Goal: Task Accomplishment & Management: Use online tool/utility

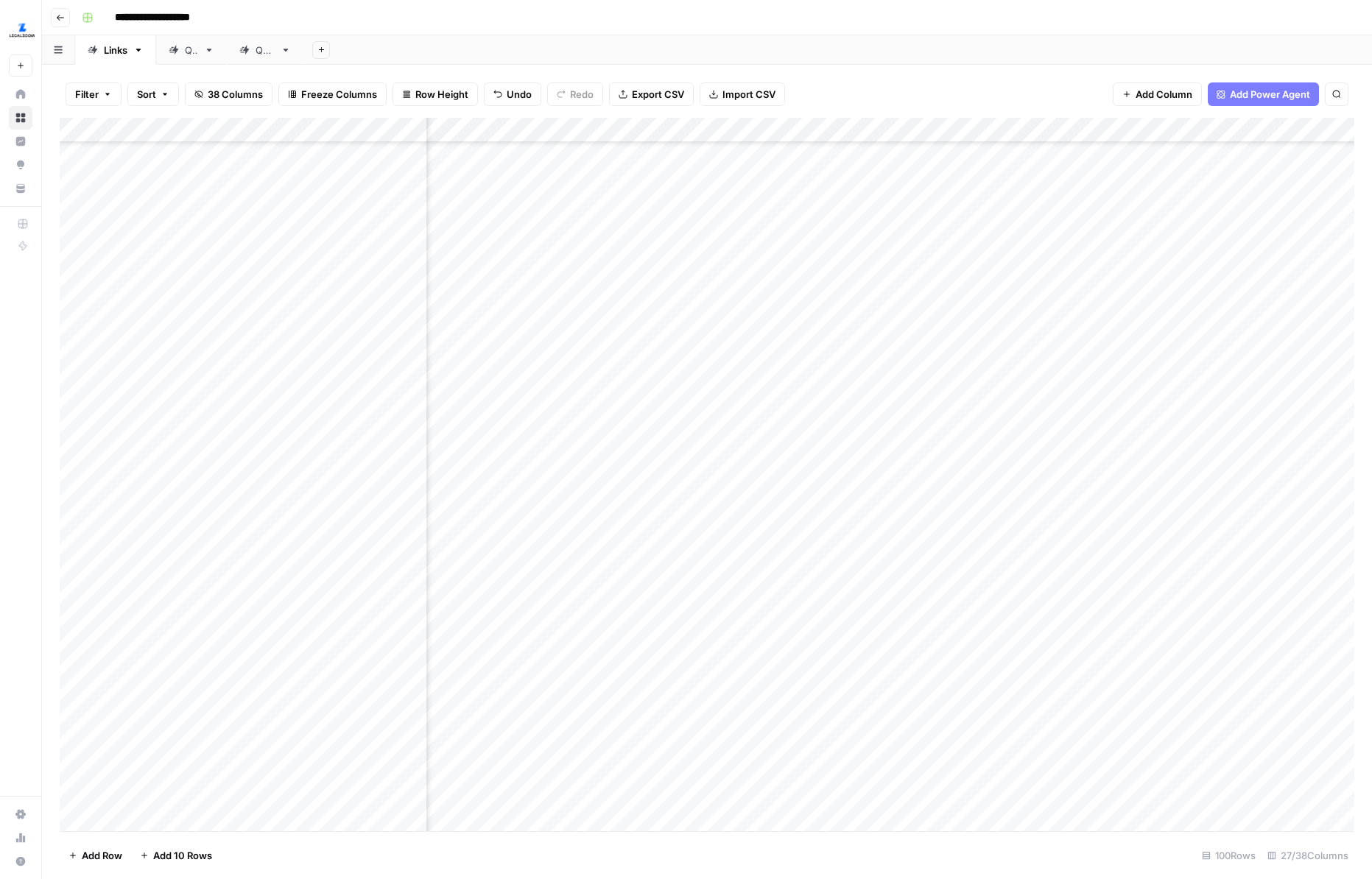
scroll to position [1210, 2128]
click at [964, 363] on div "Add Column" at bounding box center [707, 474] width 1294 height 713
click at [890, 132] on div "Add Column" at bounding box center [707, 474] width 1294 height 713
click at [882, 242] on div "Pre-Post Comparison Run Workflow Schedule Configure Inputs Edit Workflow Switch…" at bounding box center [905, 277] width 176 height 260
click at [884, 252] on span "Configure Inputs" at bounding box center [910, 254] width 129 height 14
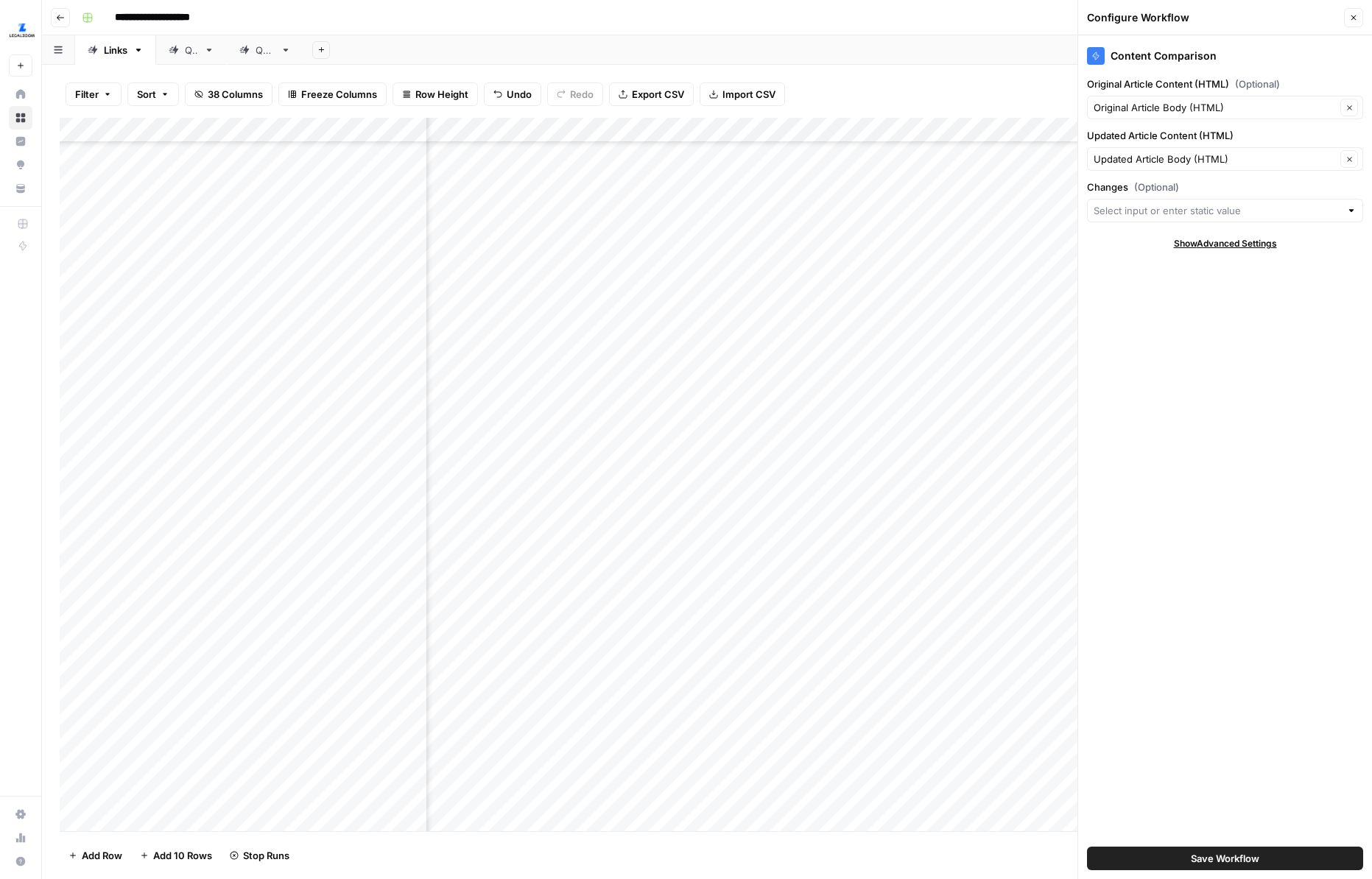
click at [1306, 18] on icon "button" at bounding box center [1353, 18] width 9 height 9
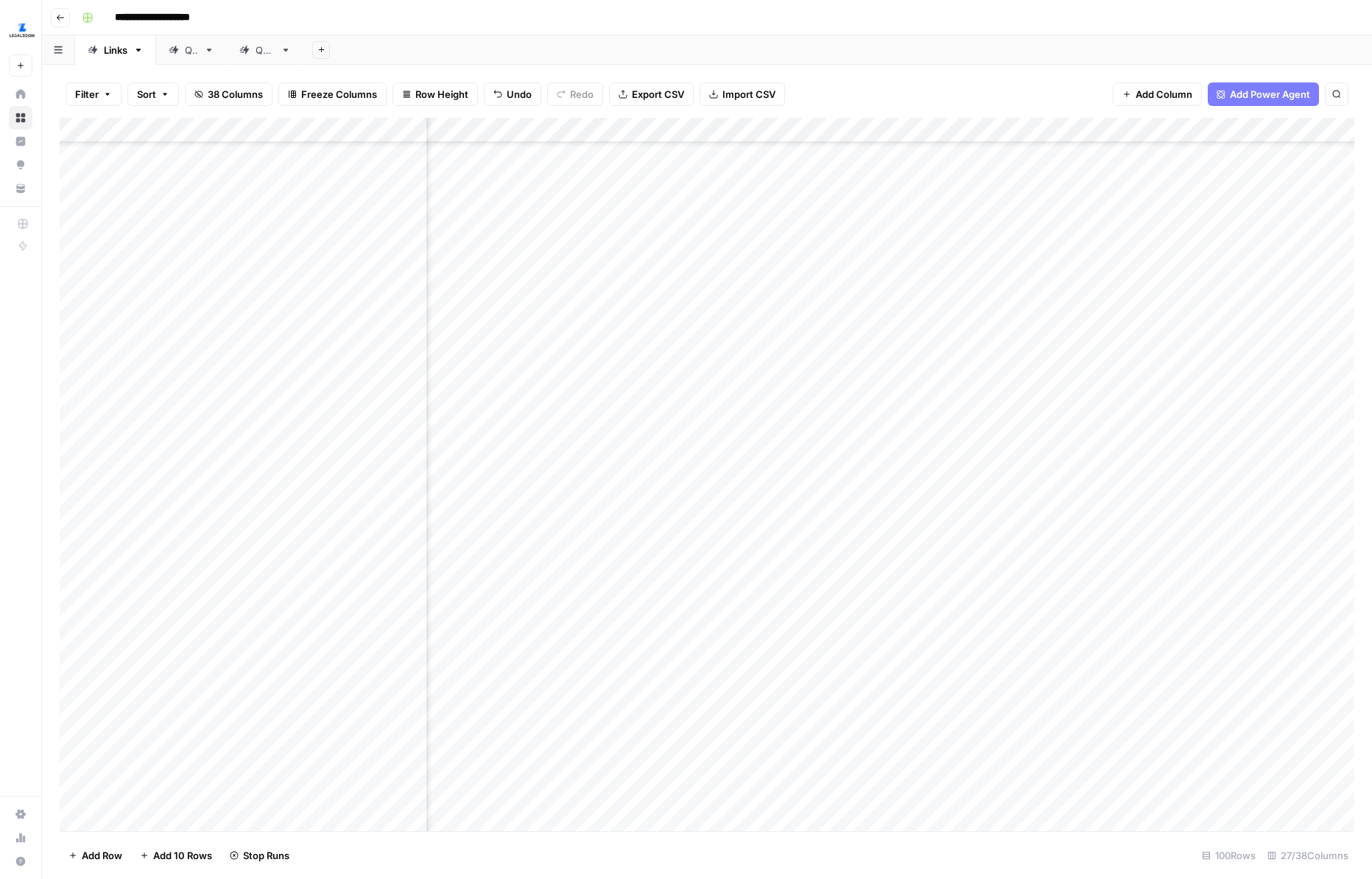
click at [969, 362] on div "Add Column" at bounding box center [707, 474] width 1294 height 713
click at [926, 139] on div "Add Column" at bounding box center [707, 474] width 1294 height 713
click at [895, 245] on button "Configure Inputs" at bounding box center [904, 254] width 162 height 21
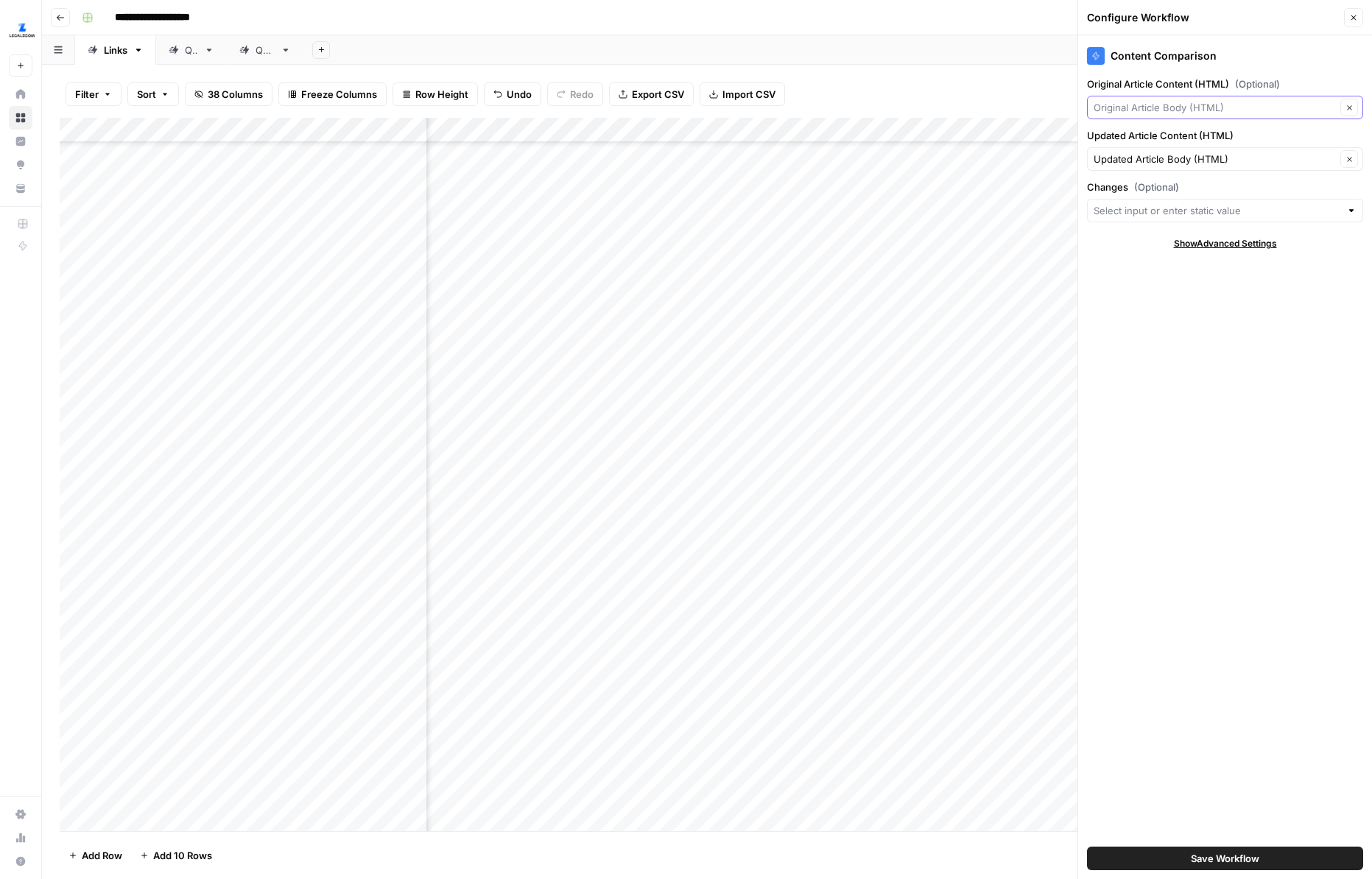
click at [1222, 106] on input "Original Article Content (HTML) (Optional)" at bounding box center [1214, 107] width 242 height 14
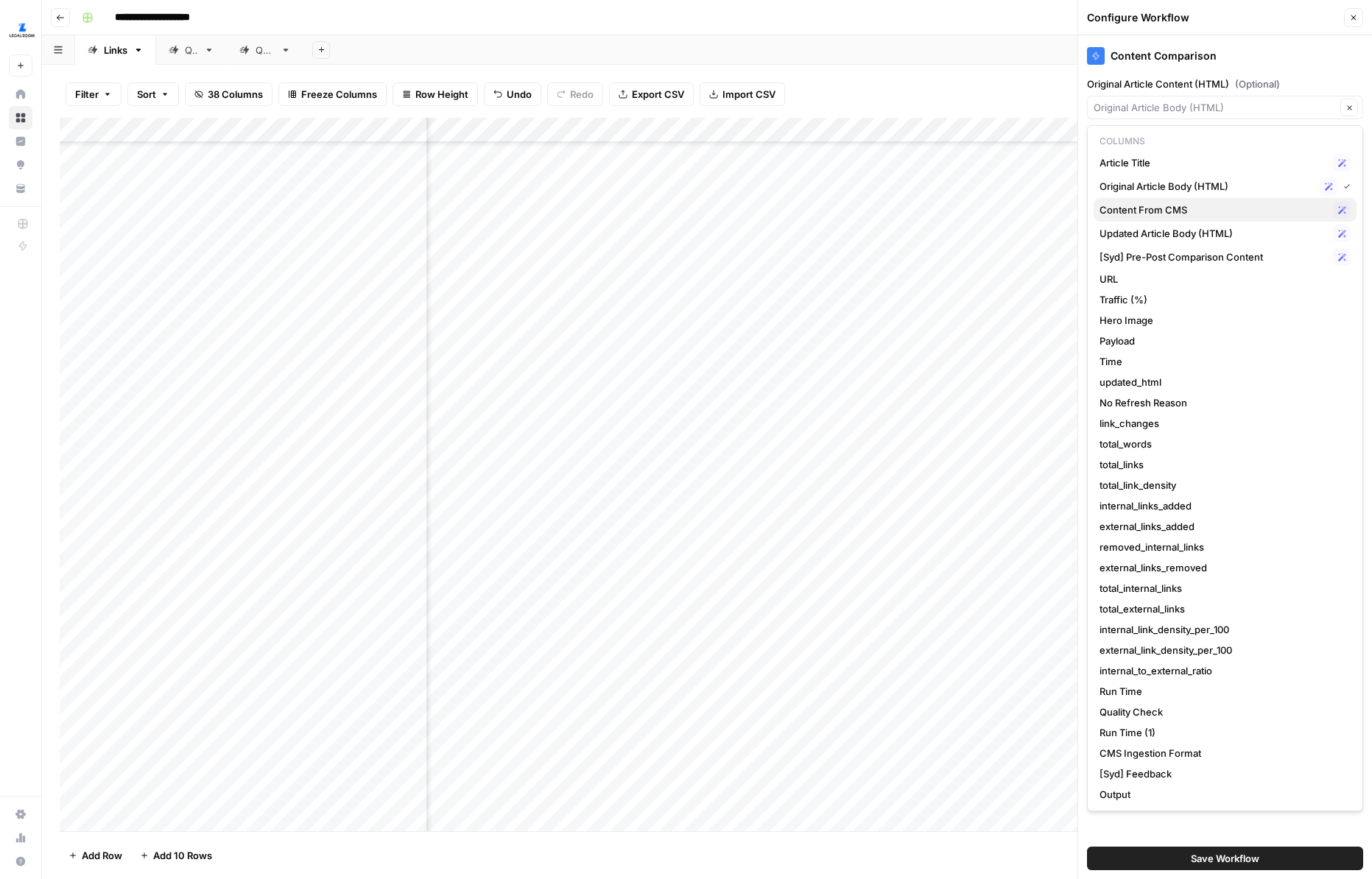
click at [1187, 220] on button "Content From CMS Possible Match" at bounding box center [1225, 210] width 263 height 23
type input "Content From CMS"
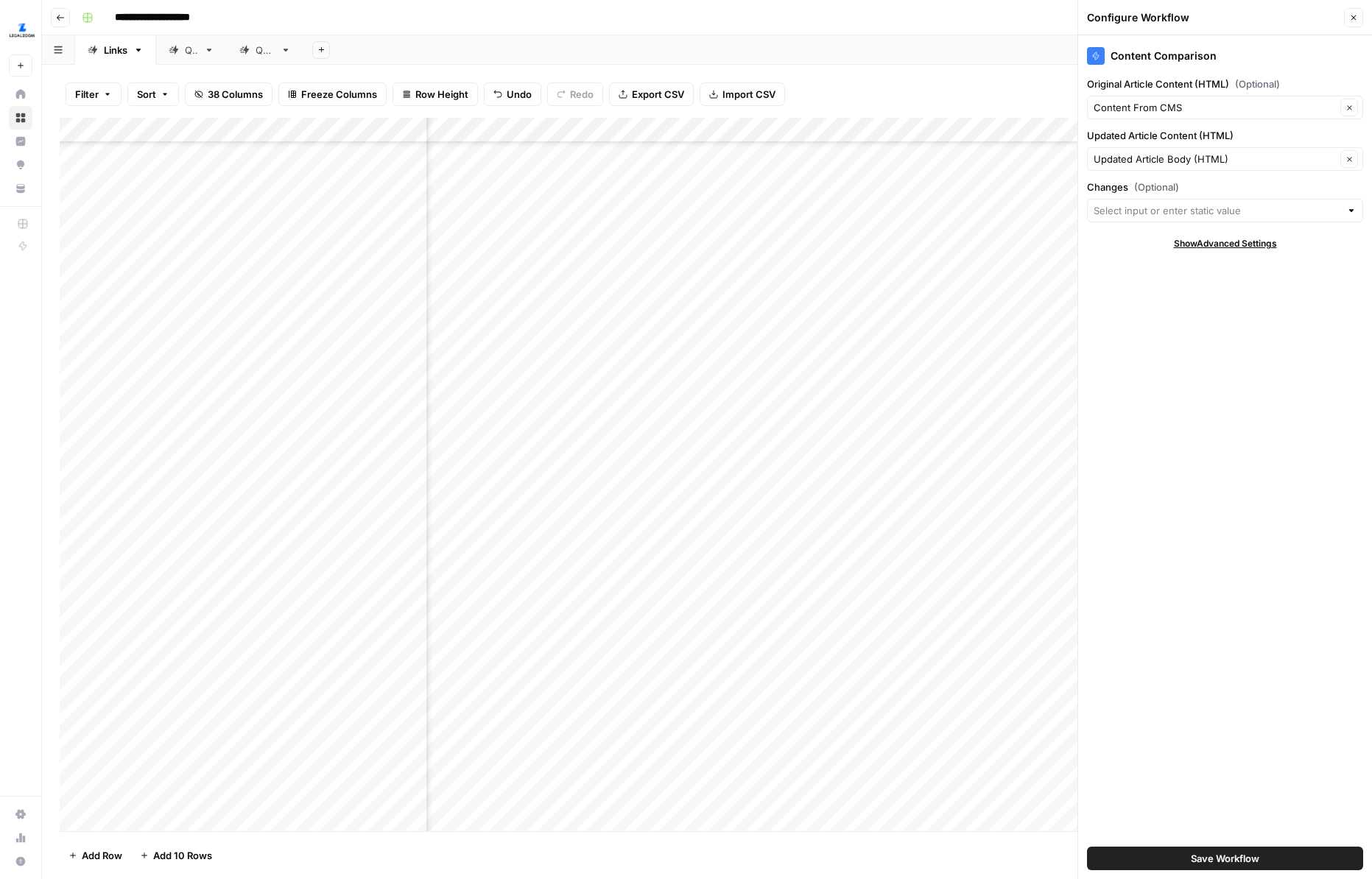
click at [1210, 797] on span "Save Workflow" at bounding box center [1225, 858] width 69 height 14
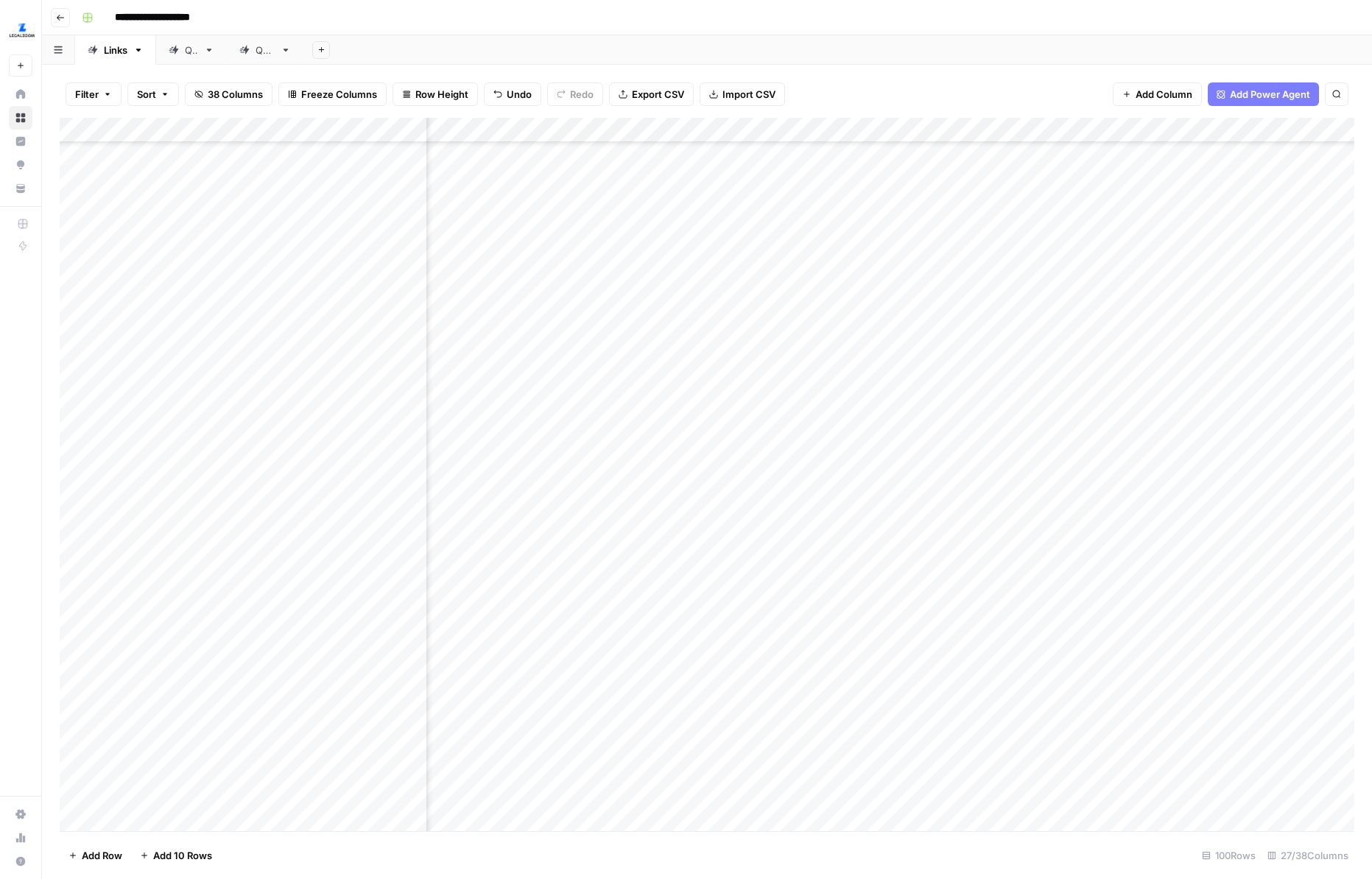
click at [973, 358] on div "Add Column" at bounding box center [707, 474] width 1294 height 713
click at [1232, 420] on div "Add Column" at bounding box center [707, 474] width 1294 height 713
click at [1230, 457] on div "Add Column" at bounding box center [707, 474] width 1294 height 713
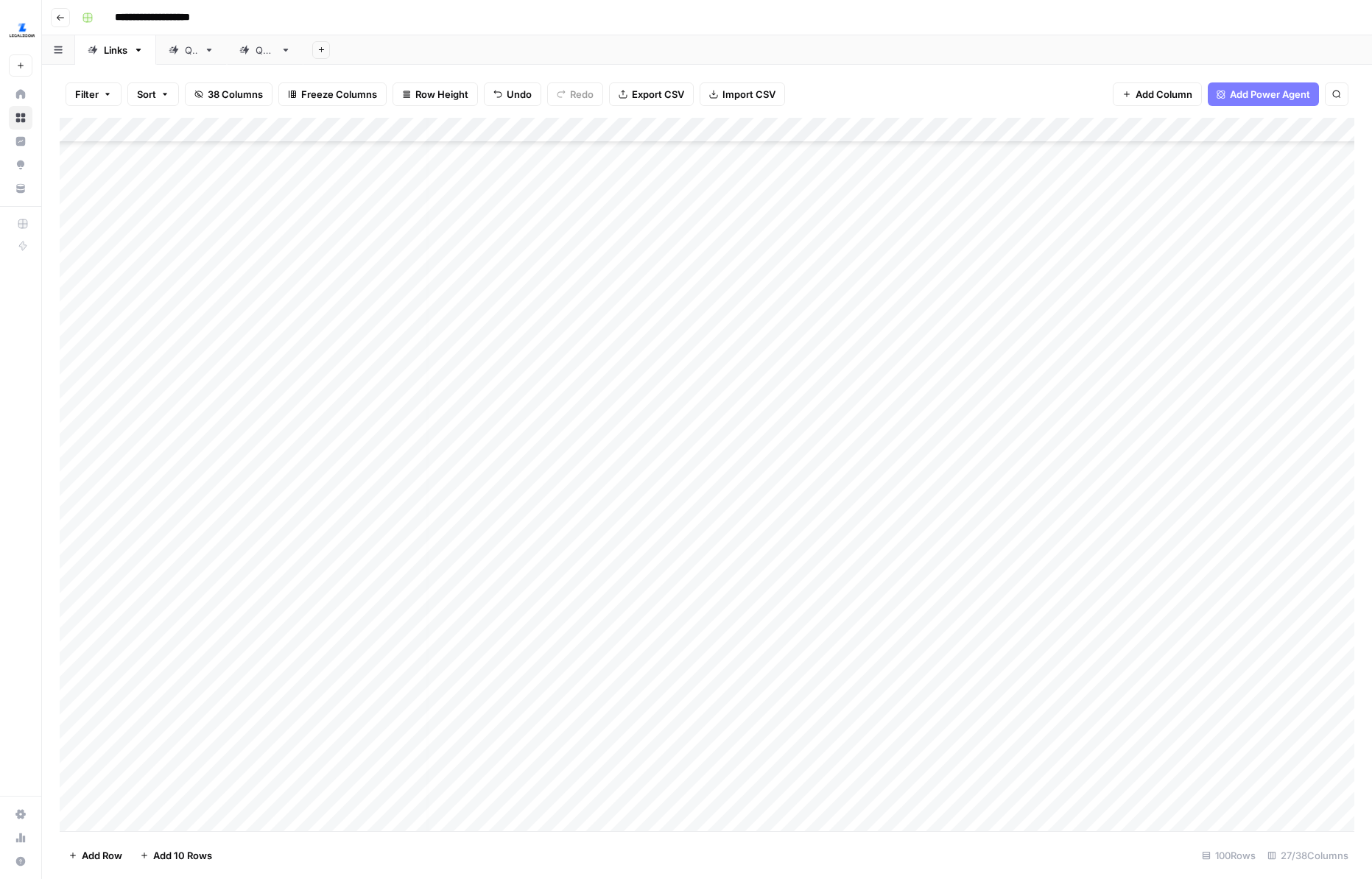
scroll to position [1055, 0]
click at [1076, 398] on div "Add Column" at bounding box center [707, 474] width 1294 height 713
click at [610, 258] on div "Add Column" at bounding box center [707, 474] width 1294 height 713
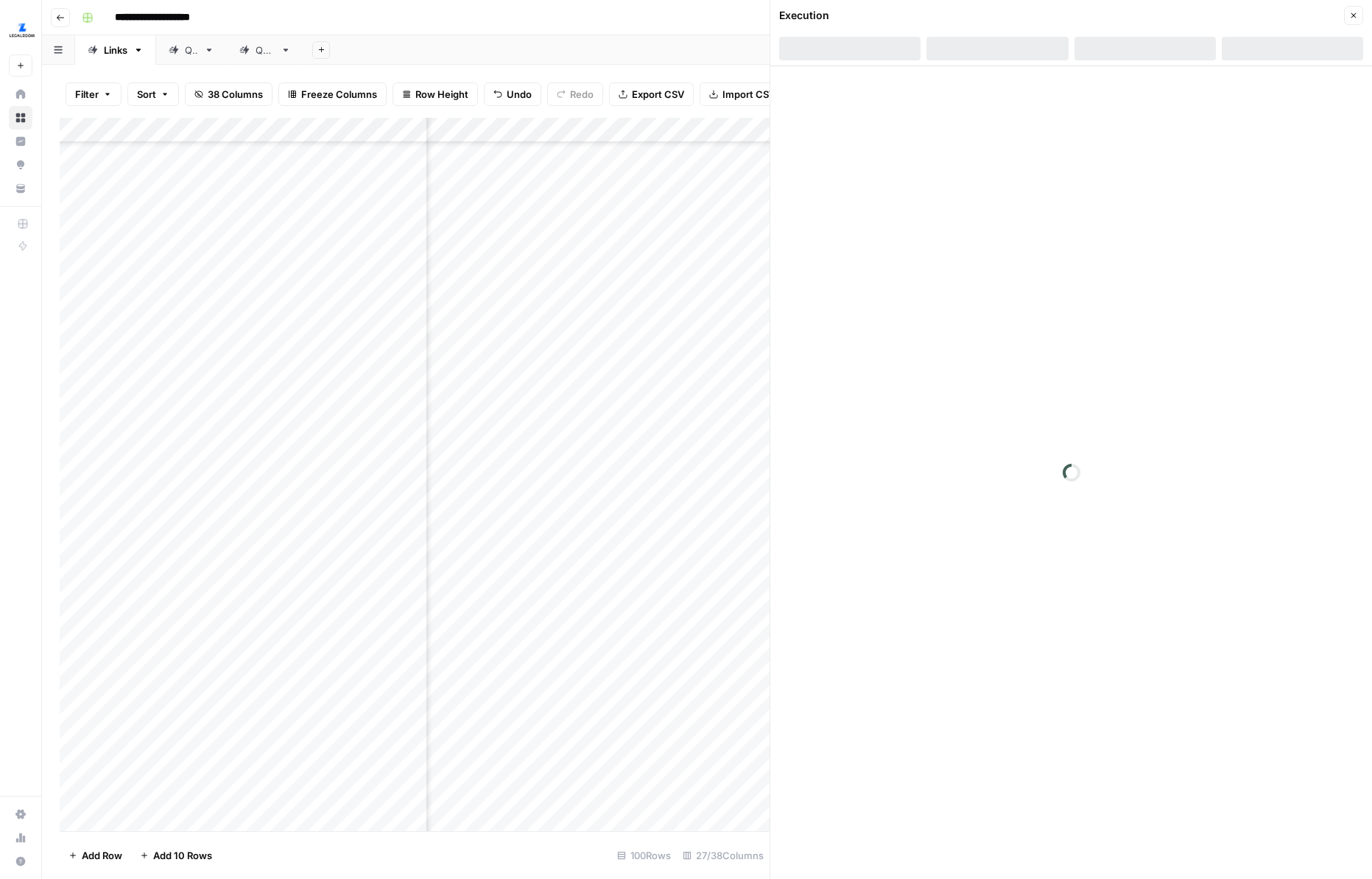
click at [1306, 54] on div at bounding box center [1292, 48] width 142 height 23
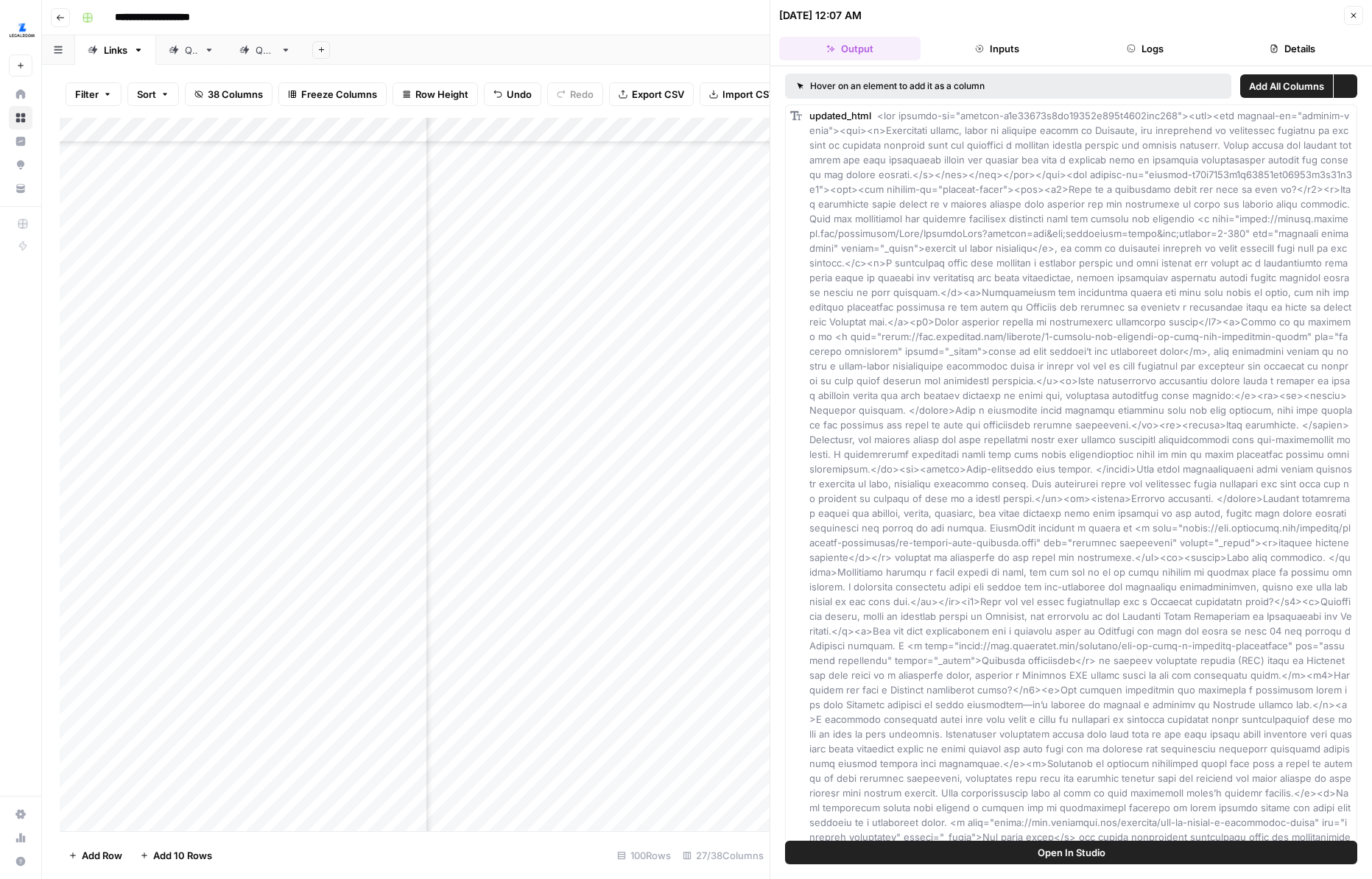
click at [1290, 52] on button "Details" at bounding box center [1292, 48] width 142 height 23
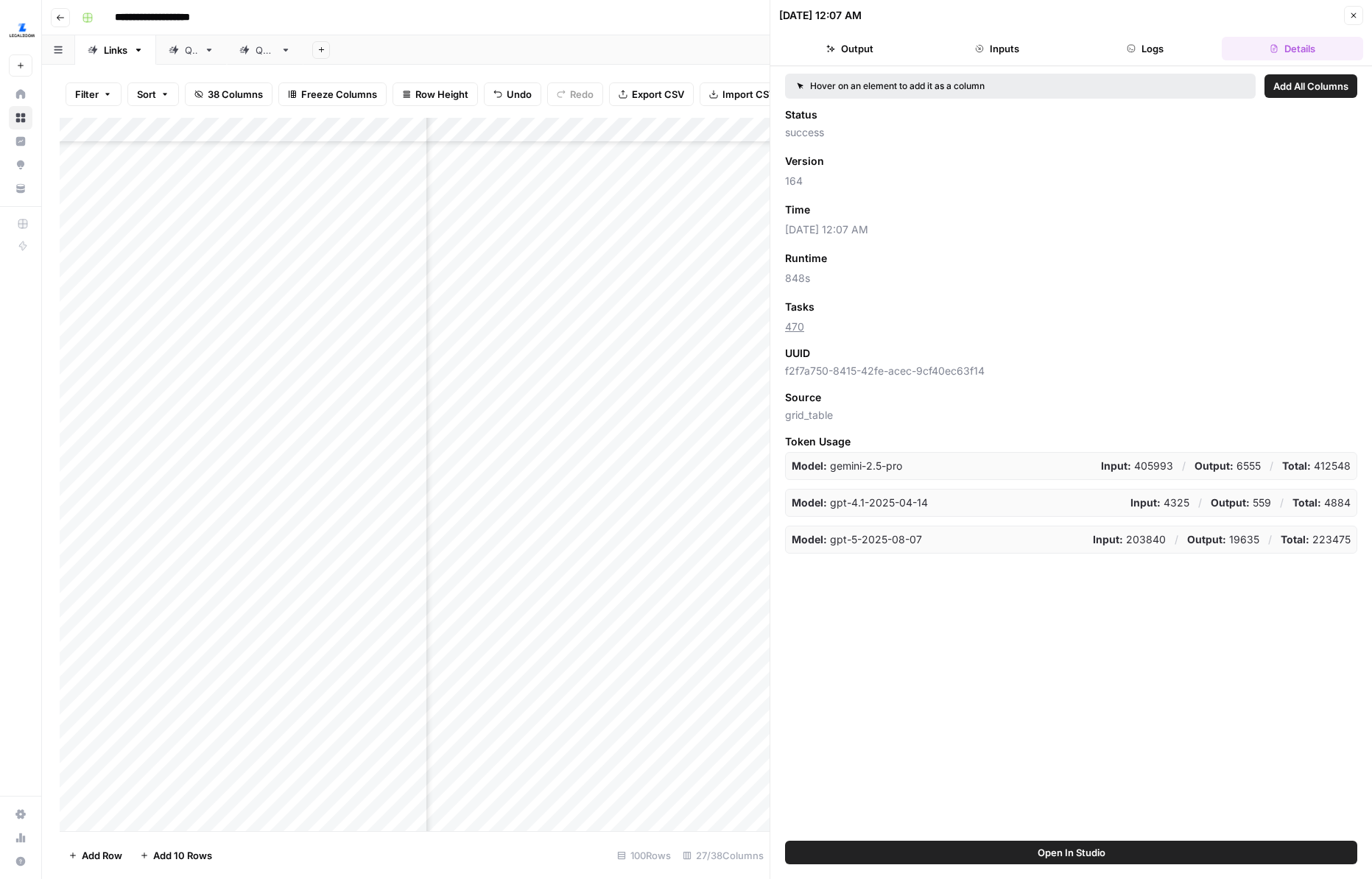
click at [1306, 13] on icon "button" at bounding box center [1353, 15] width 9 height 9
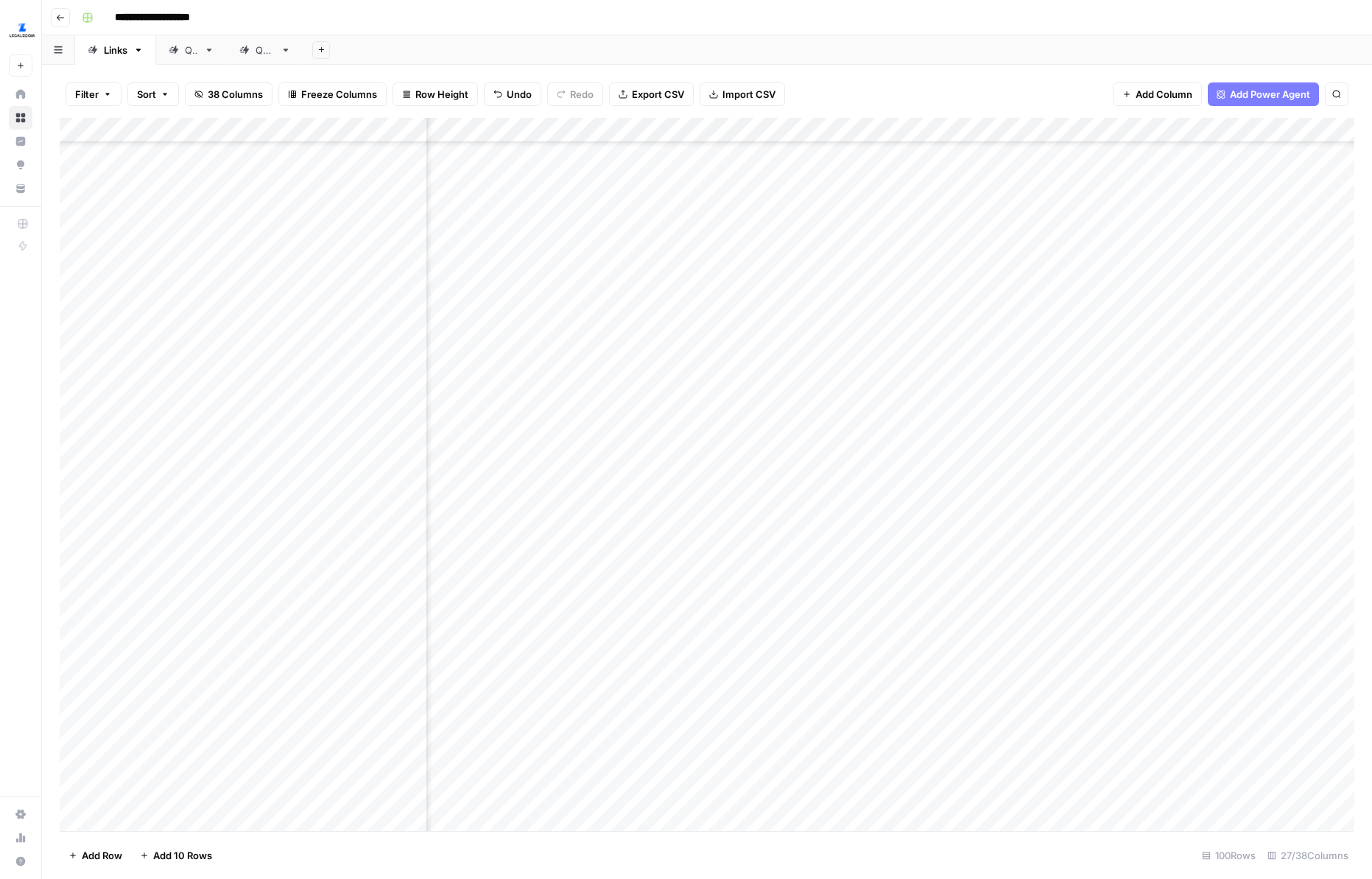
scroll to position [1311, 2193]
click at [1115, 263] on div "Add Column" at bounding box center [707, 474] width 1294 height 713
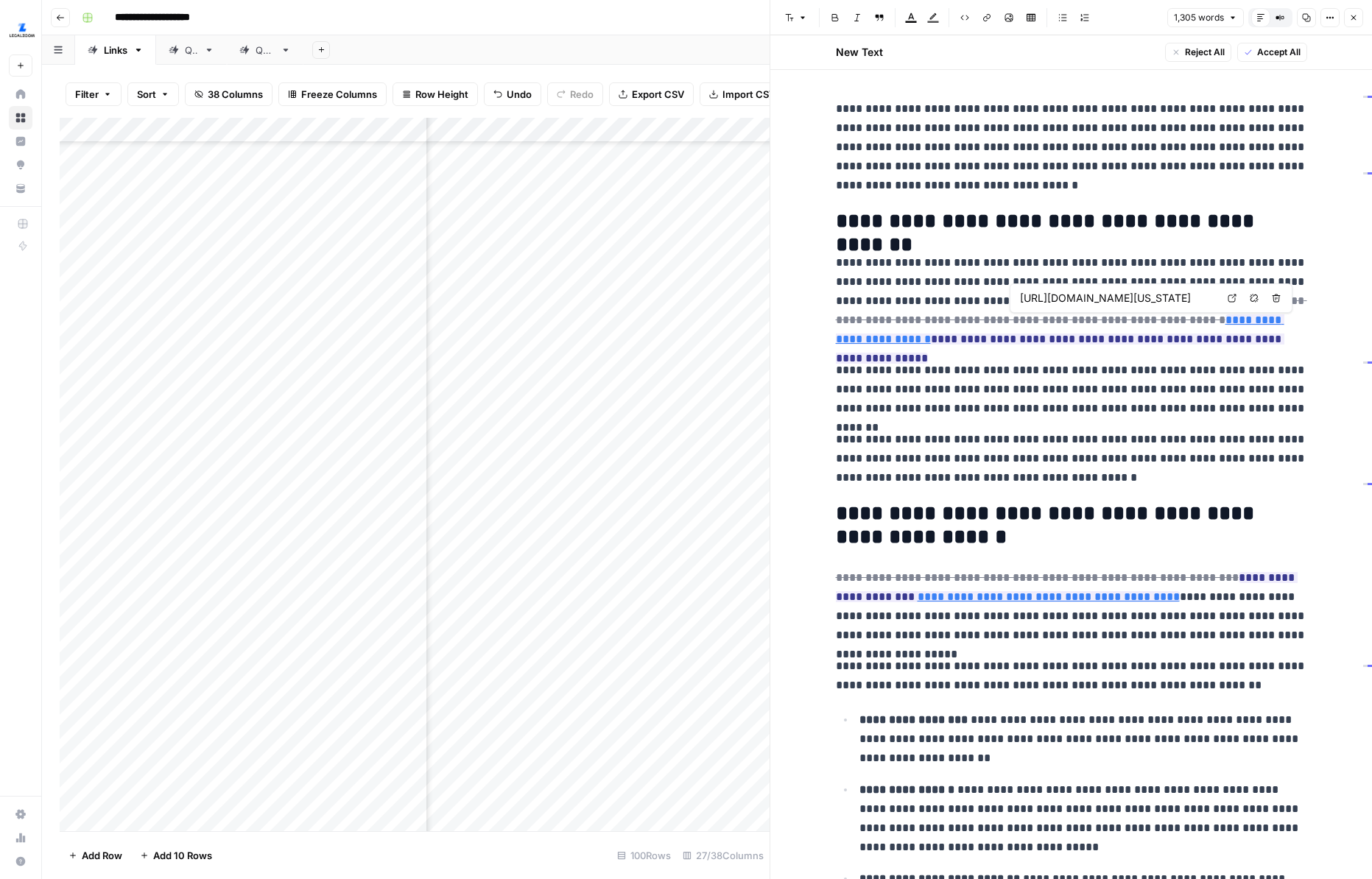
click at [1232, 294] on icon at bounding box center [1231, 298] width 9 height 9
click at [1076, 438] on p "**********" at bounding box center [1071, 458] width 471 height 58
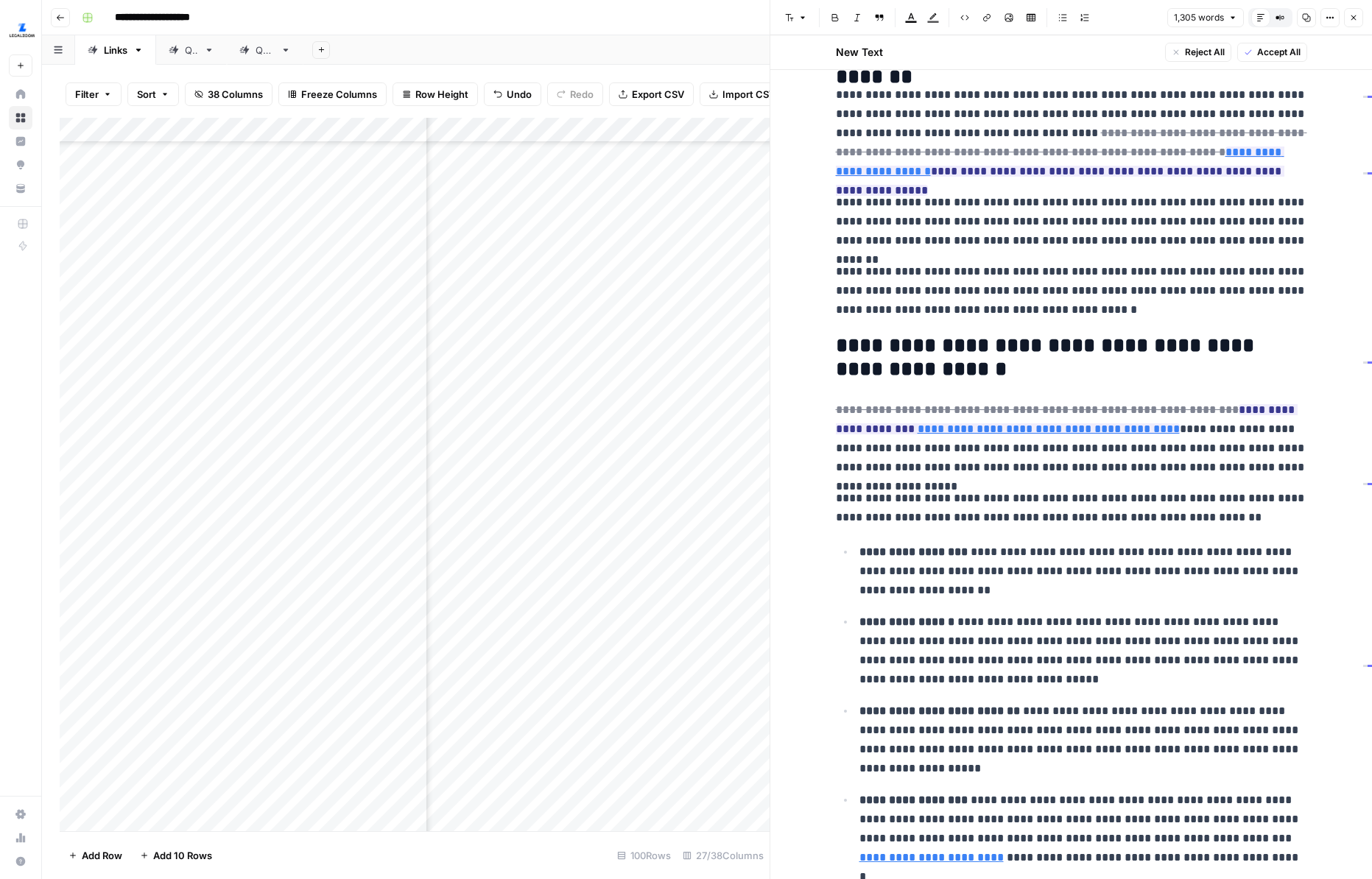
scroll to position [180, 0]
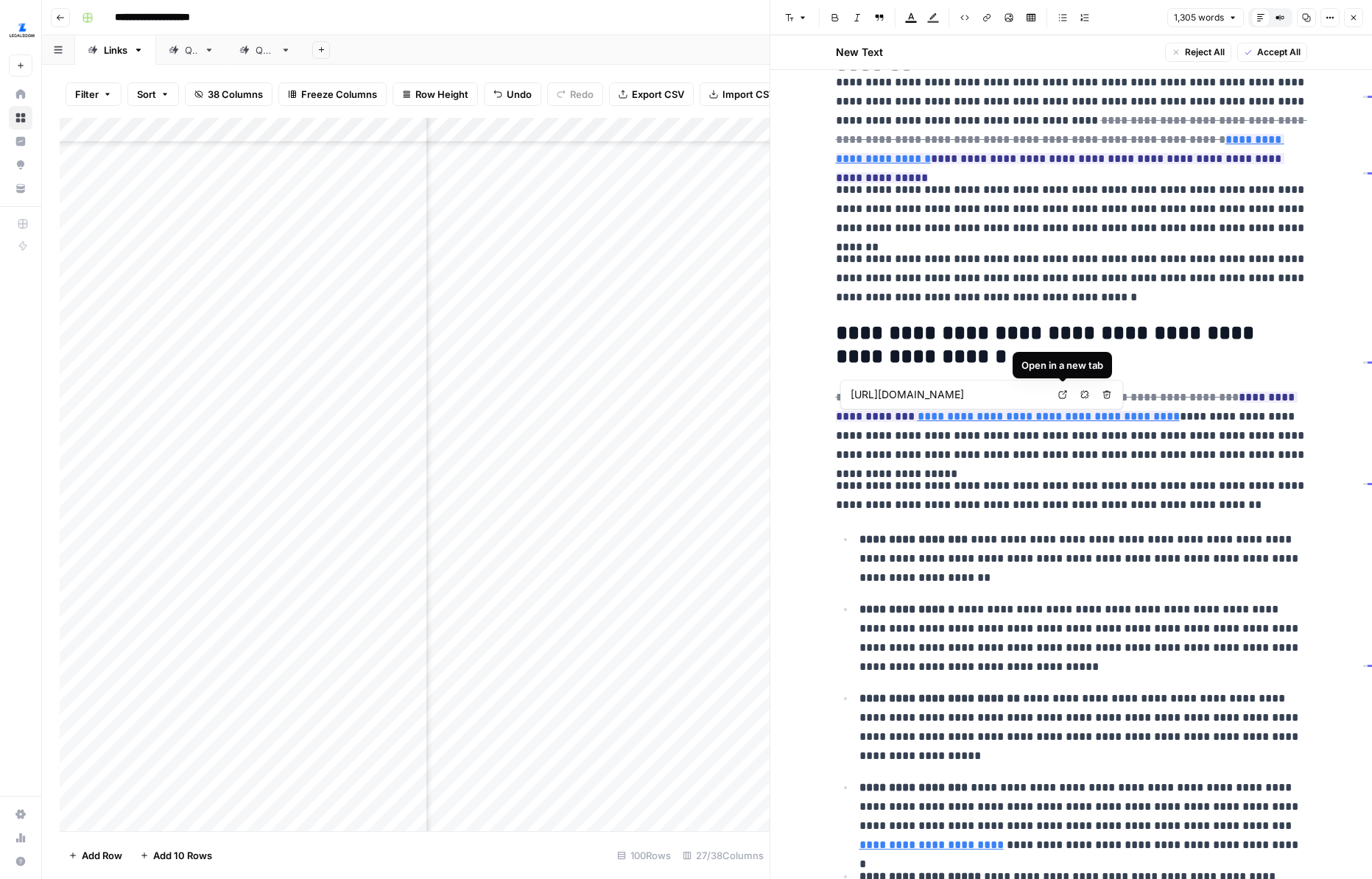
click at [1062, 393] on icon at bounding box center [1062, 394] width 9 height 9
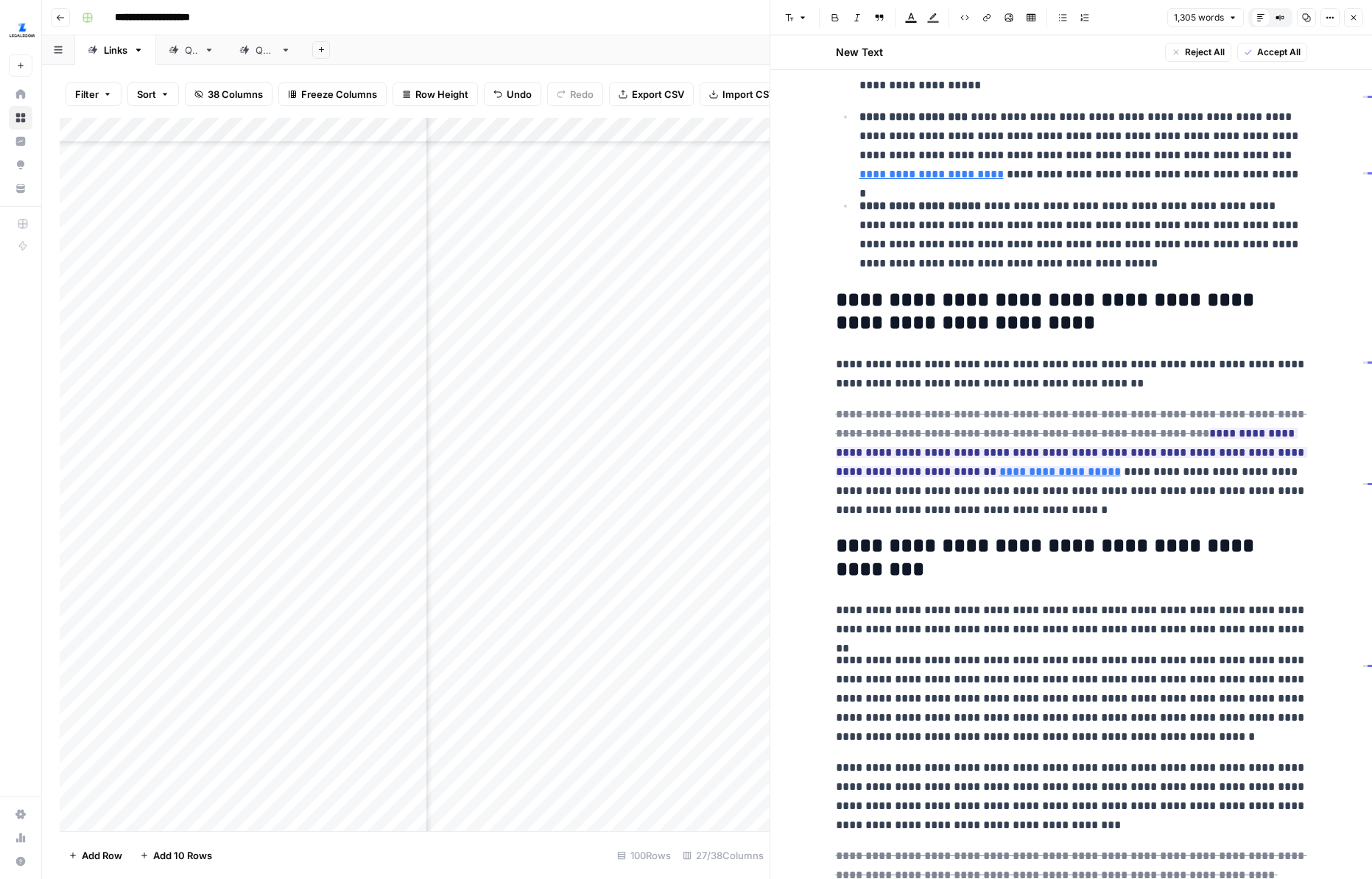
scroll to position [893, 0]
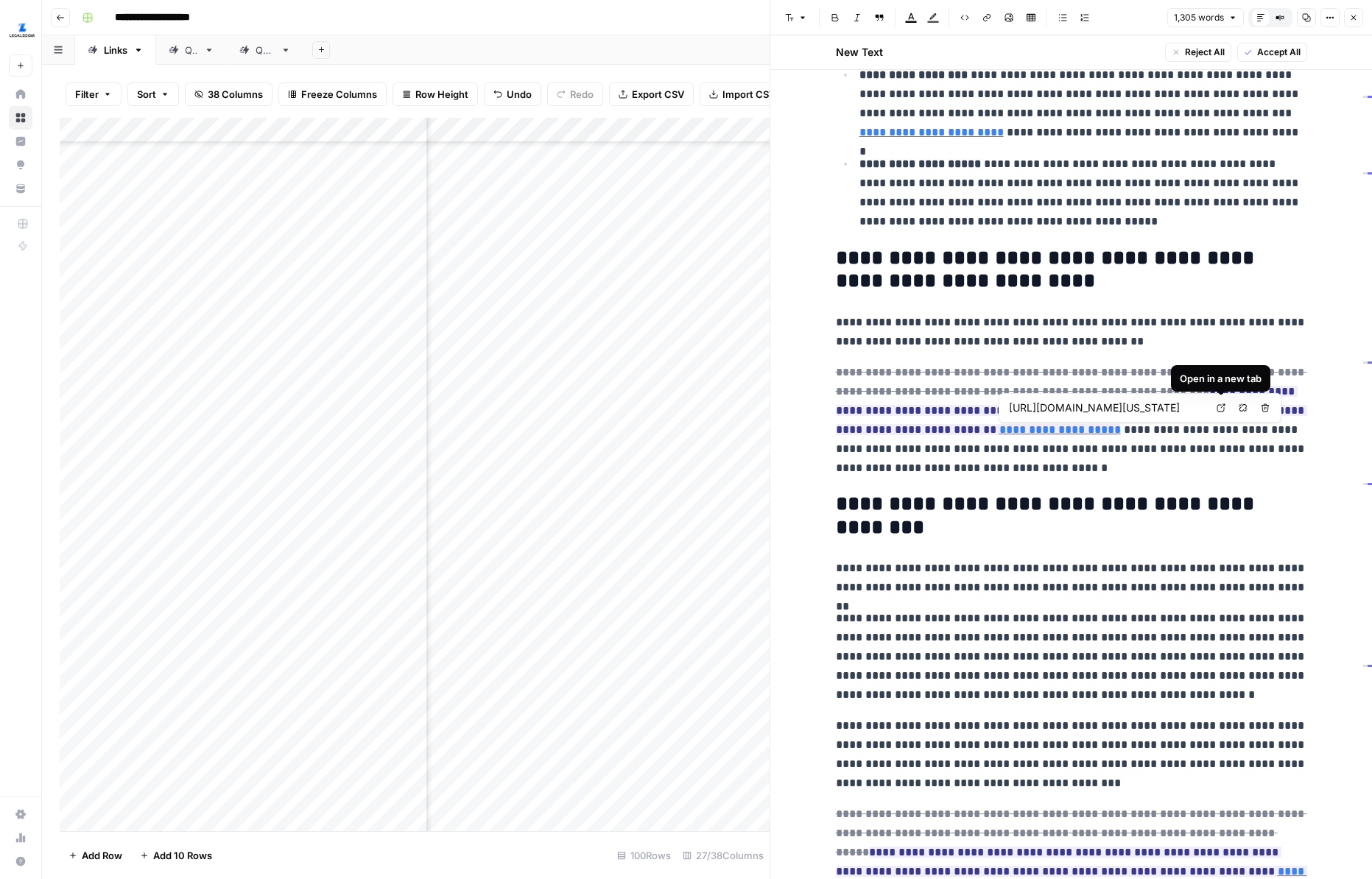
click at [1221, 403] on icon at bounding box center [1220, 407] width 9 height 9
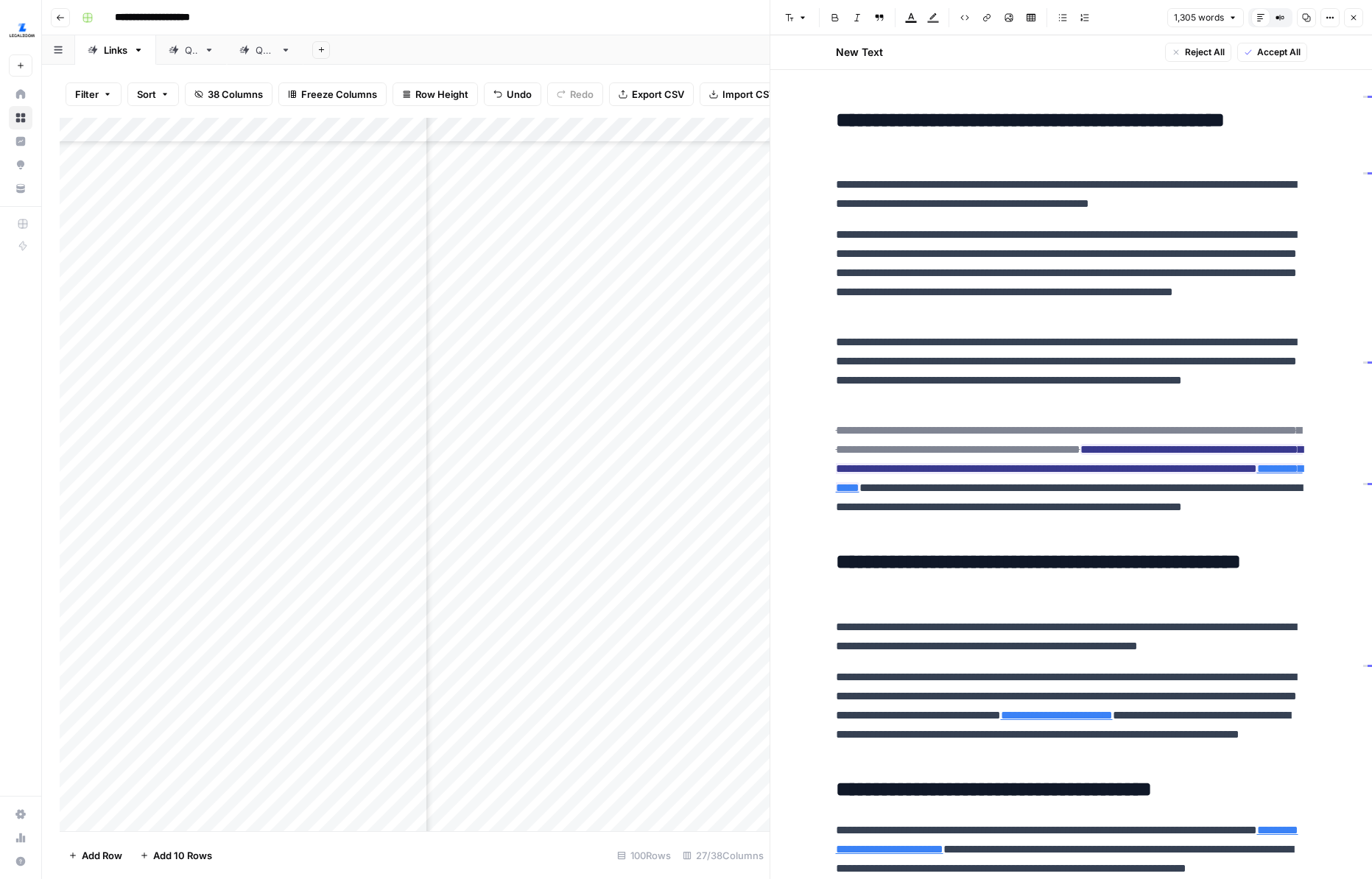
scroll to position [1282, 0]
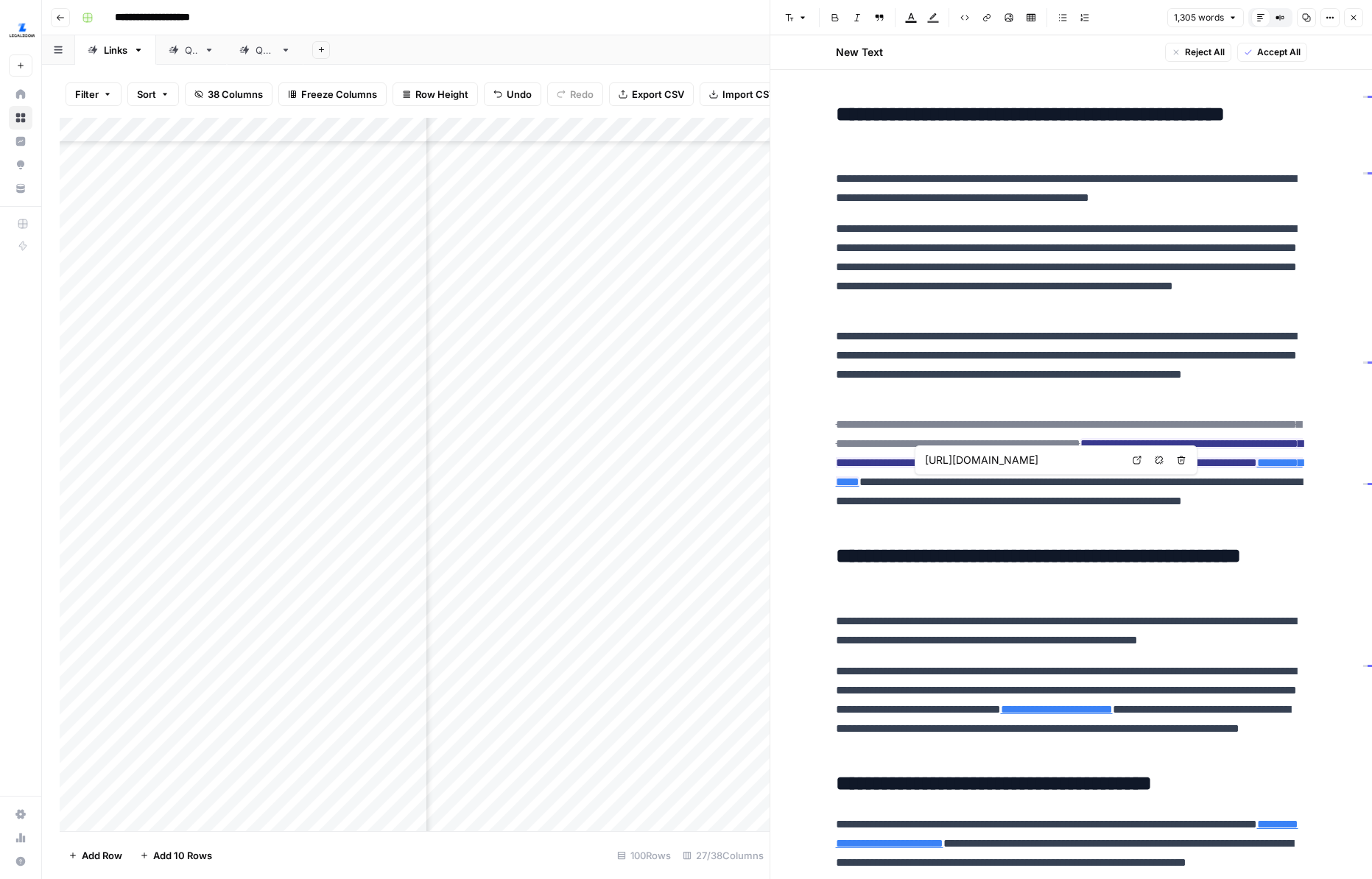
click at [1142, 464] on link "Open in a new tab" at bounding box center [1137, 460] width 19 height 19
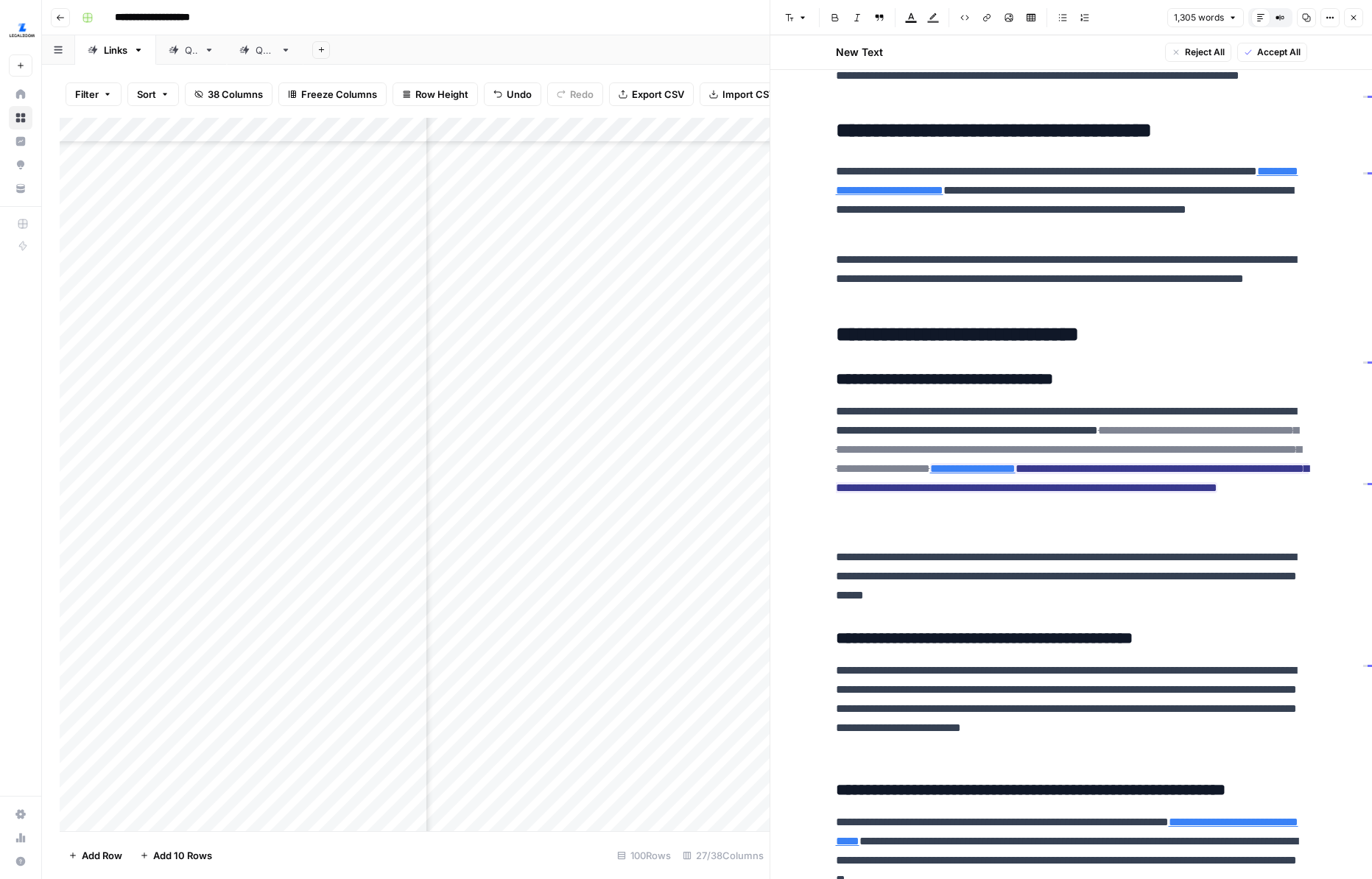
scroll to position [1944, 0]
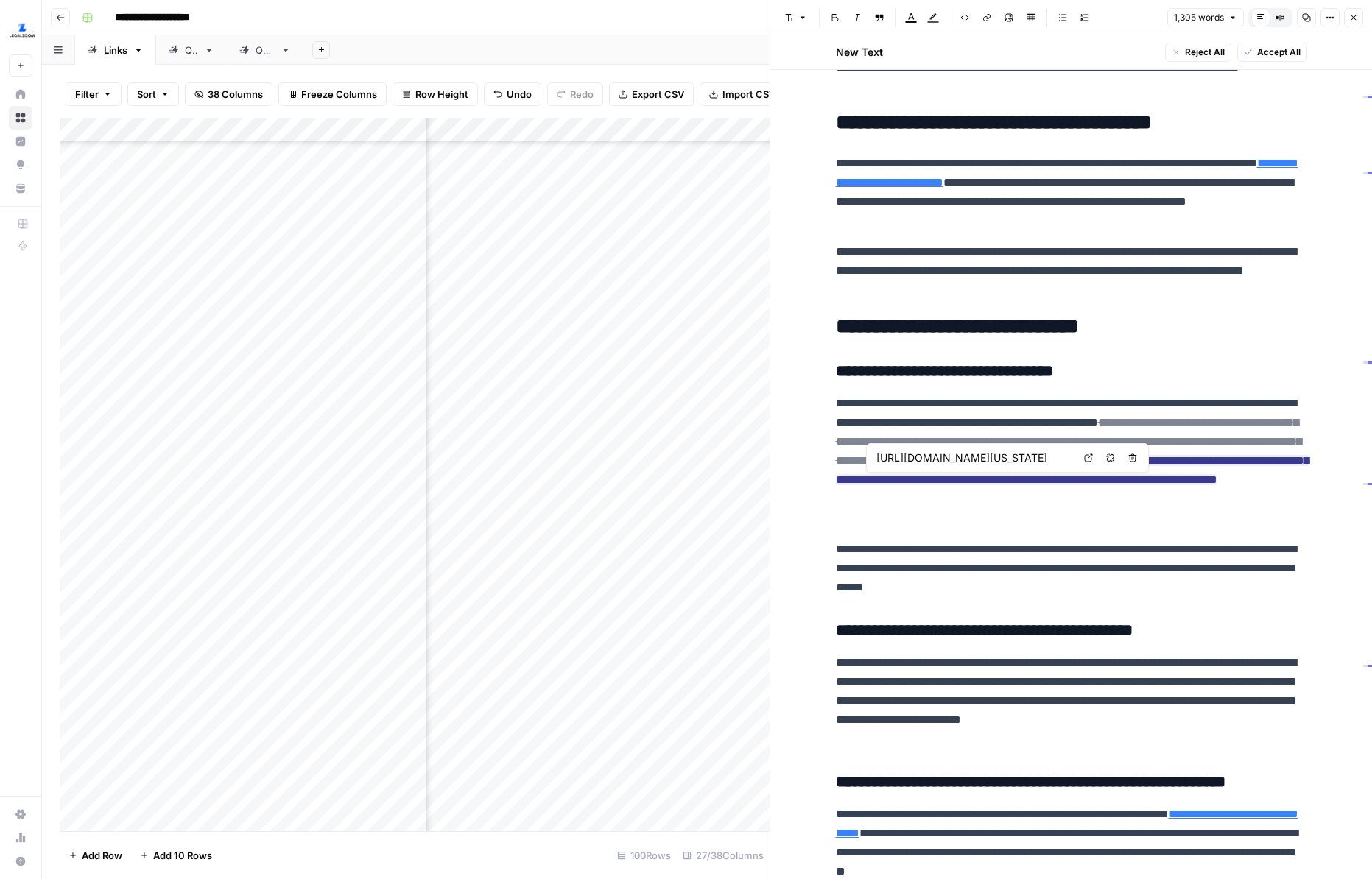
click at [1089, 457] on icon at bounding box center [1088, 457] width 9 height 9
click at [1117, 518] on p "**********" at bounding box center [1071, 461] width 471 height 134
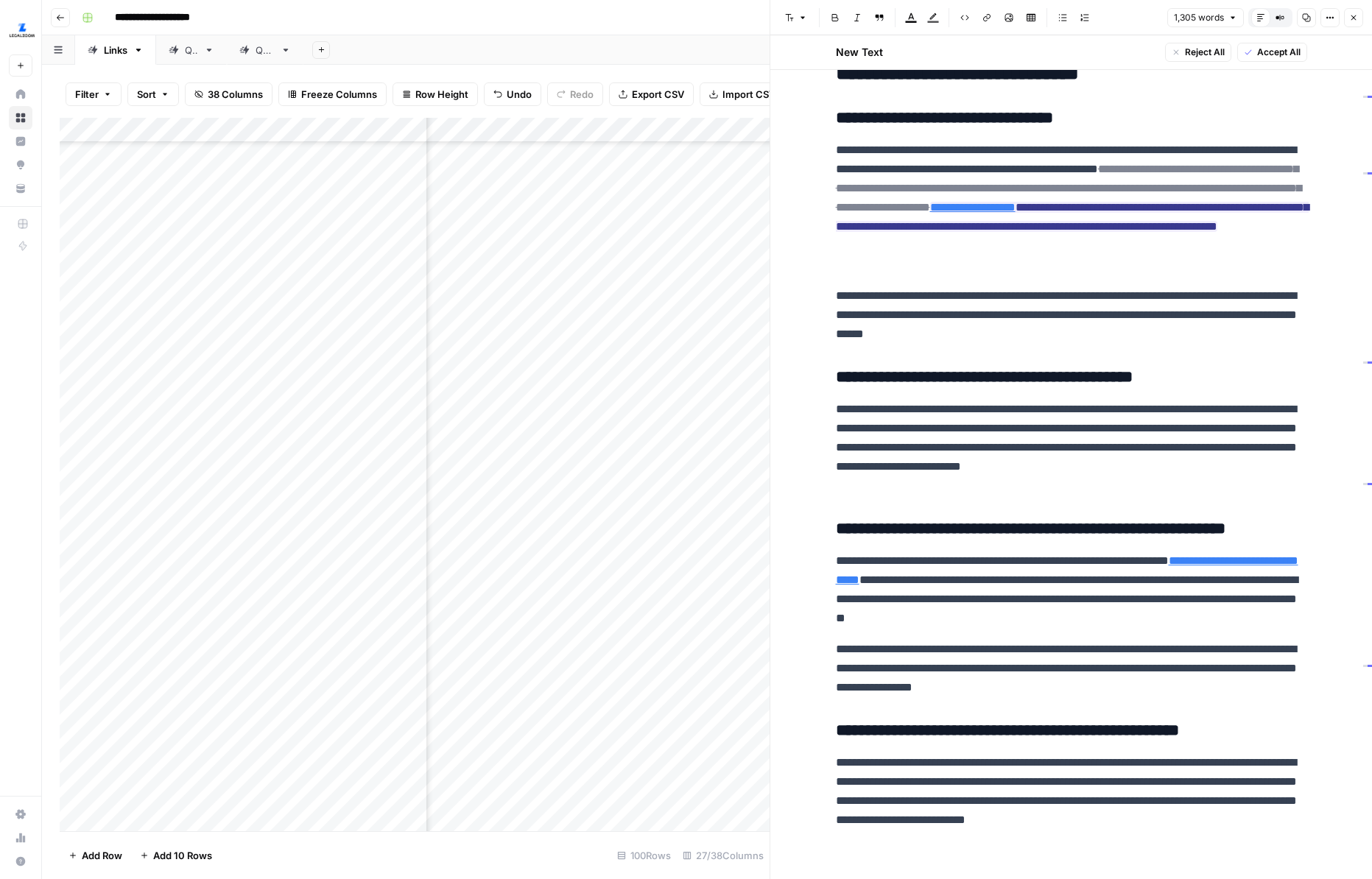
scroll to position [2219, 0]
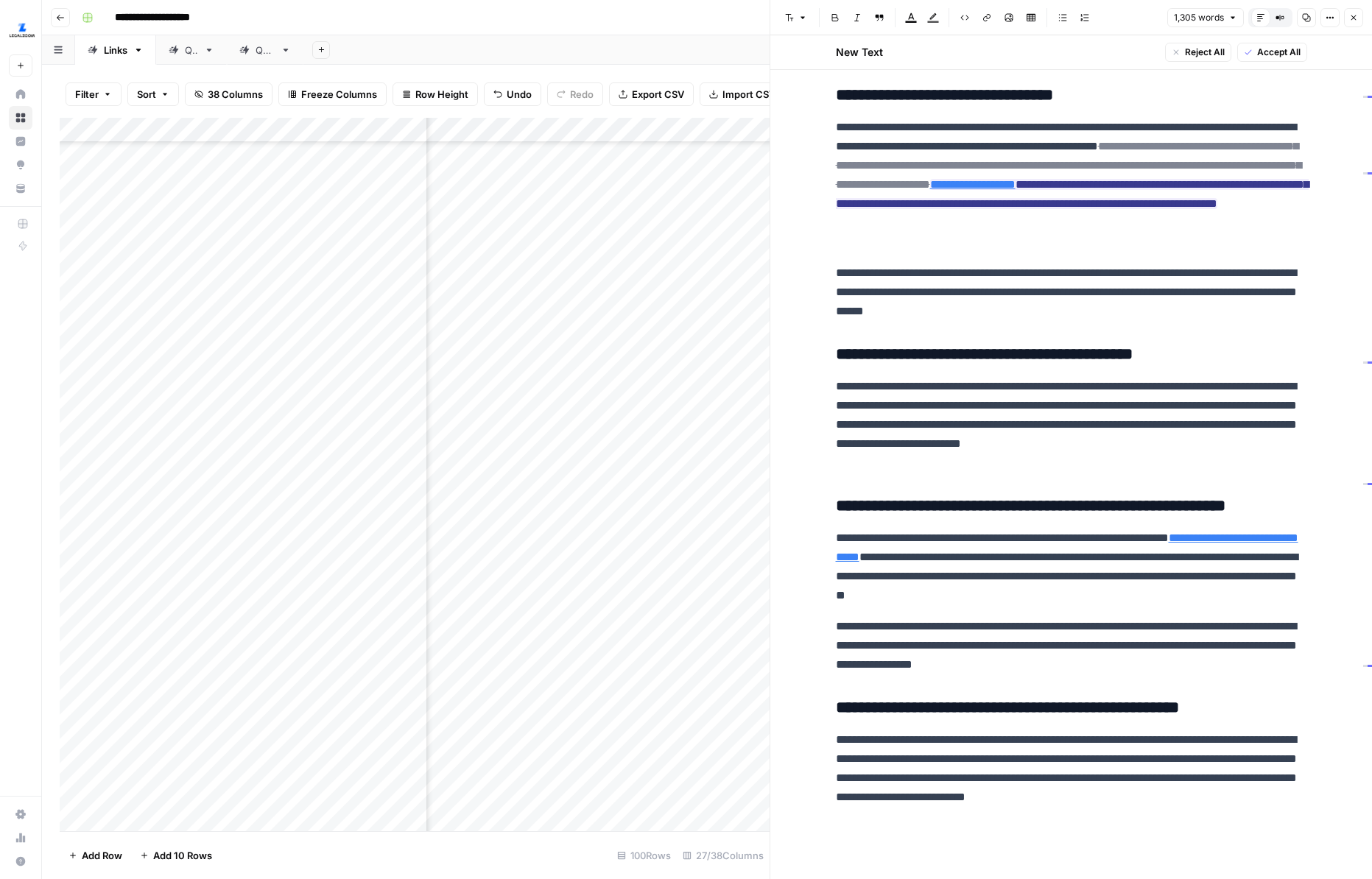
click at [1306, 23] on button "Close" at bounding box center [1354, 18] width 19 height 19
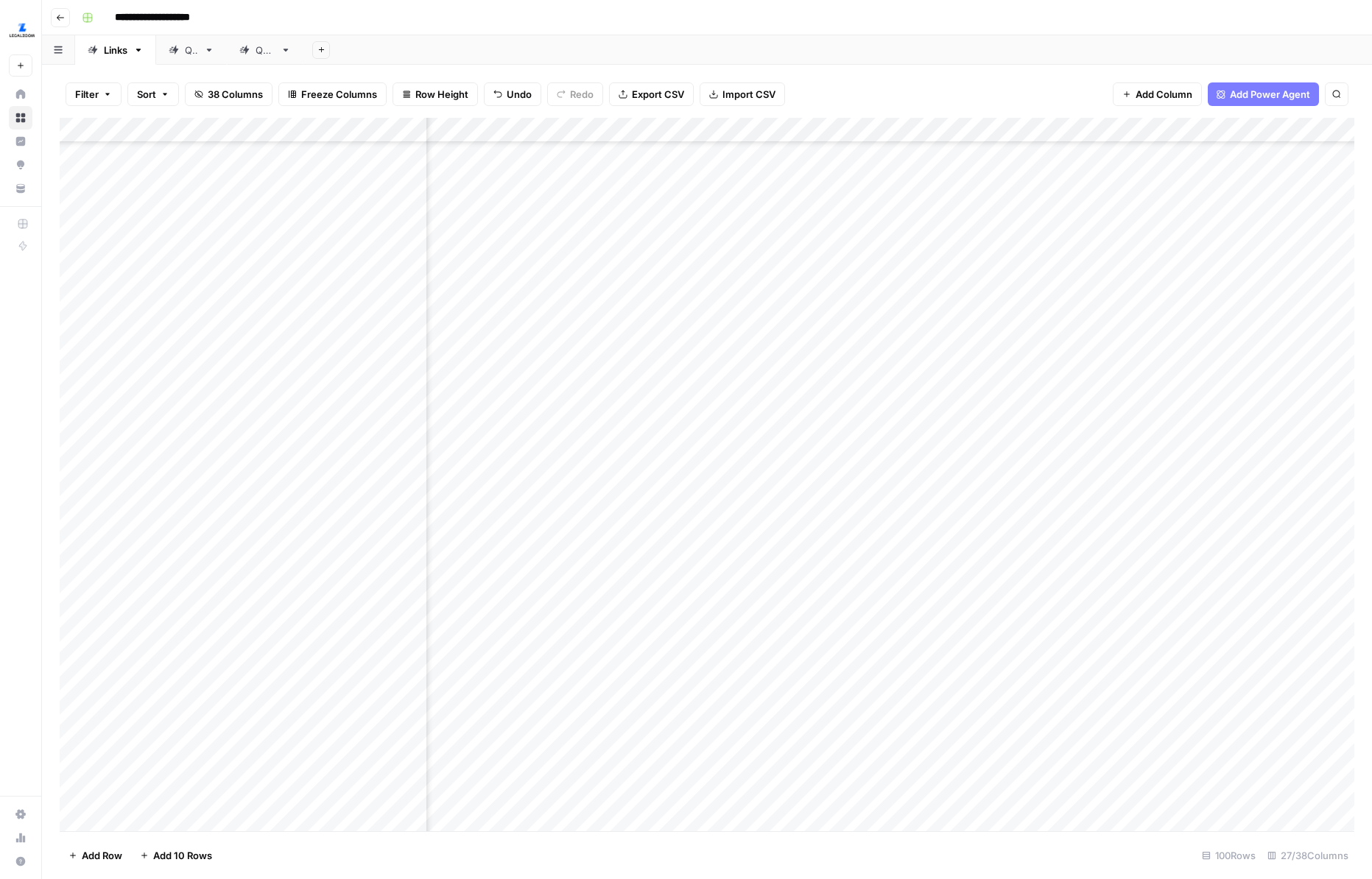
scroll to position [1308, 2306]
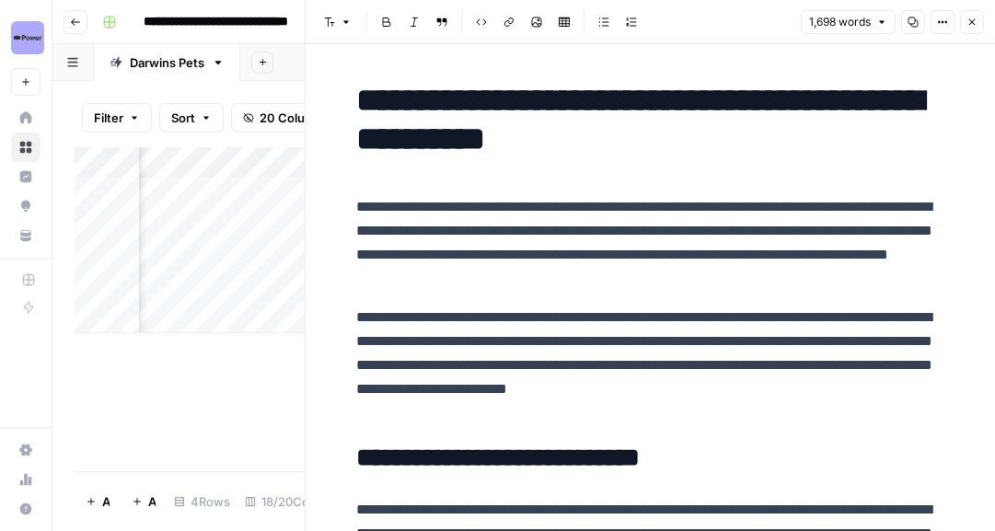
scroll to position [0, 2189]
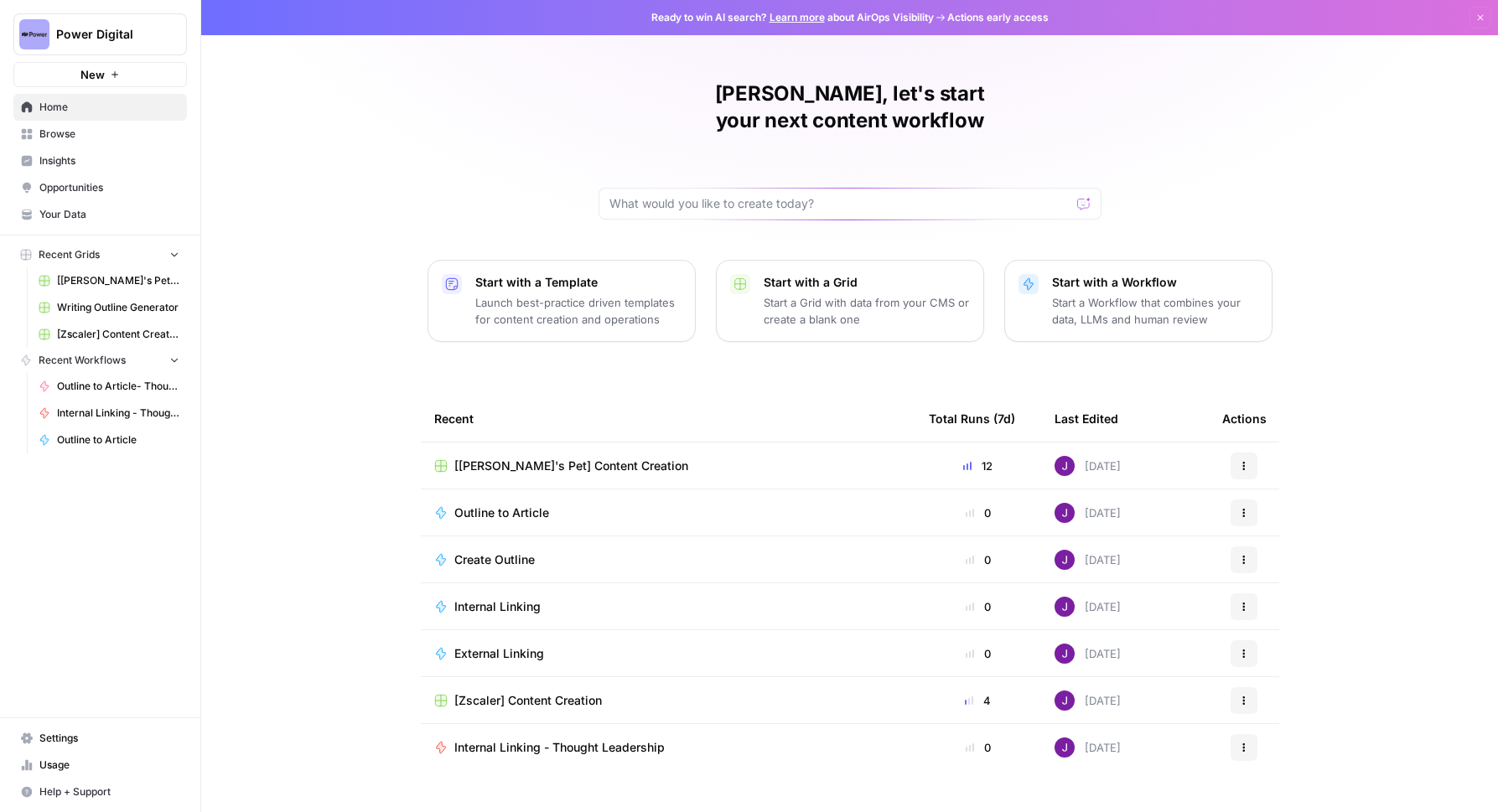
click at [97, 49] on button "Power Digital" at bounding box center [100, 35] width 174 height 42
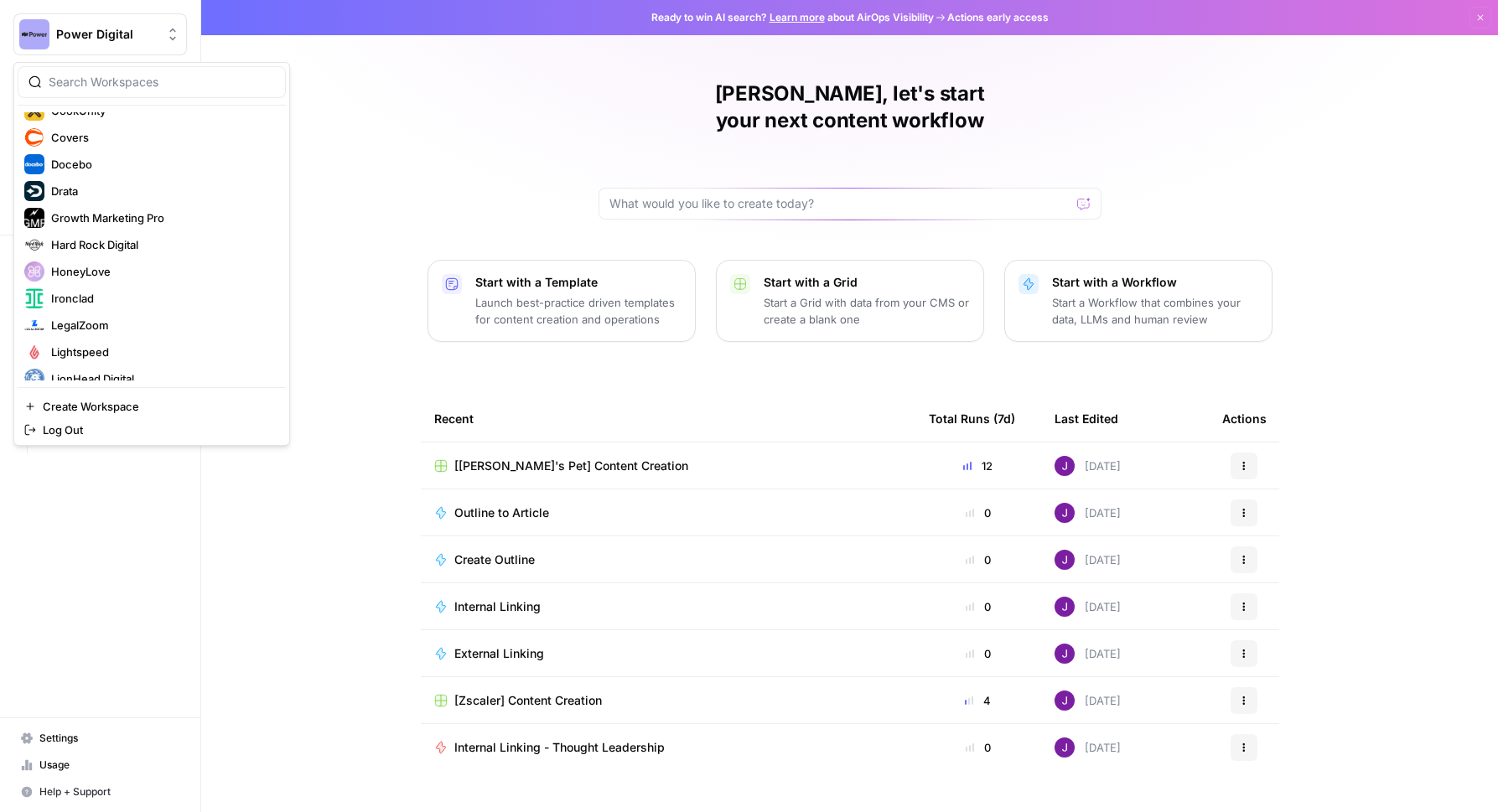
scroll to position [264, 0]
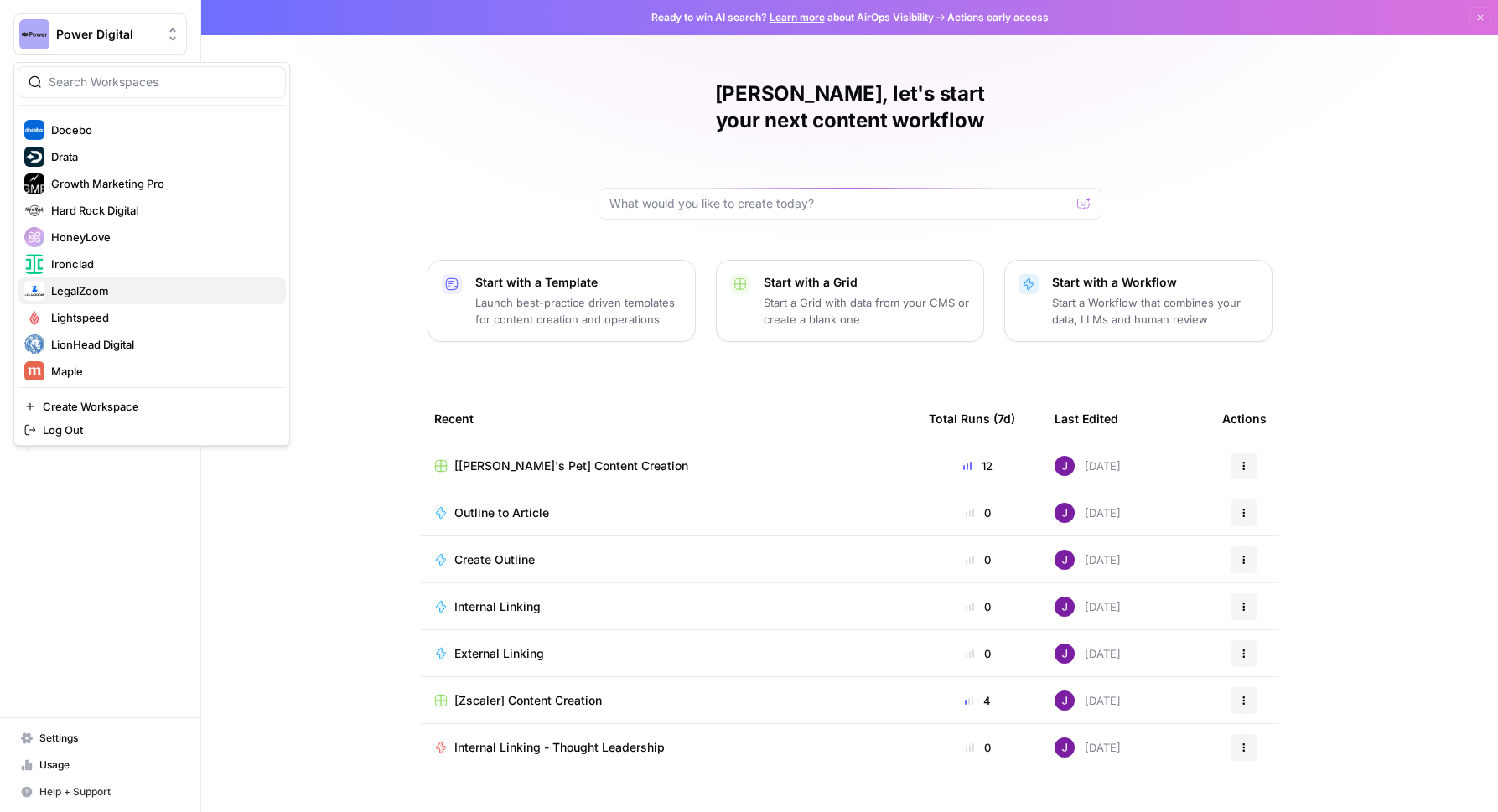
click at [117, 295] on span "LegalZoom" at bounding box center [161, 290] width 221 height 16
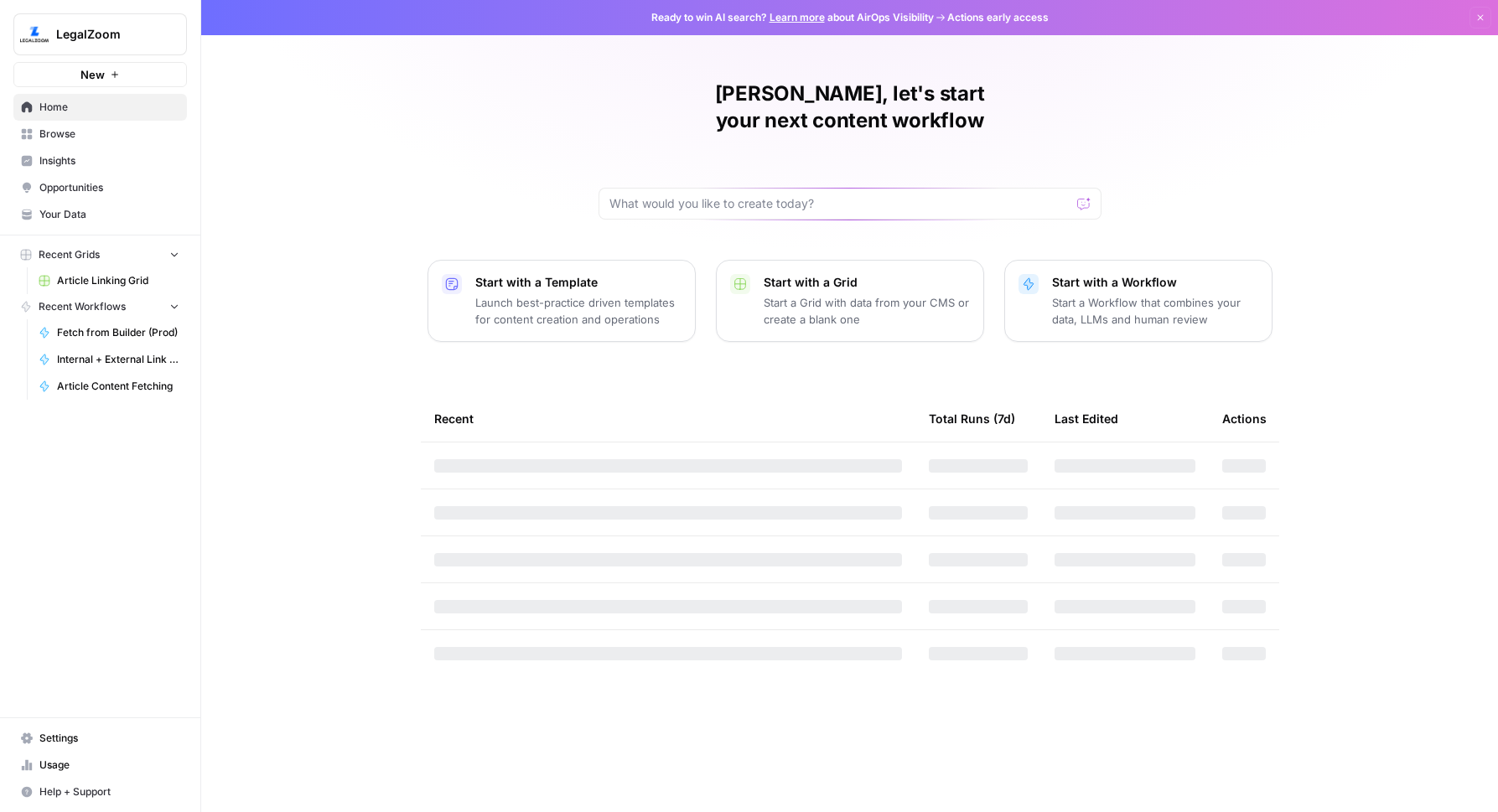
click at [117, 278] on span "Article Linking Grid" at bounding box center [118, 280] width 122 height 15
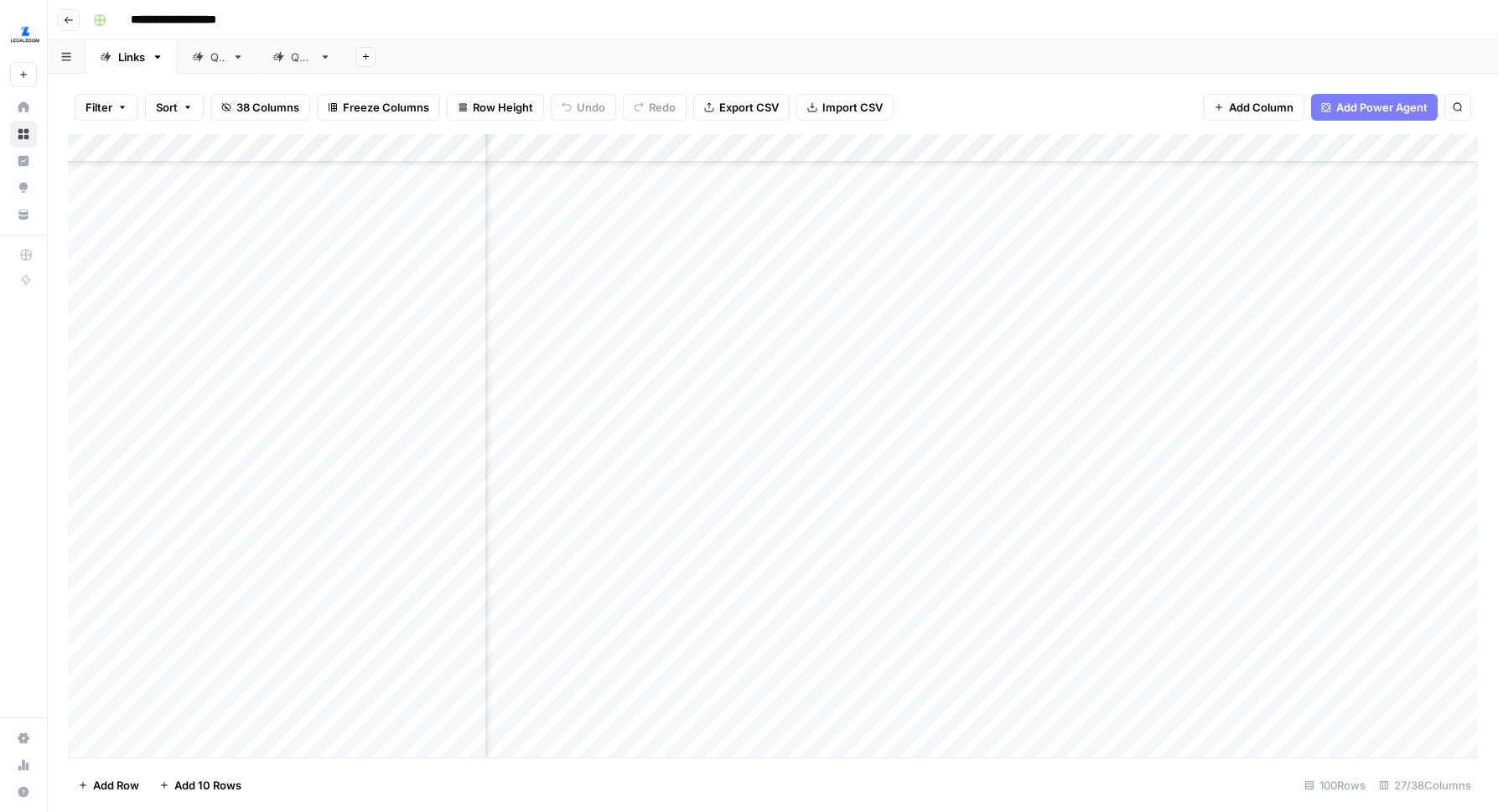
scroll to position [1269, 482]
click at [722, 383] on div "Add Column" at bounding box center [773, 445] width 1410 height 624
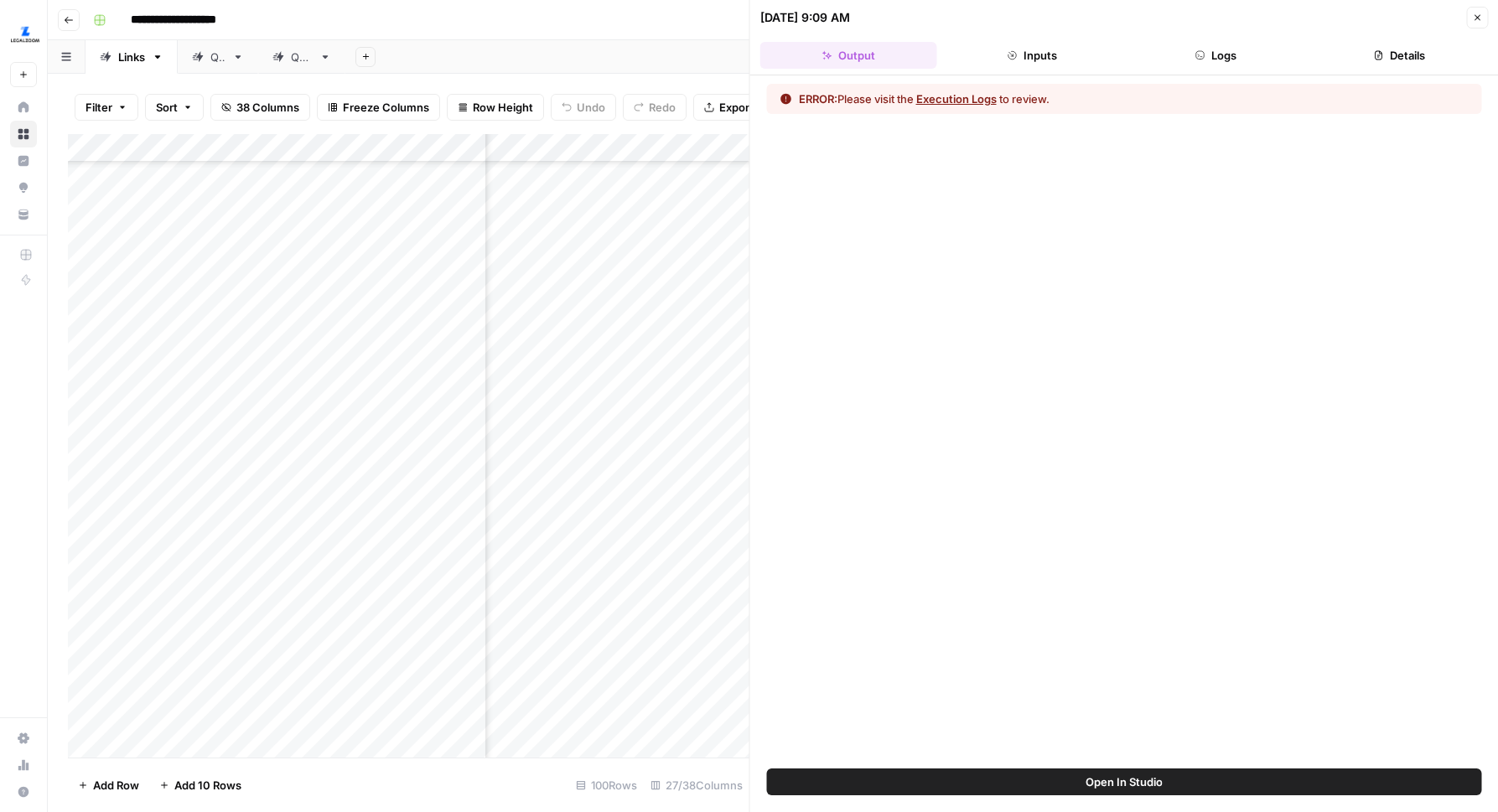
click at [1238, 47] on button "Logs" at bounding box center [1216, 55] width 177 height 26
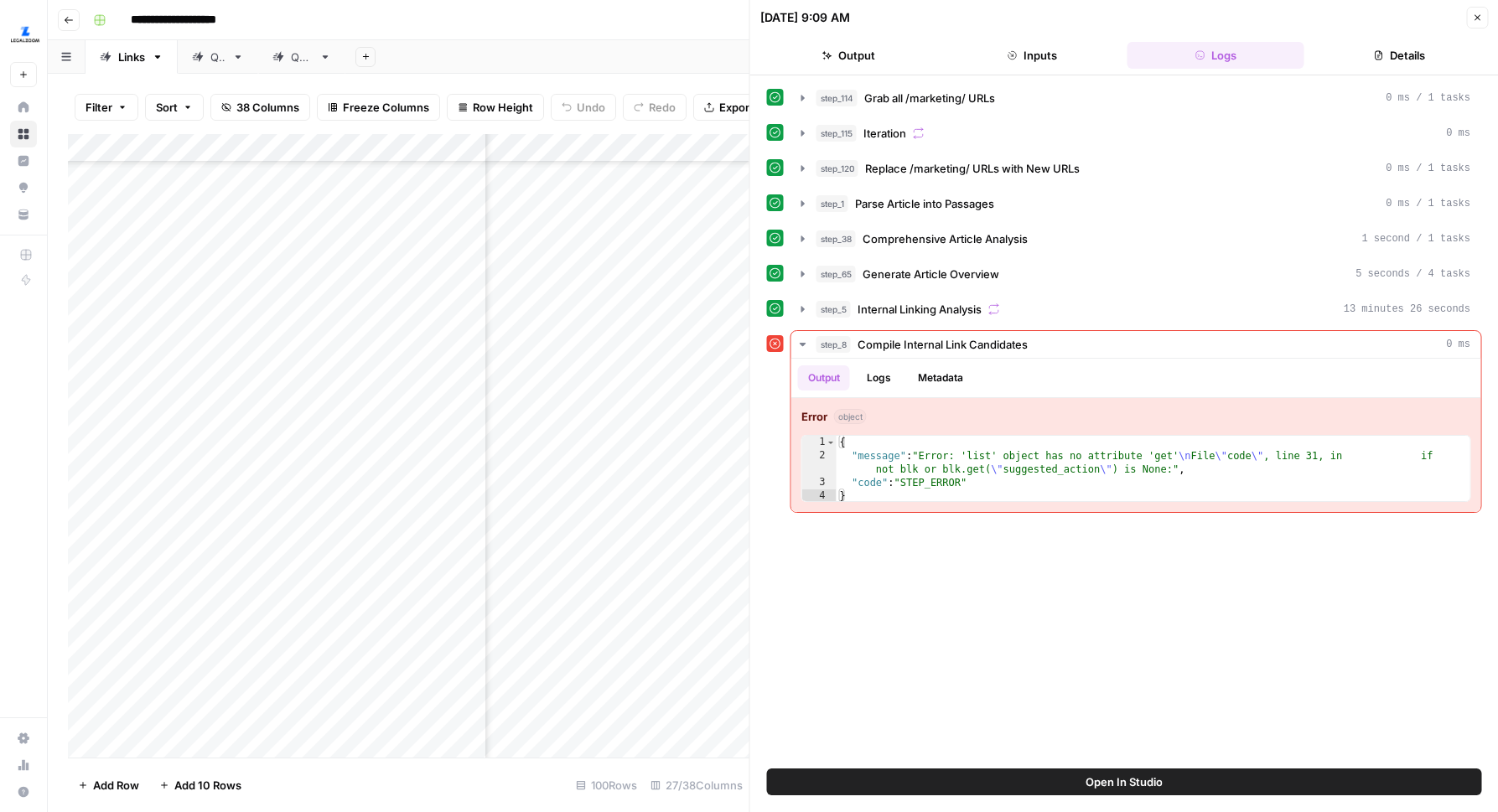
click at [1018, 786] on button "Open In Studio" at bounding box center [1124, 781] width 715 height 26
click at [808, 318] on button "step_5 Internal Linking Analysis 13 minutes 26 seconds" at bounding box center [1136, 309] width 689 height 26
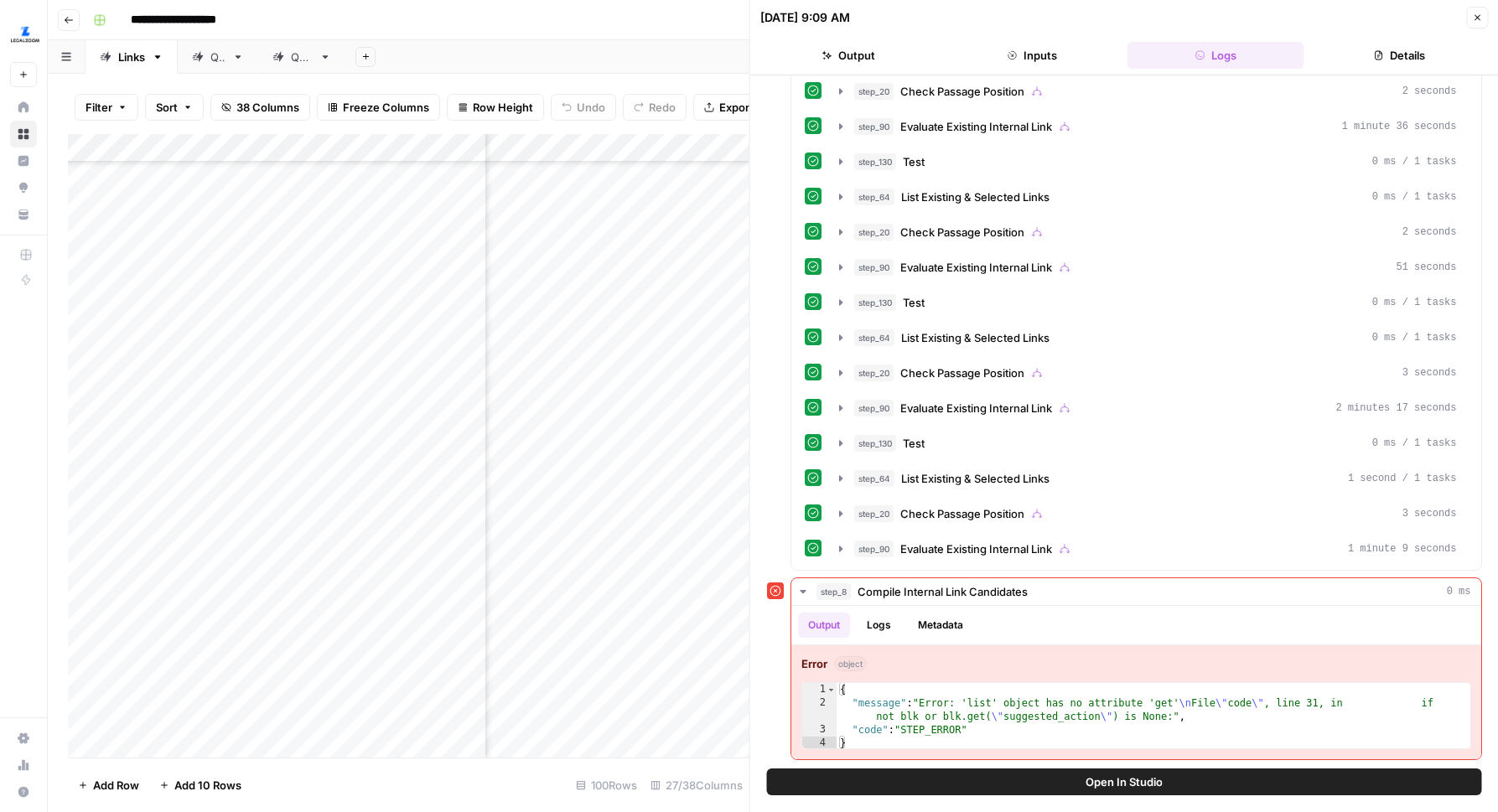
scroll to position [1269, 514]
click at [713, 389] on div "Add Column" at bounding box center [409, 445] width 681 height 624
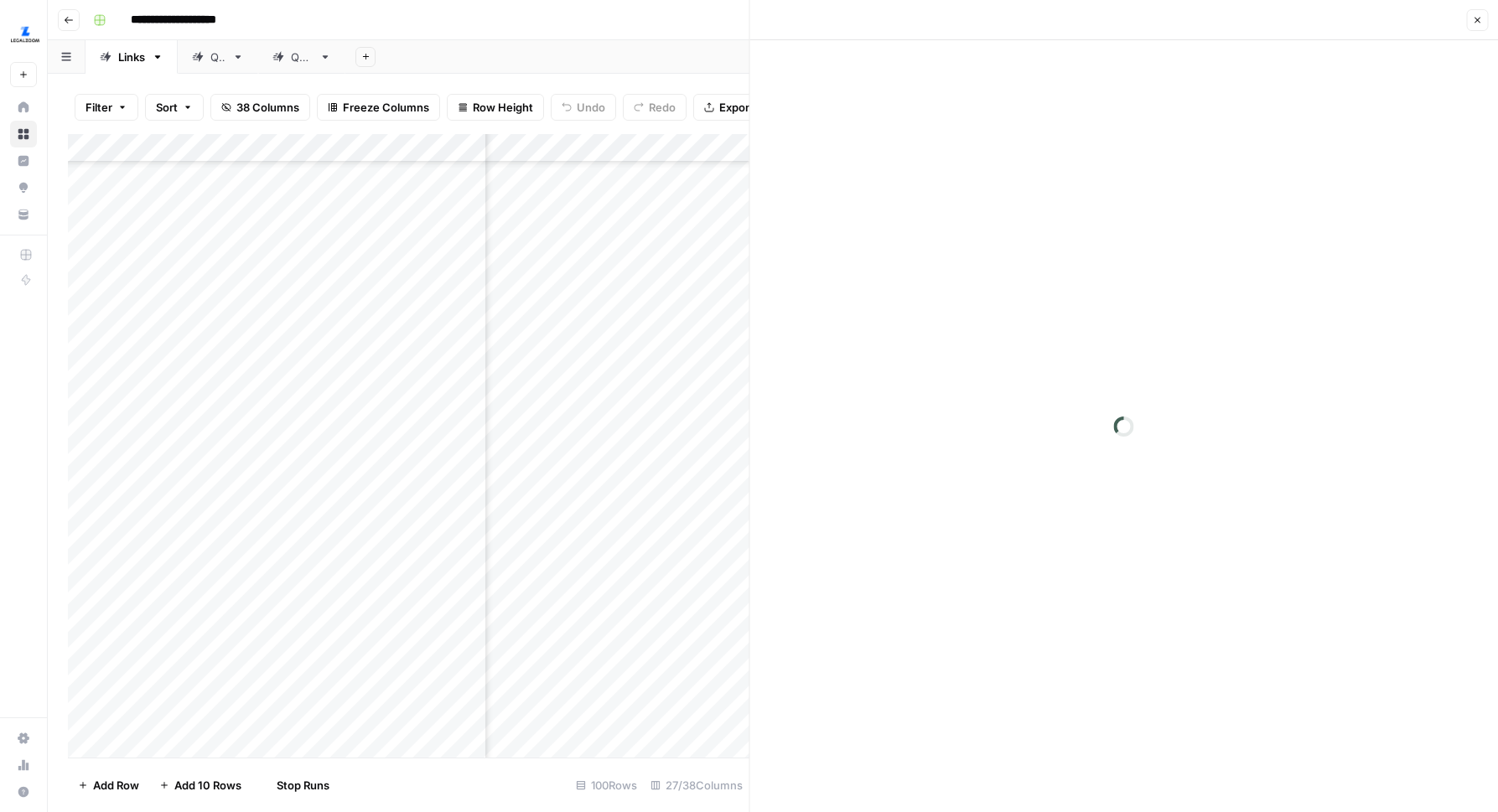
click at [1472, 21] on icon "button" at bounding box center [1476, 20] width 10 height 10
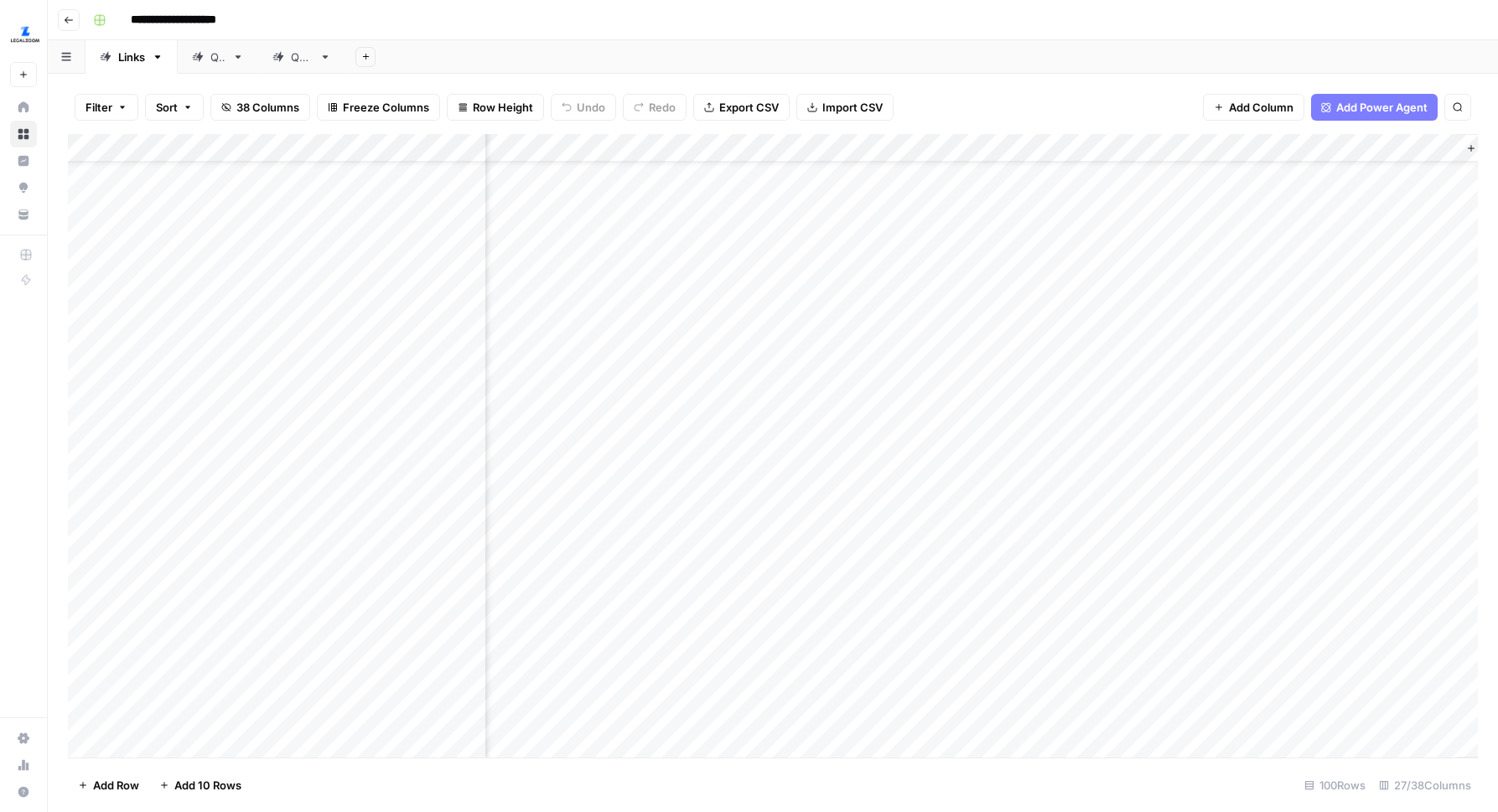
scroll to position [91, 3294]
click at [1024, 146] on div "Add Column" at bounding box center [773, 445] width 1410 height 624
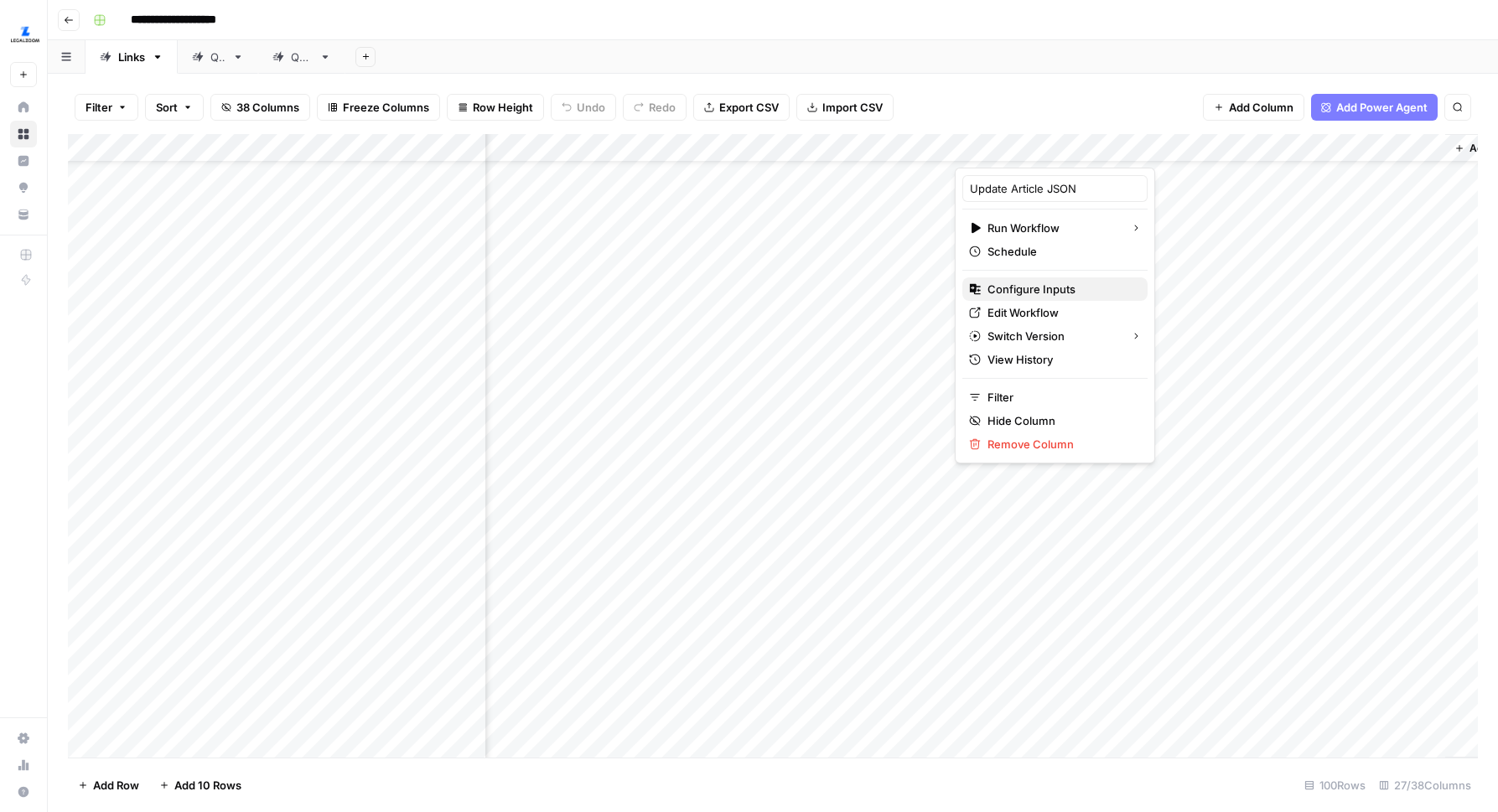
click at [1011, 284] on span "Configure Inputs" at bounding box center [1060, 289] width 147 height 16
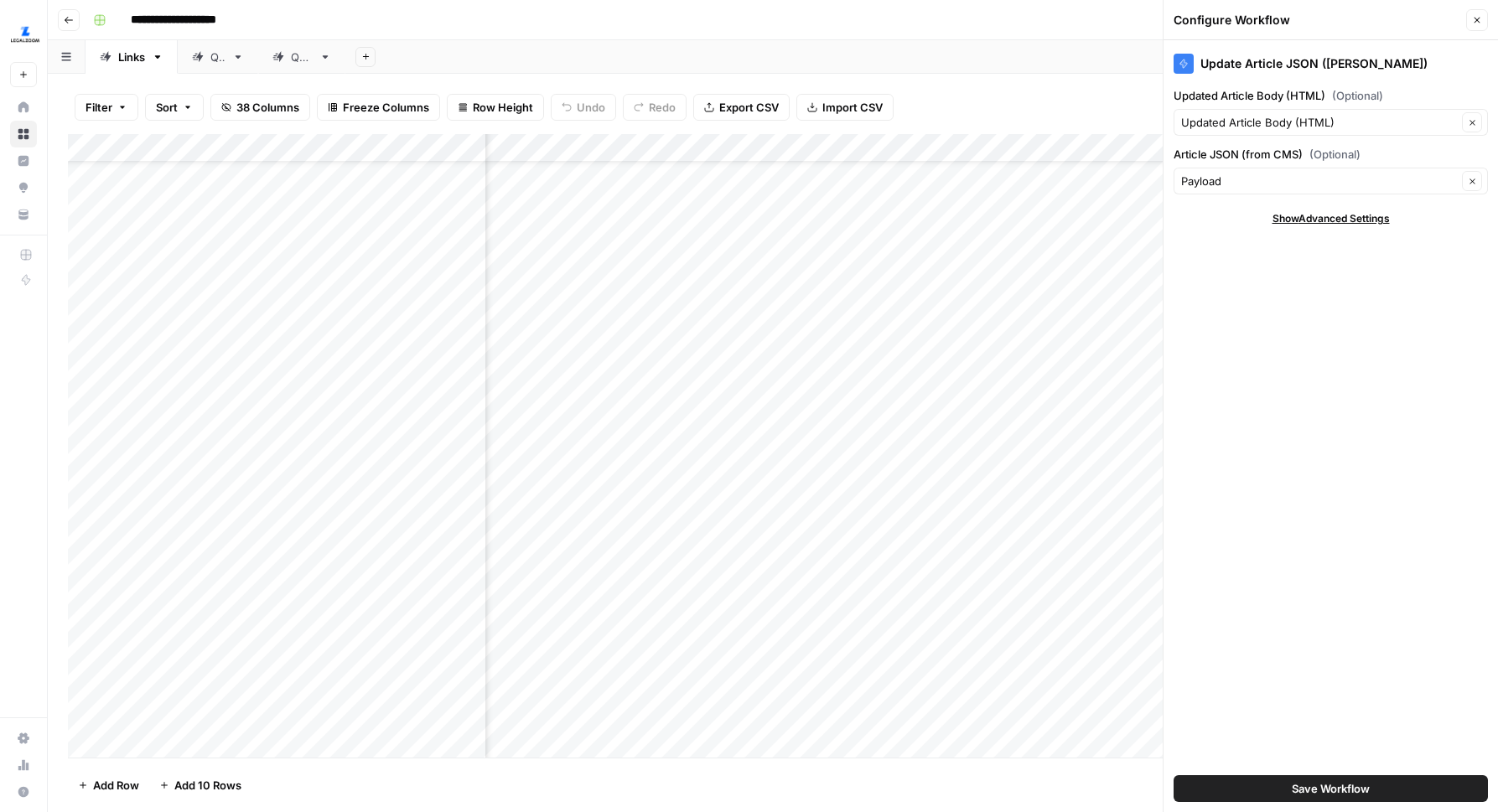
scroll to position [91, 3291]
click at [1473, 21] on icon "button" at bounding box center [1476, 20] width 10 height 10
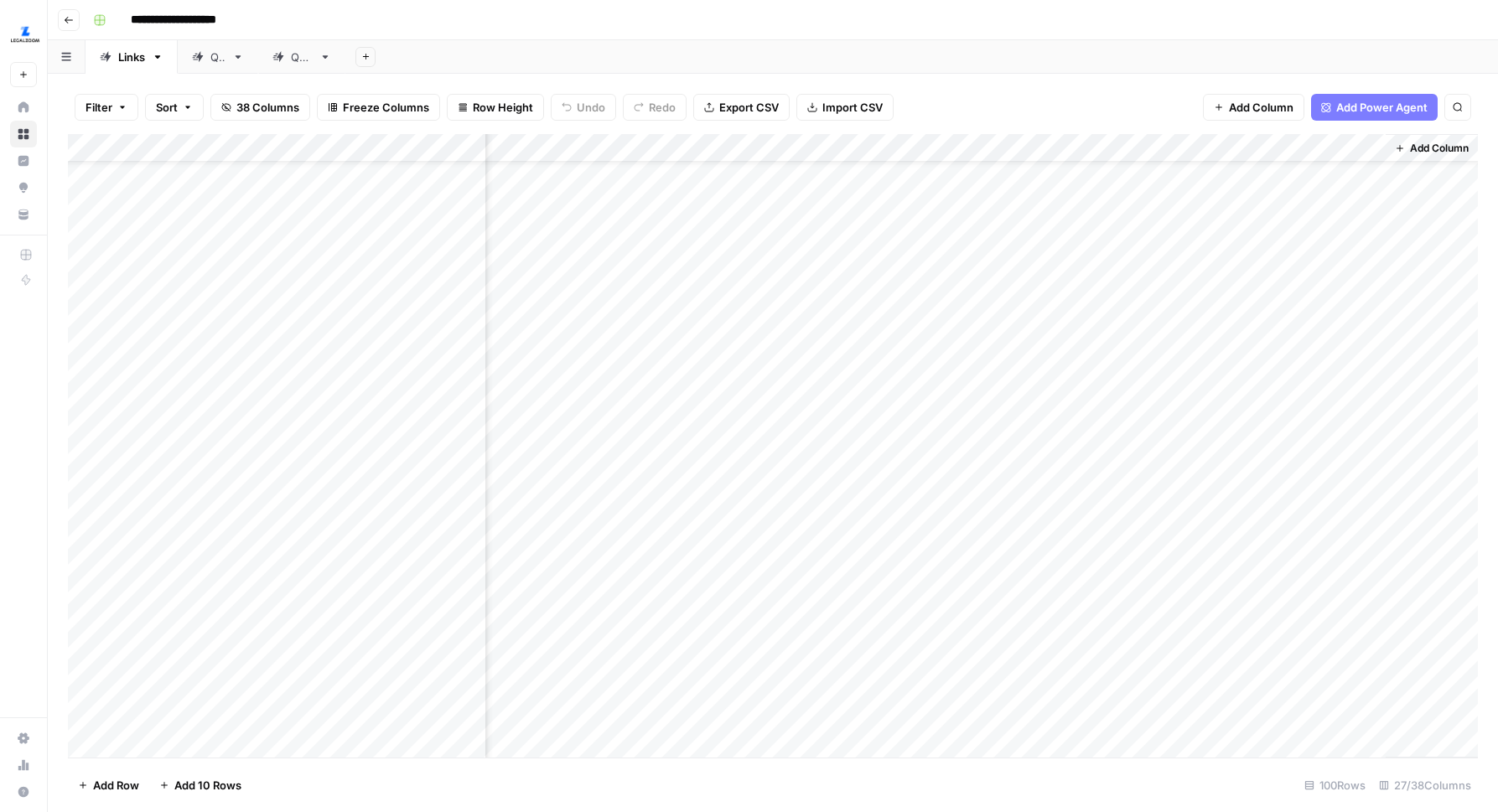
scroll to position [0, 3354]
click at [1313, 140] on div "Add Column" at bounding box center [773, 445] width 1410 height 624
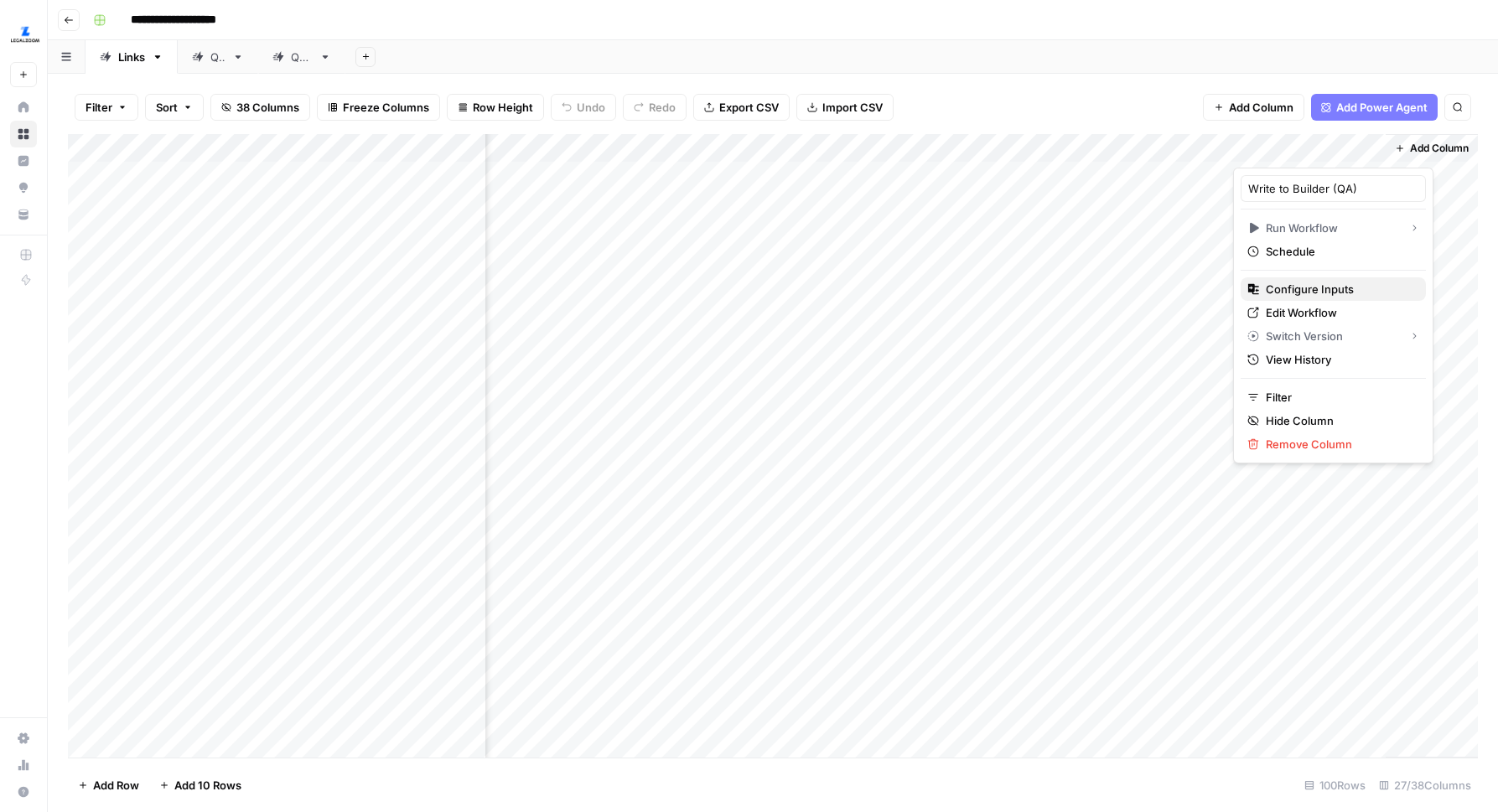
click at [1298, 290] on span "Configure Inputs" at bounding box center [1339, 289] width 147 height 16
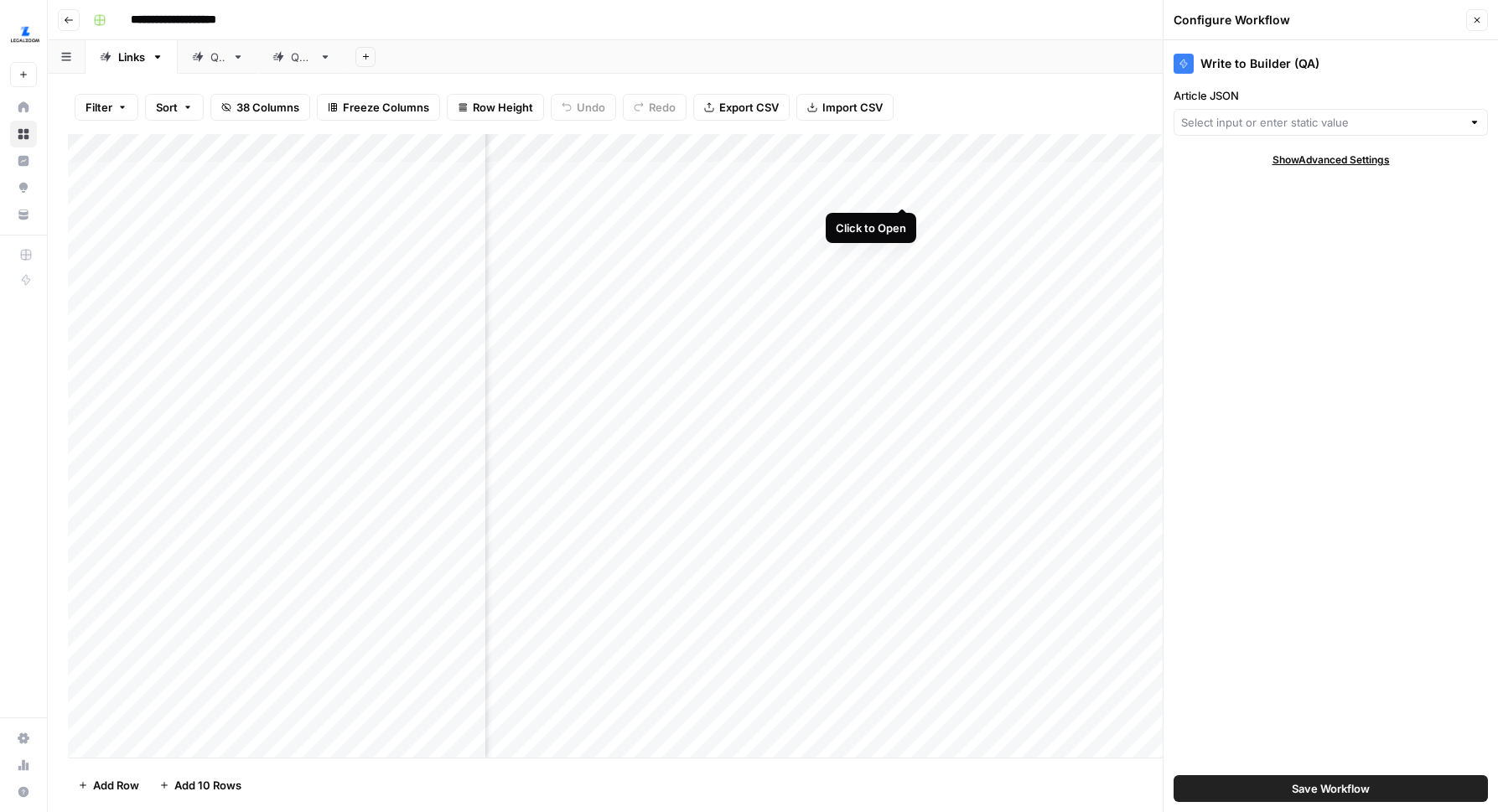
scroll to position [0, 3596]
click at [1306, 130] on input "Article JSON" at bounding box center [1321, 122] width 280 height 16
click at [899, 140] on div "Add Column" at bounding box center [773, 445] width 1410 height 624
drag, startPoint x: 904, startPoint y: 193, endPoint x: 847, endPoint y: 186, distance: 57.4
click at [847, 186] on div "Output" at bounding box center [939, 188] width 185 height 26
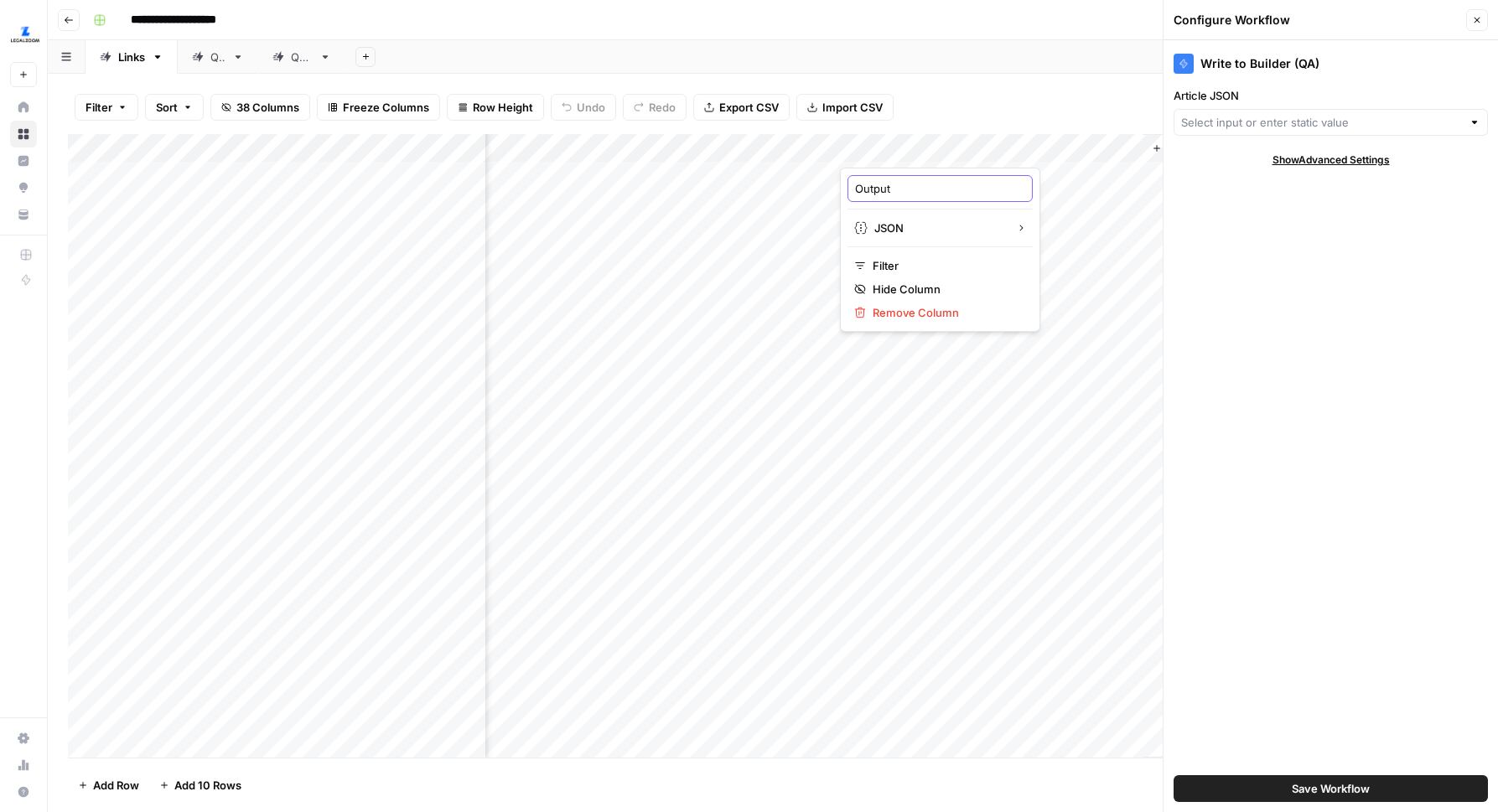
click at [928, 186] on input "Output" at bounding box center [940, 188] width 170 height 16
type input "Output to CMS"
click at [1274, 120] on input "Article JSON" at bounding box center [1321, 122] width 280 height 16
click at [1478, 22] on icon "button" at bounding box center [1477, 20] width 5 height 5
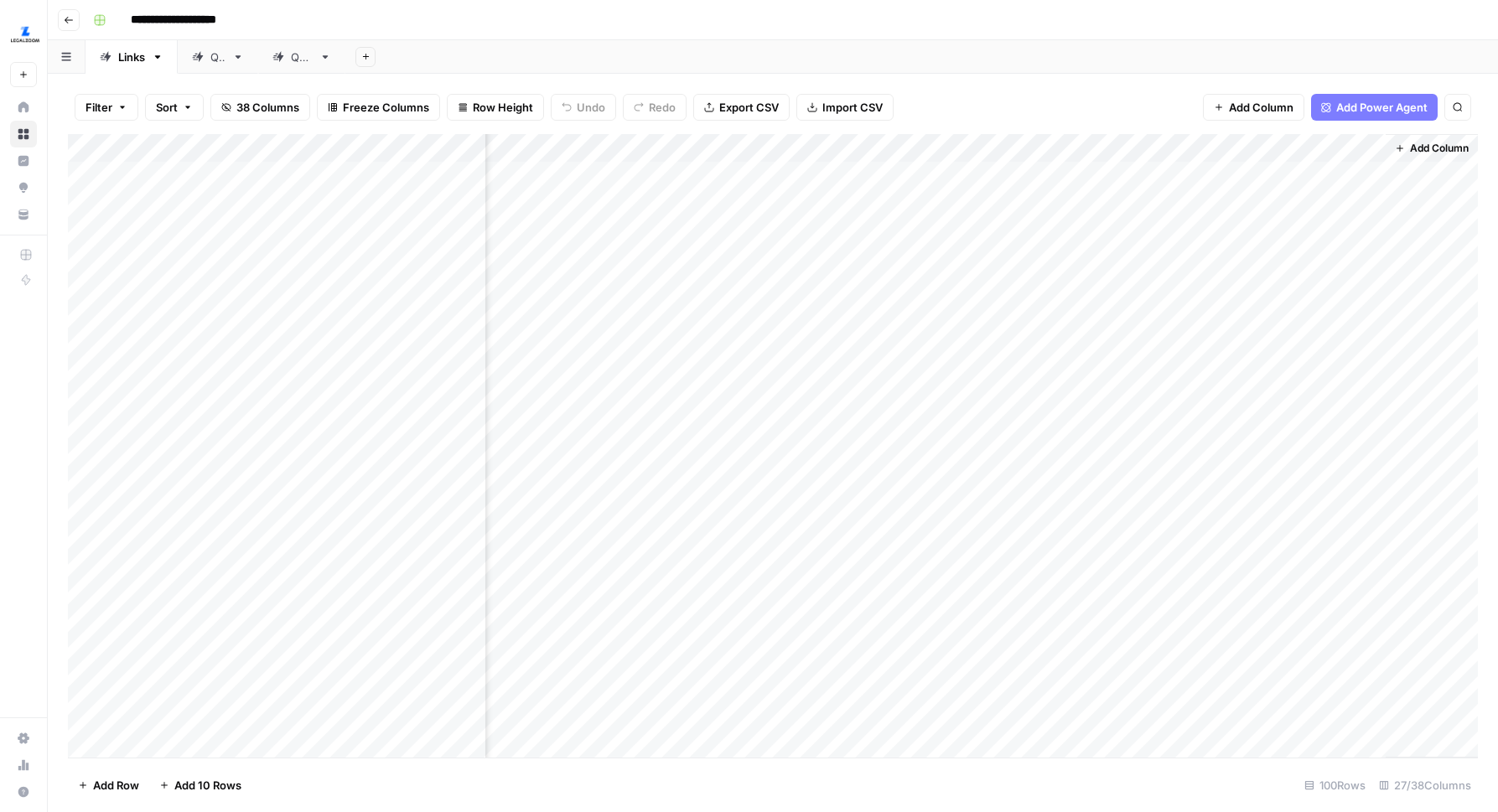
click at [1277, 141] on div "Add Column" at bounding box center [773, 445] width 1410 height 624
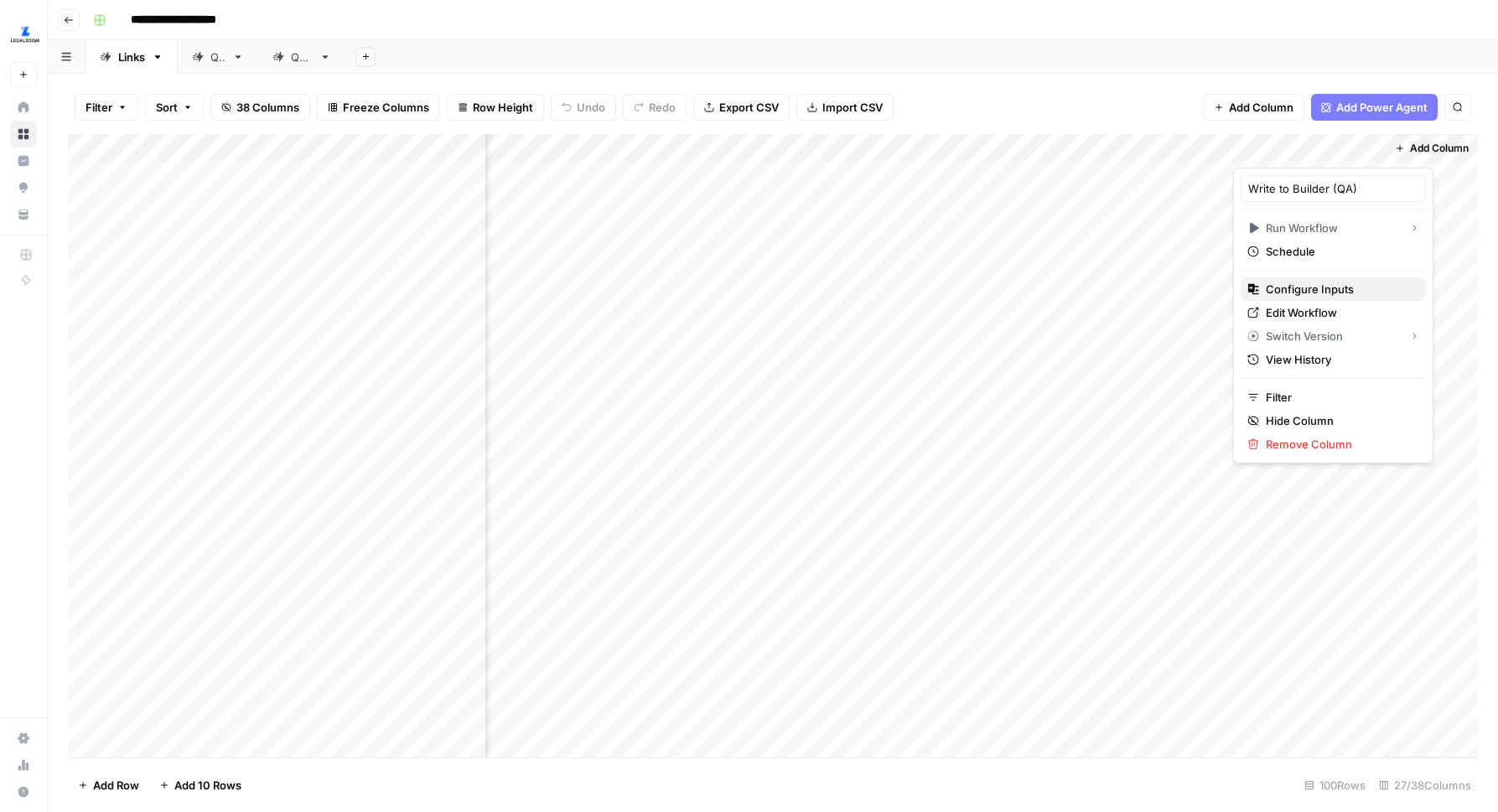
click at [1297, 295] on span "Configure Inputs" at bounding box center [1339, 289] width 147 height 16
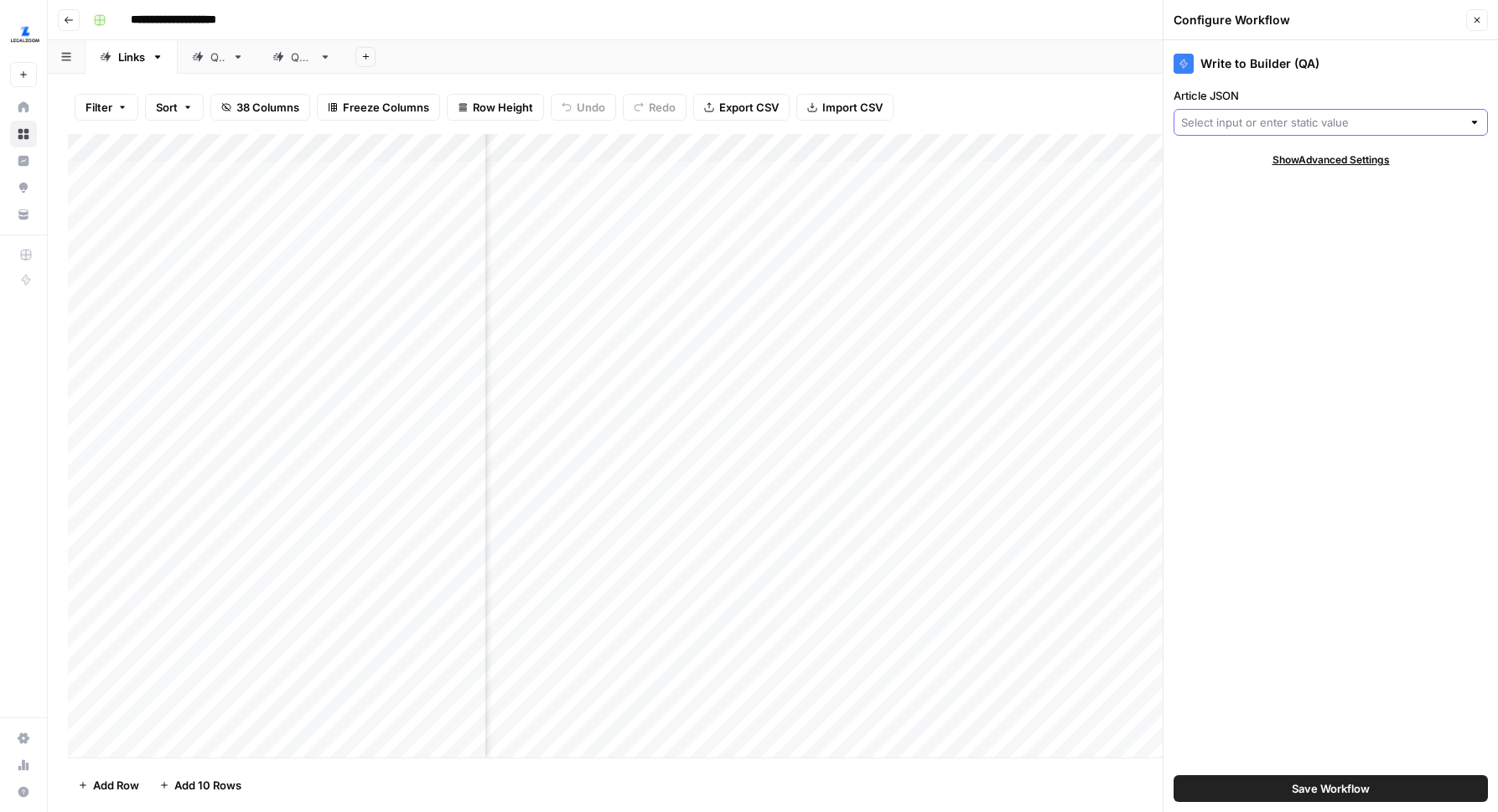
click at [1299, 116] on input "Article JSON" at bounding box center [1321, 122] width 280 height 16
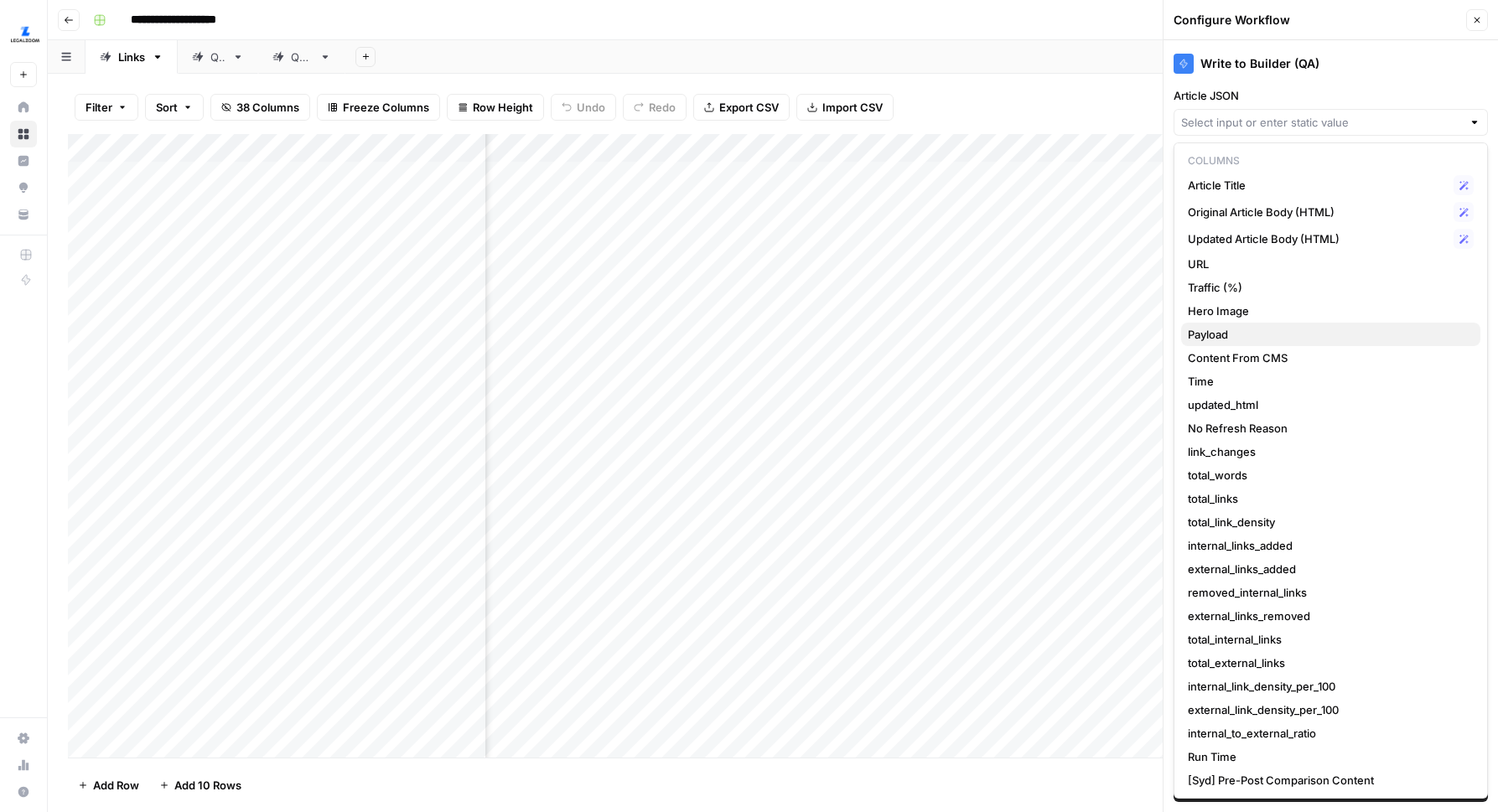
scroll to position [118, 0]
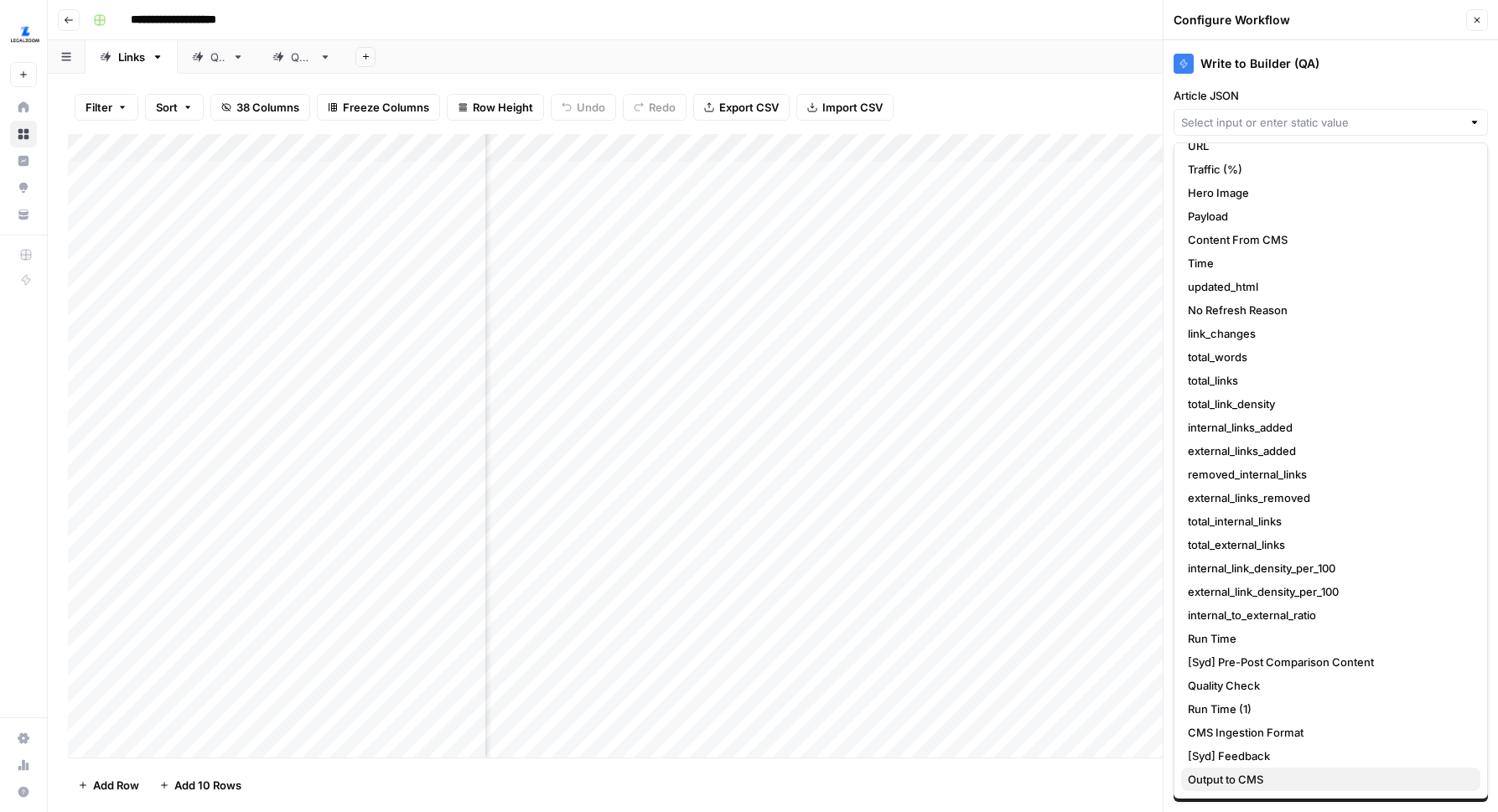
click at [1267, 776] on span "Output to CMS" at bounding box center [1327, 779] width 279 height 16
type input "Output to CMS"
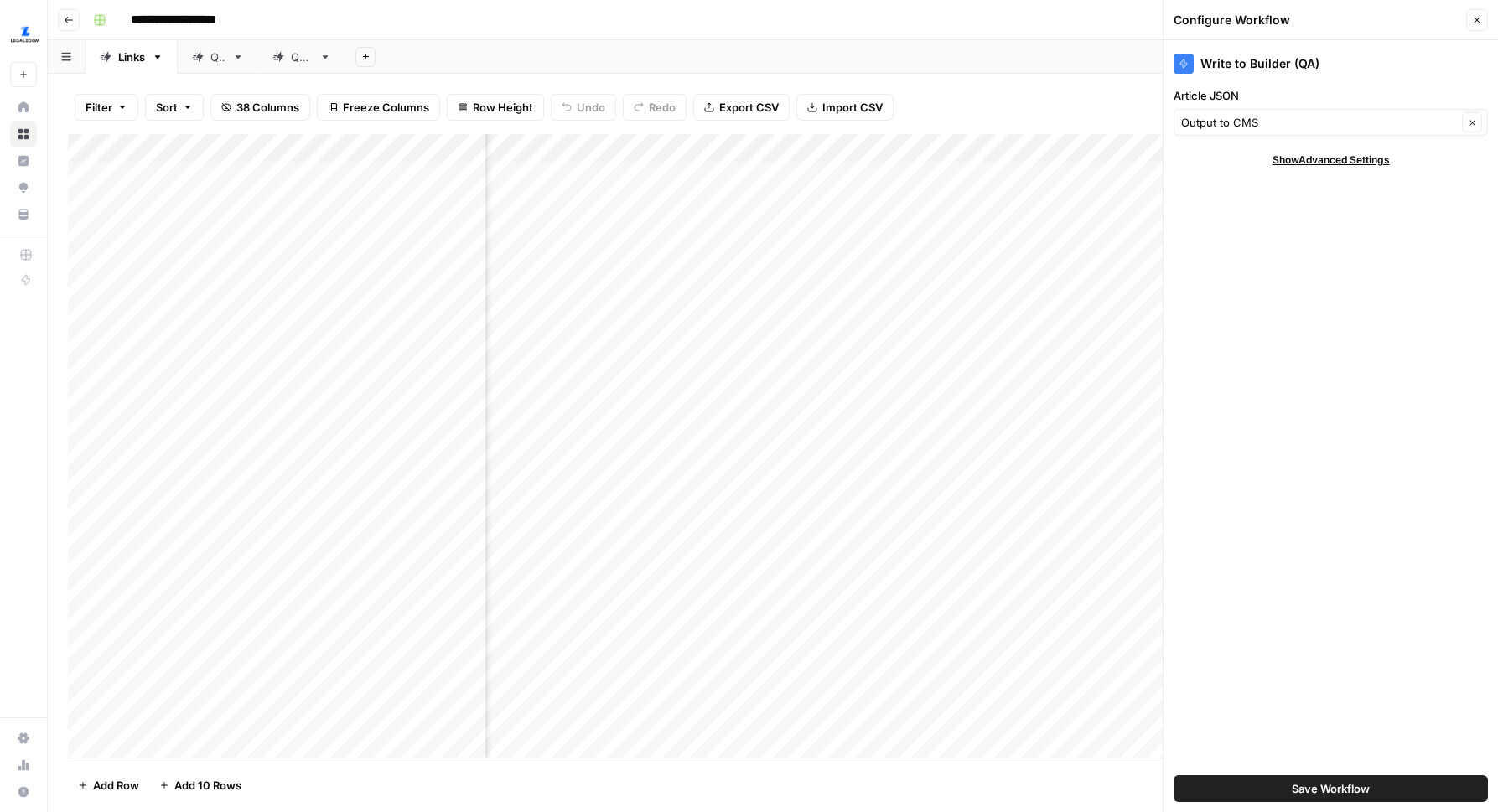
click at [1306, 788] on span "Save Workflow" at bounding box center [1330, 788] width 78 height 16
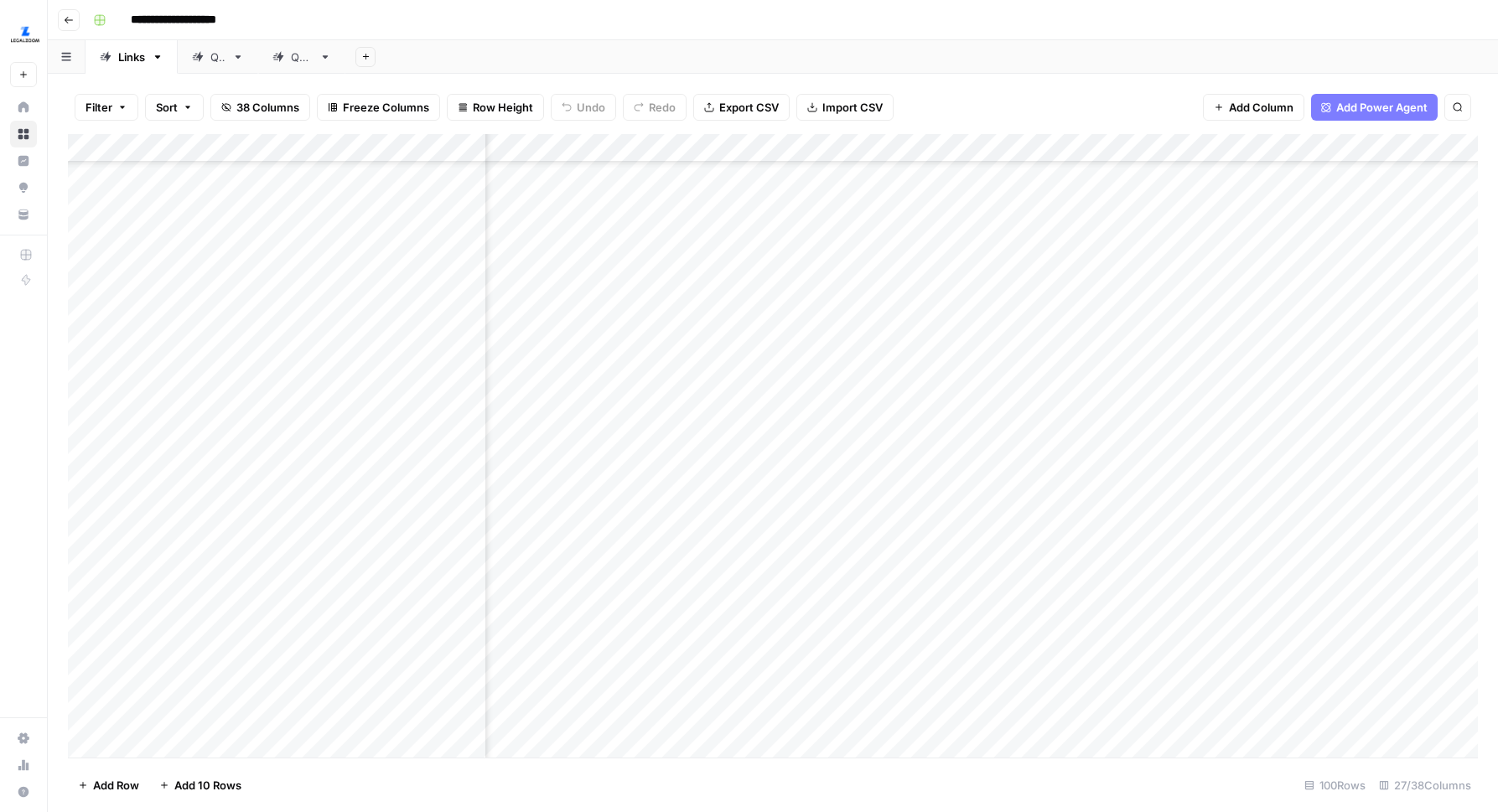
scroll to position [1295, 2946]
click at [1066, 366] on div "Add Column" at bounding box center [773, 445] width 1410 height 624
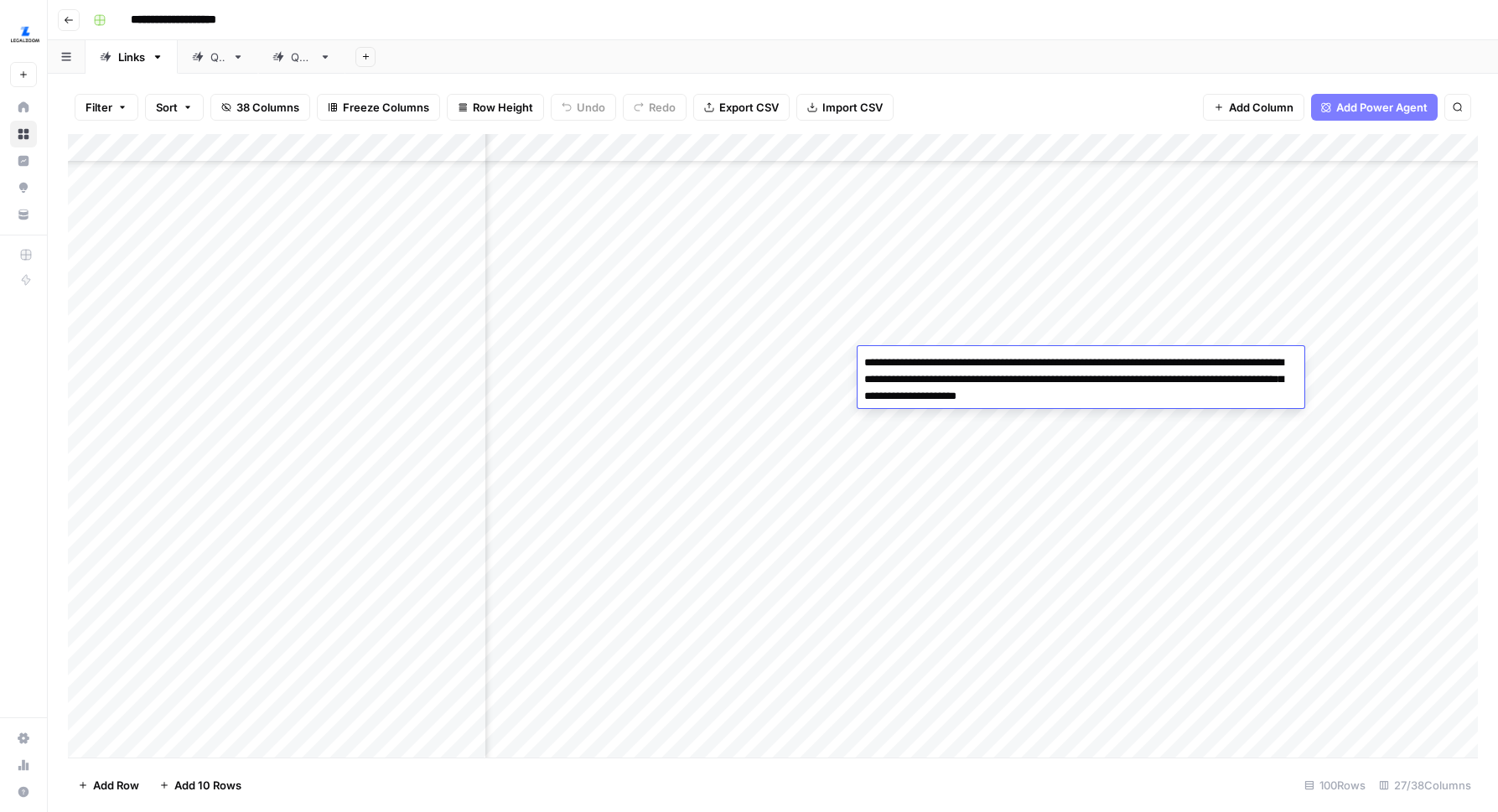
click at [1043, 368] on textarea "**********" at bounding box center [1081, 380] width 447 height 57
click at [1121, 384] on textarea "**********" at bounding box center [1081, 380] width 447 height 57
click at [1103, 489] on div "Add Column" at bounding box center [773, 445] width 1410 height 624
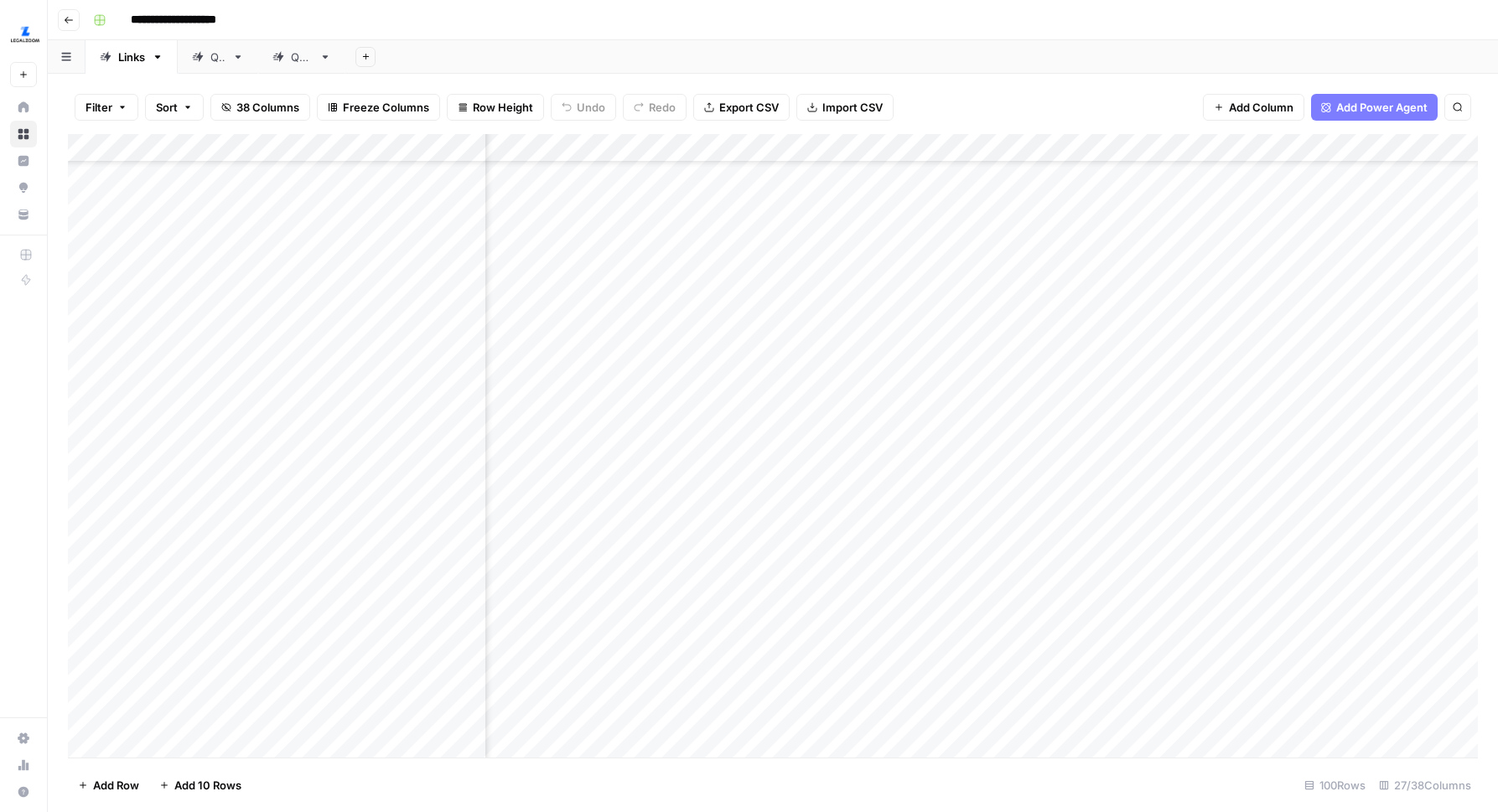
scroll to position [0, 3001]
click at [1004, 426] on div "Add Column" at bounding box center [773, 445] width 1410 height 624
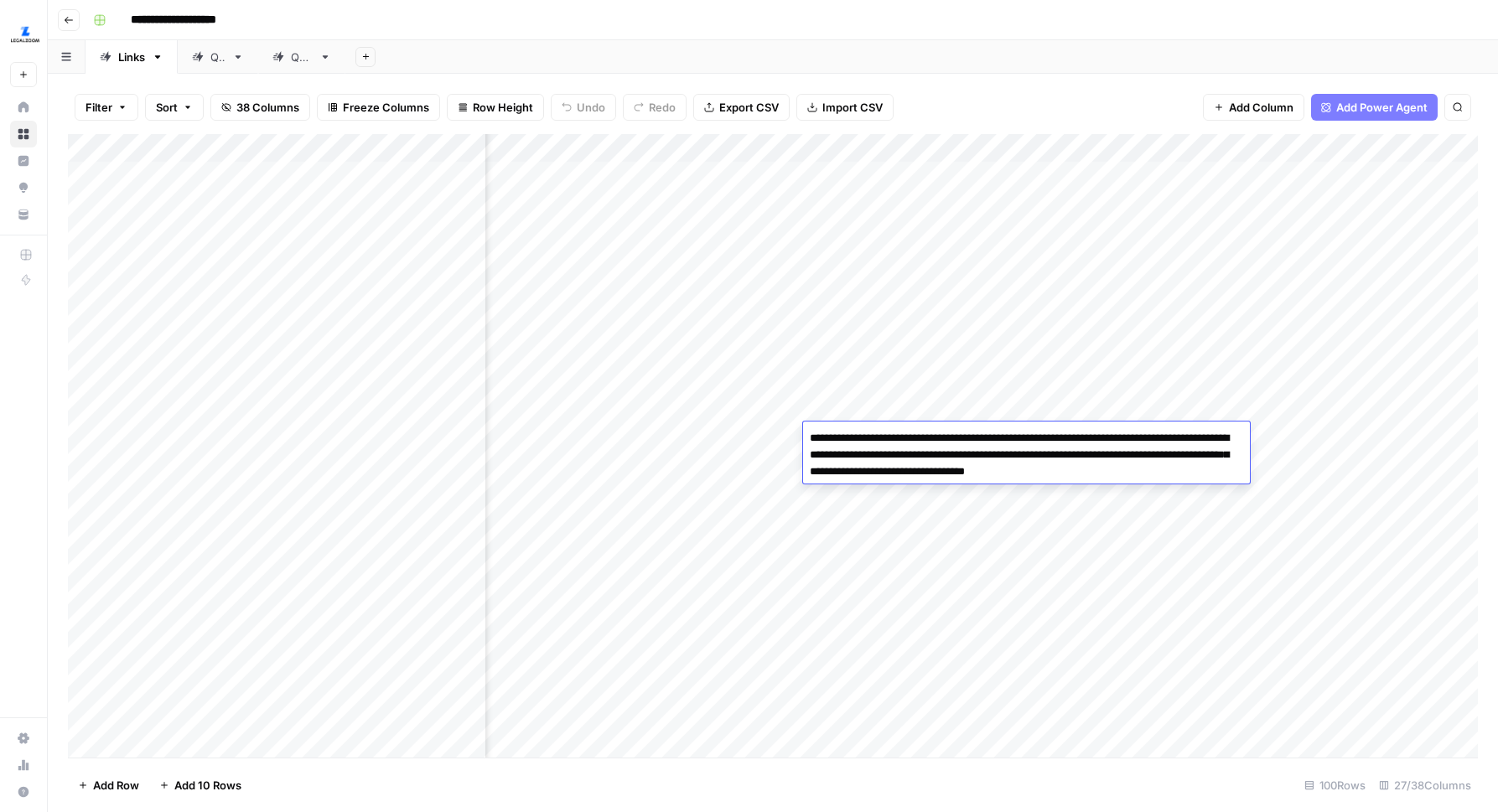
drag, startPoint x: 919, startPoint y: 474, endPoint x: 1134, endPoint y: 473, distance: 215.0
click at [1134, 473] on textarea "**********" at bounding box center [1026, 454] width 447 height 57
drag, startPoint x: 1173, startPoint y: 475, endPoint x: 1145, endPoint y: 453, distance: 35.6
click at [1145, 453] on textarea "**********" at bounding box center [1026, 454] width 447 height 57
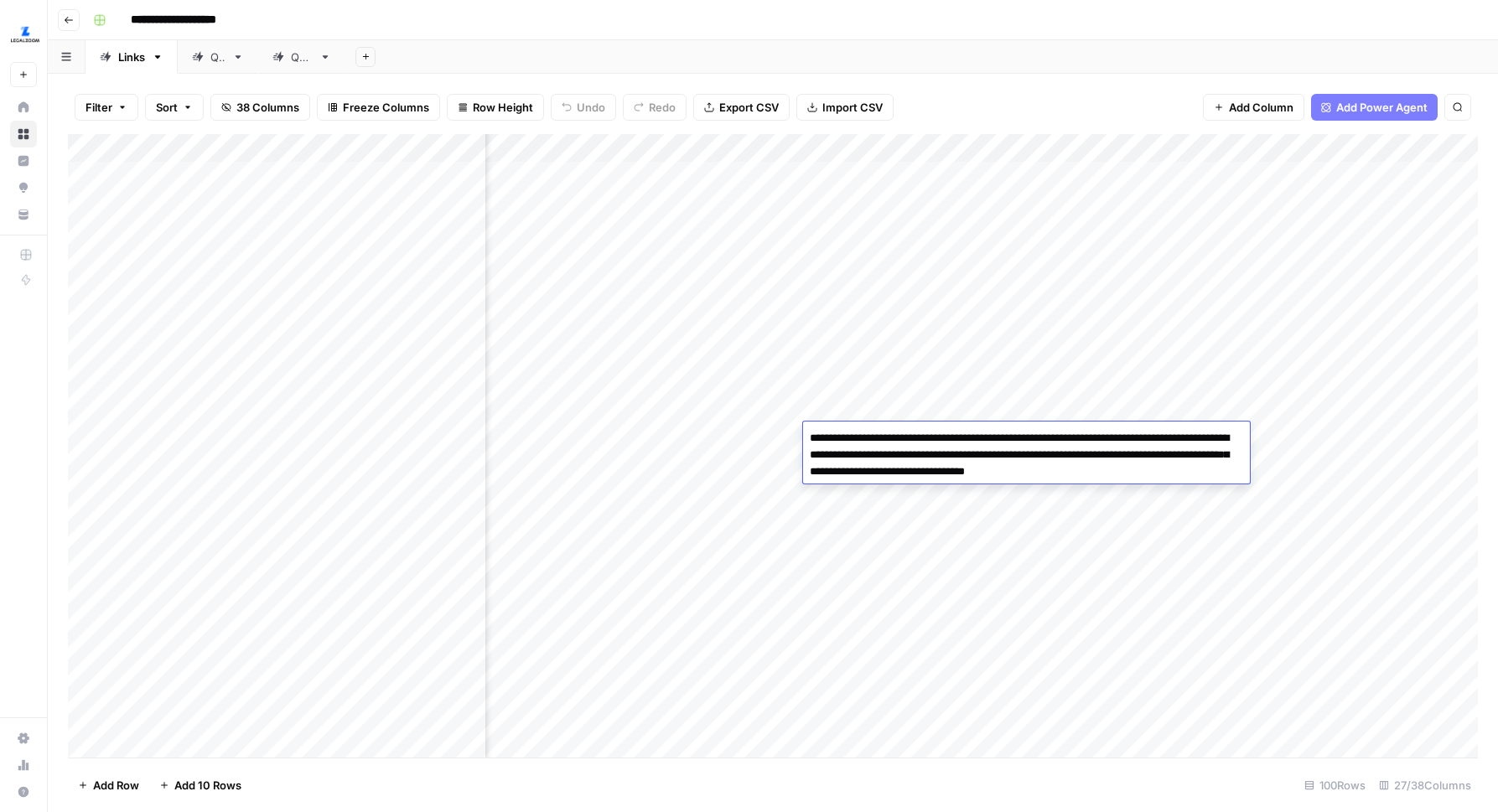
scroll to position [0, 3003]
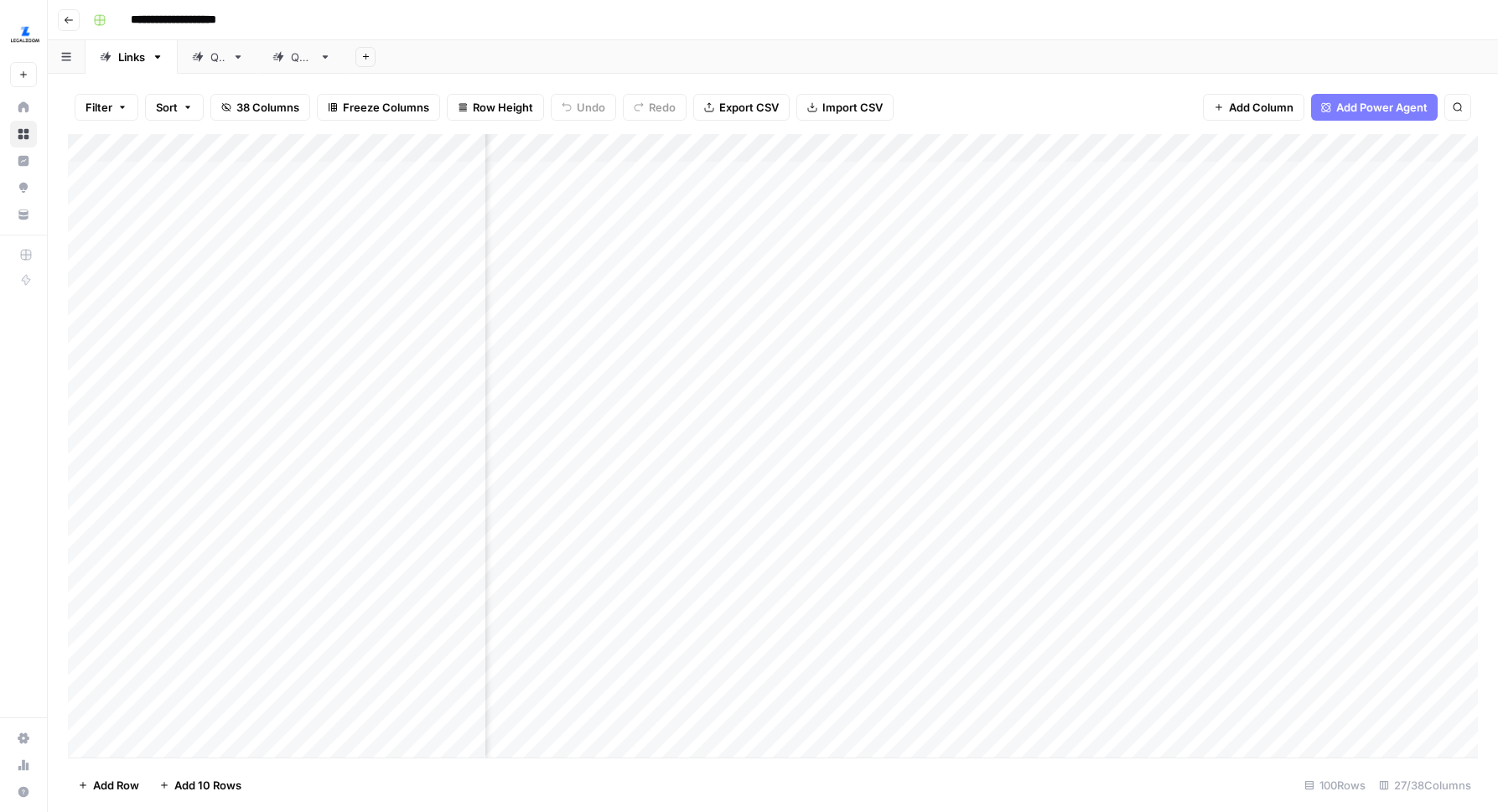
click at [1043, 568] on div "Add Column" at bounding box center [773, 445] width 1410 height 624
click at [782, 149] on div "Add Column" at bounding box center [773, 445] width 1410 height 624
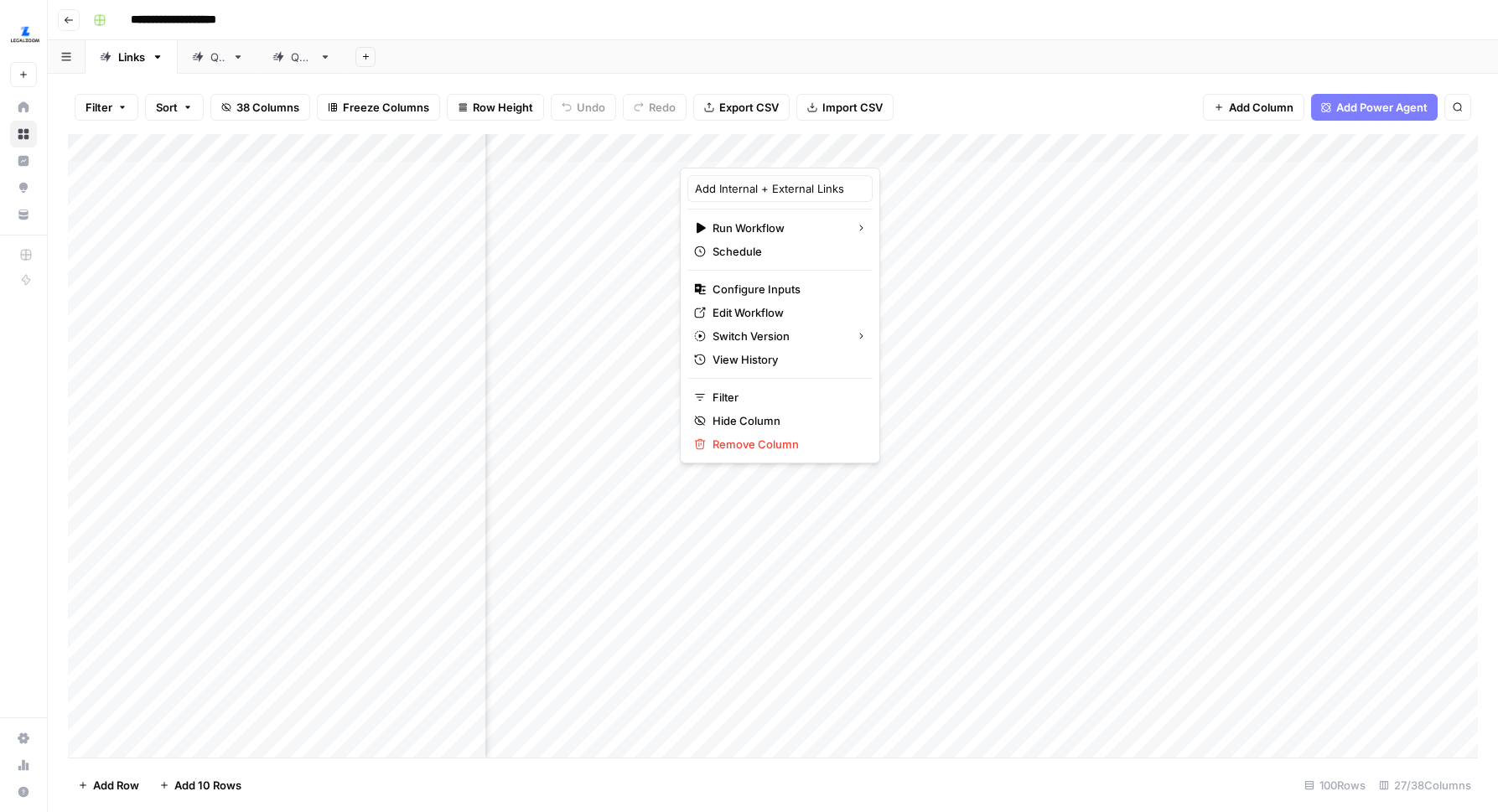
click at [1052, 98] on div "Filter Sort 38 Columns Freeze Columns Row Height Undo Redo Export CSV Import CS…" at bounding box center [773, 107] width 1410 height 54
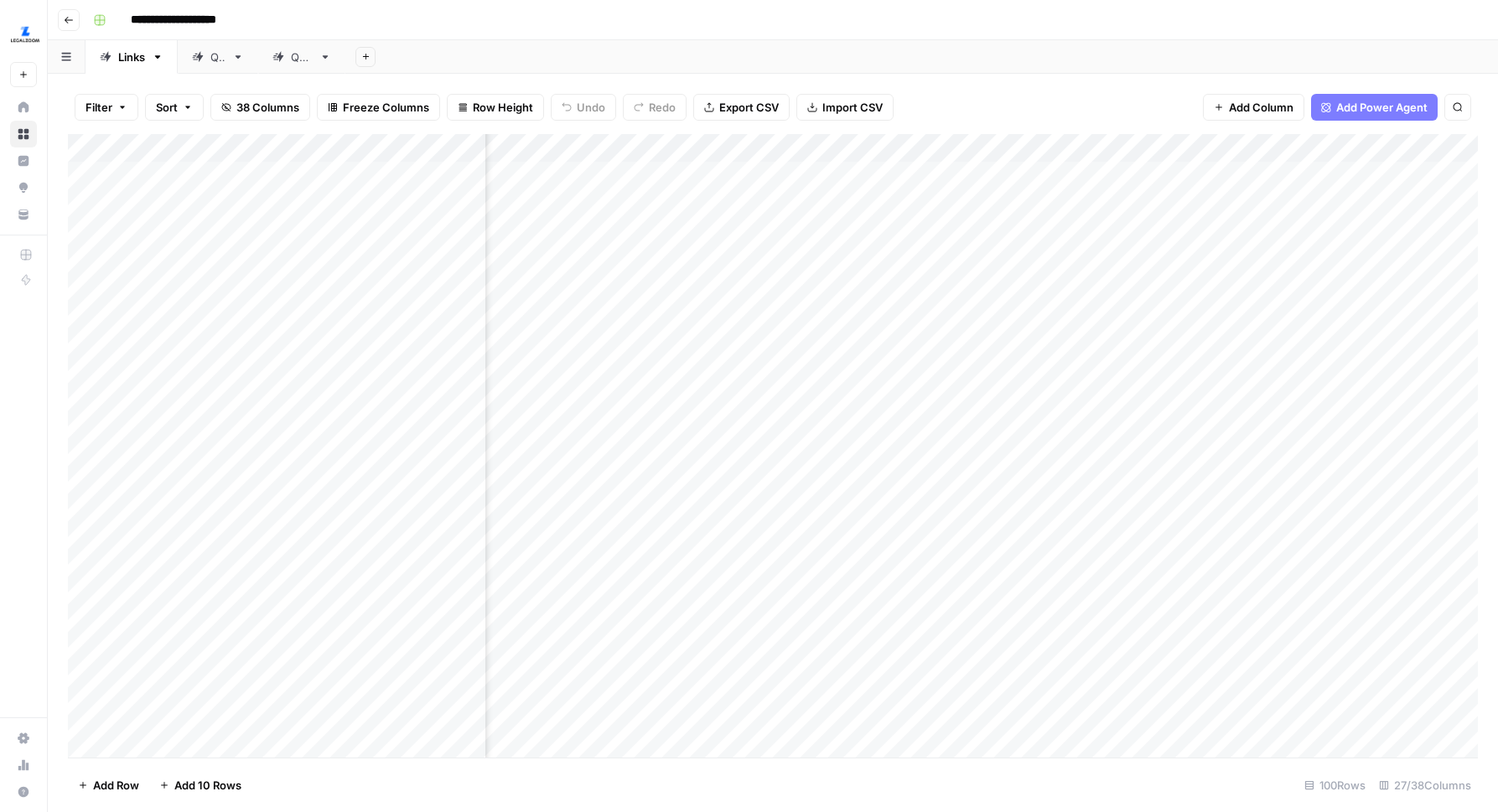
click at [867, 388] on div "Add Column" at bounding box center [773, 445] width 1410 height 624
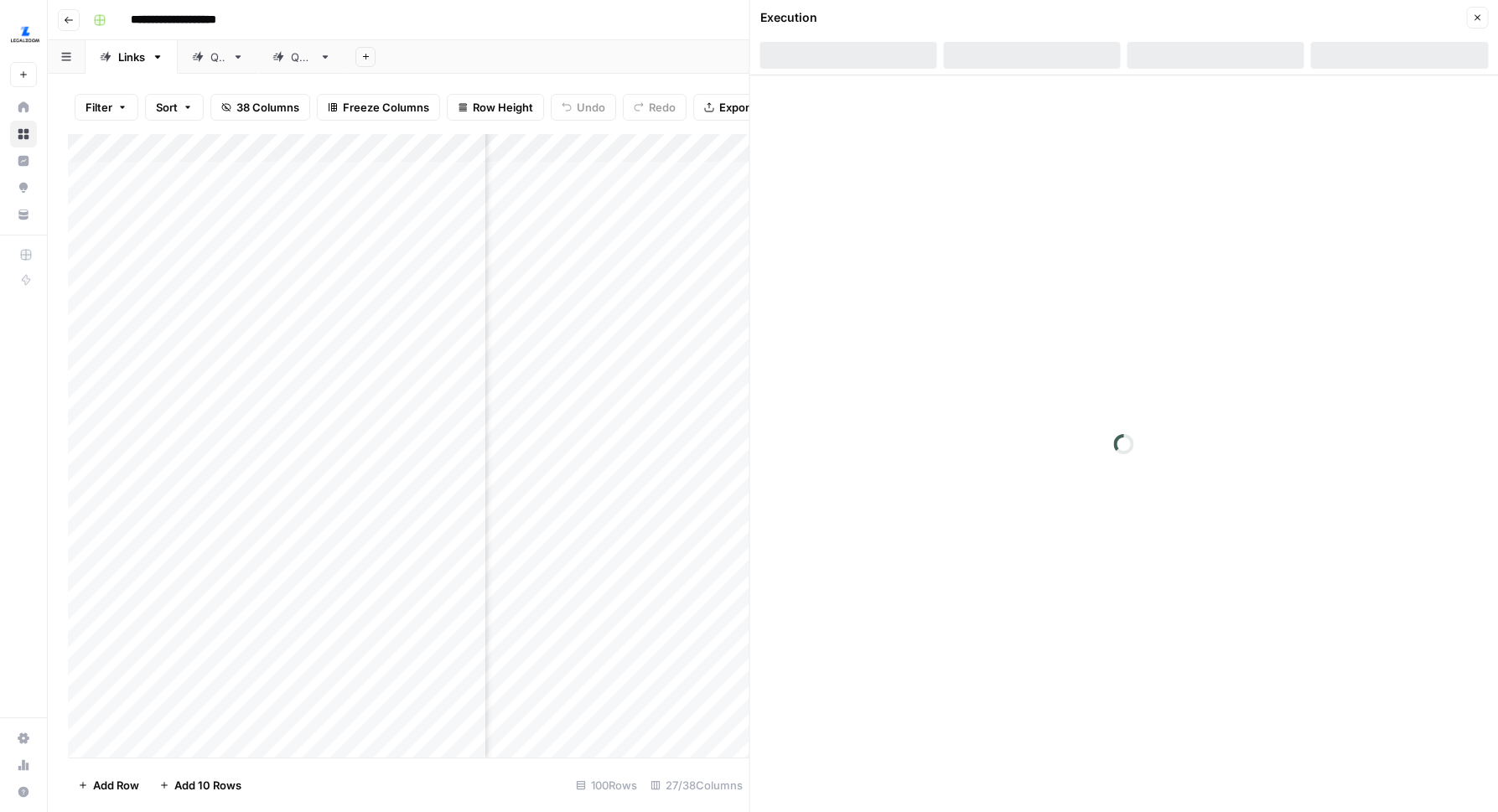
click at [1228, 61] on div at bounding box center [1216, 55] width 177 height 26
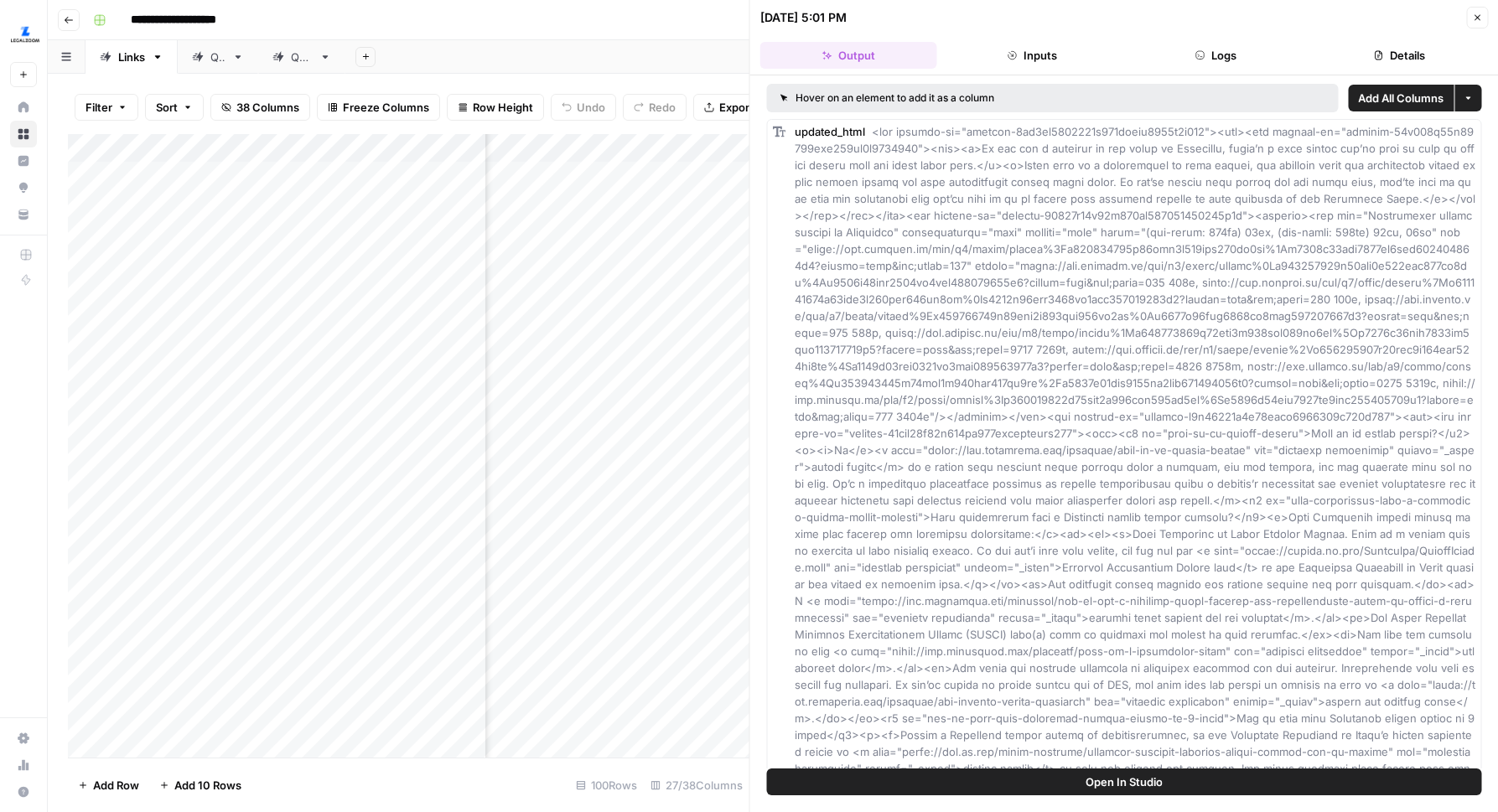
click at [1220, 51] on button "Logs" at bounding box center [1216, 55] width 177 height 26
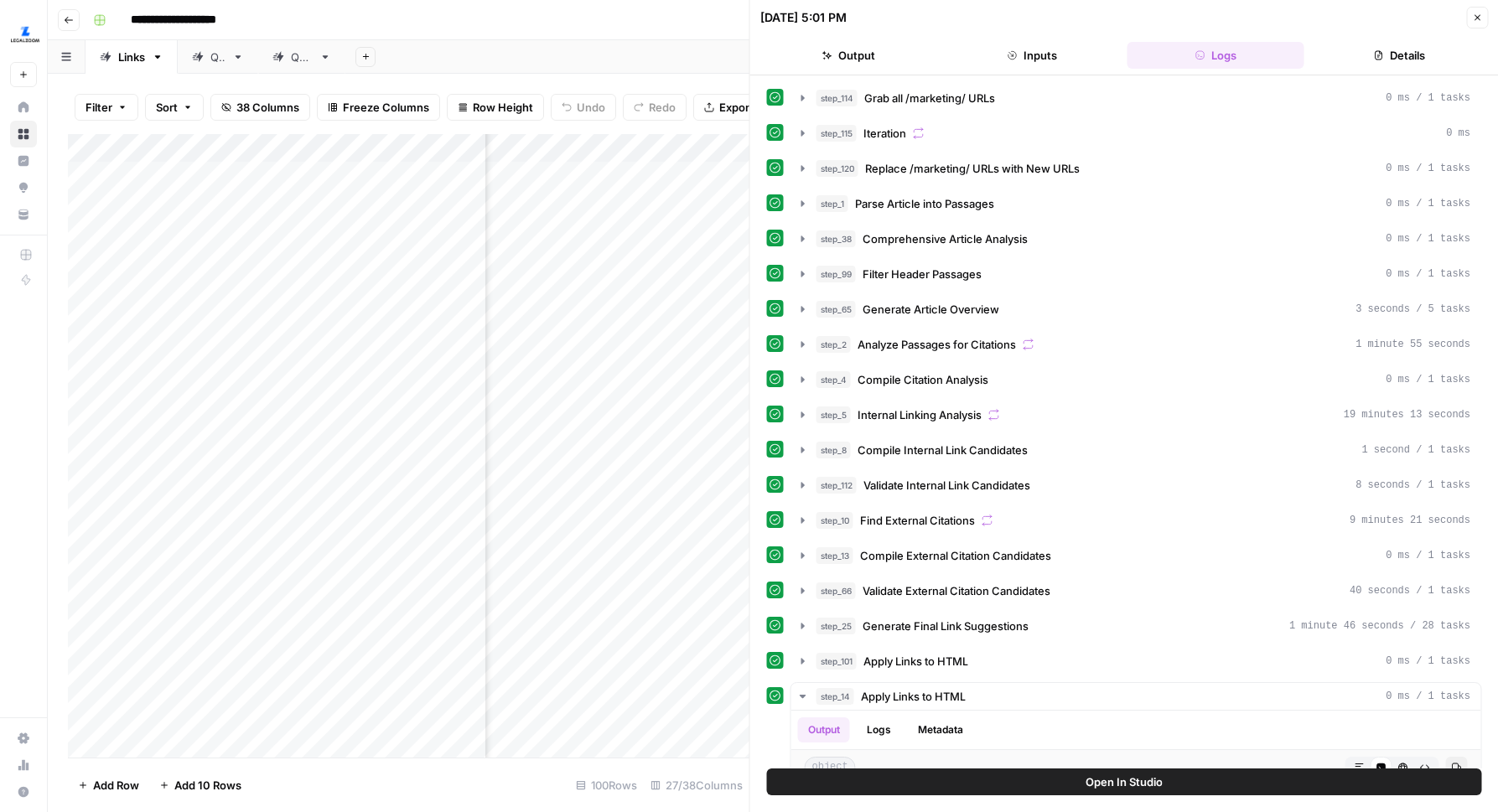
click at [1483, 15] on button "Close" at bounding box center [1477, 17] width 22 height 22
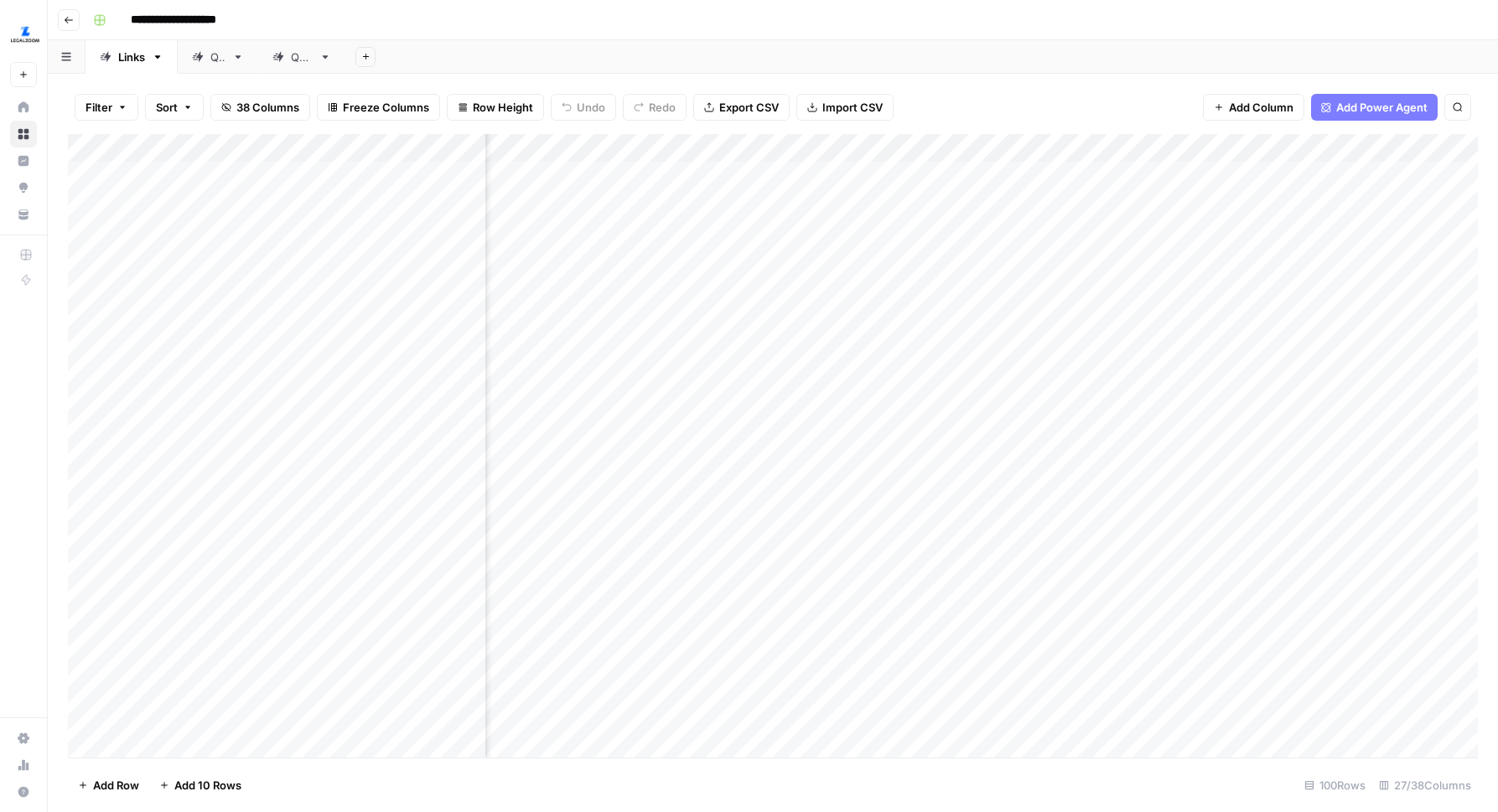
scroll to position [1, 3072]
click at [992, 453] on div "Add Column" at bounding box center [773, 445] width 1410 height 624
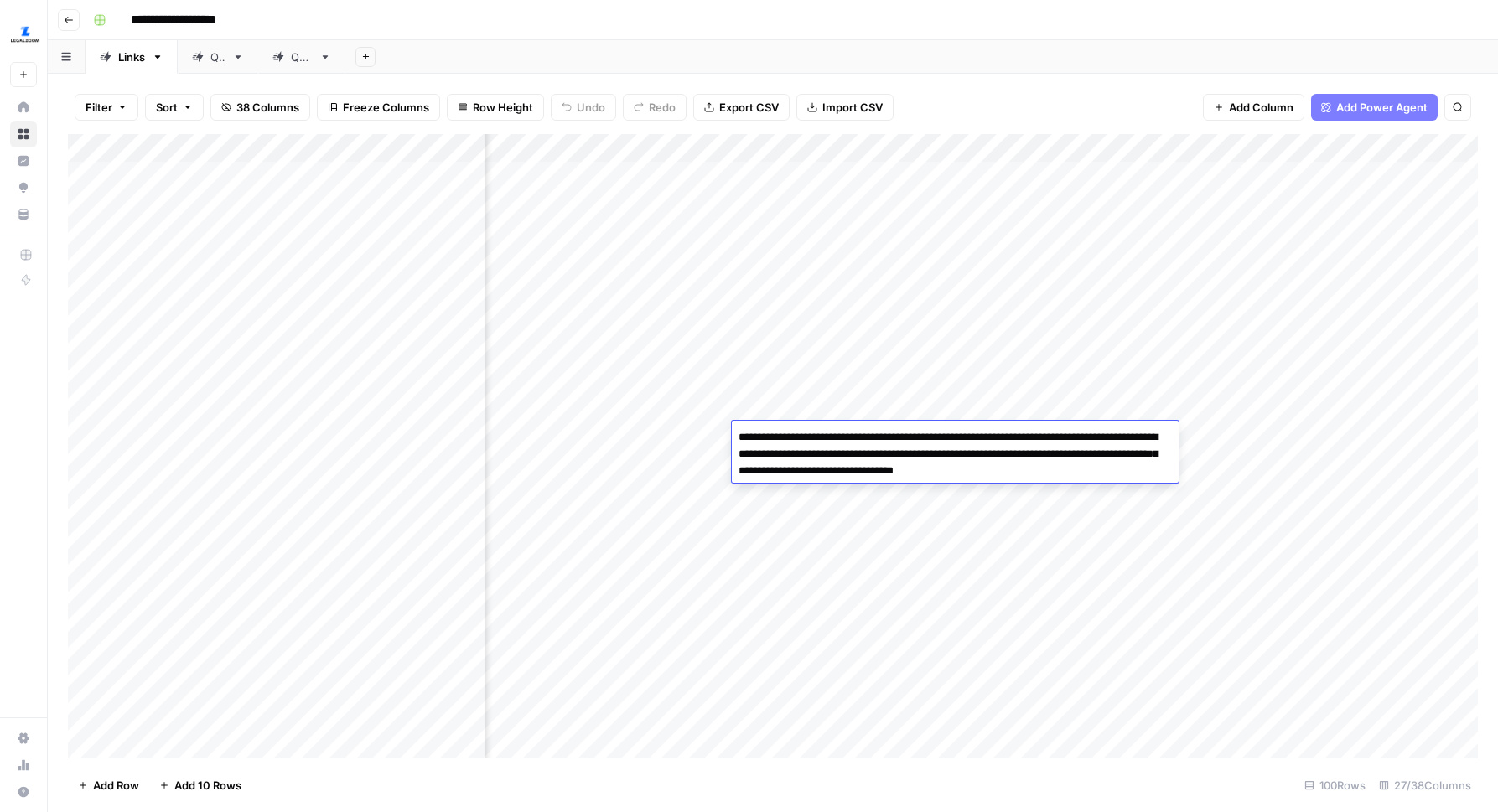
drag, startPoint x: 1075, startPoint y: 456, endPoint x: 1107, endPoint y: 476, distance: 37.7
click at [1107, 476] on textarea "**********" at bounding box center [954, 454] width 447 height 57
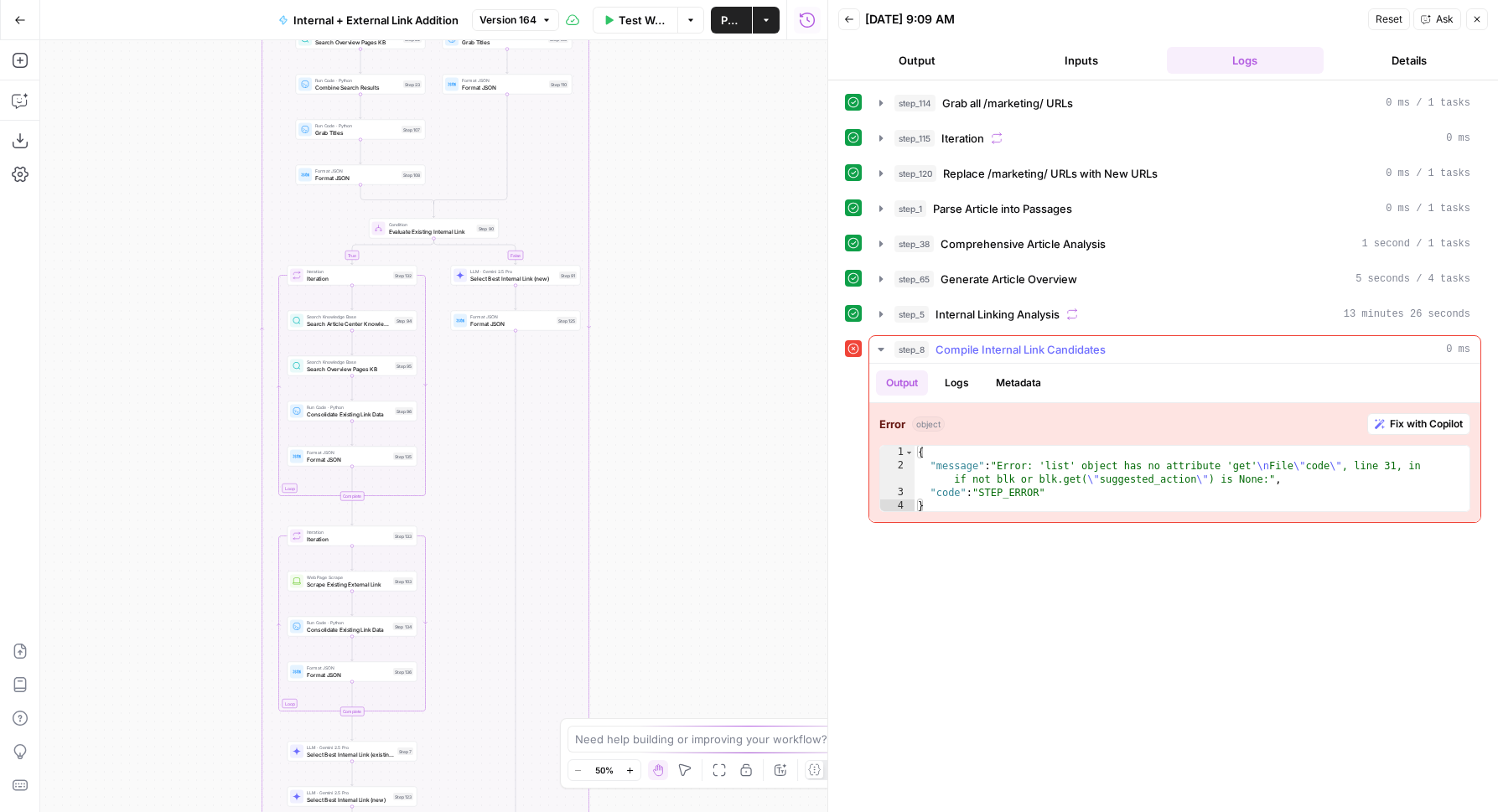
click at [1429, 426] on span "Fix with Copilot" at bounding box center [1426, 423] width 73 height 15
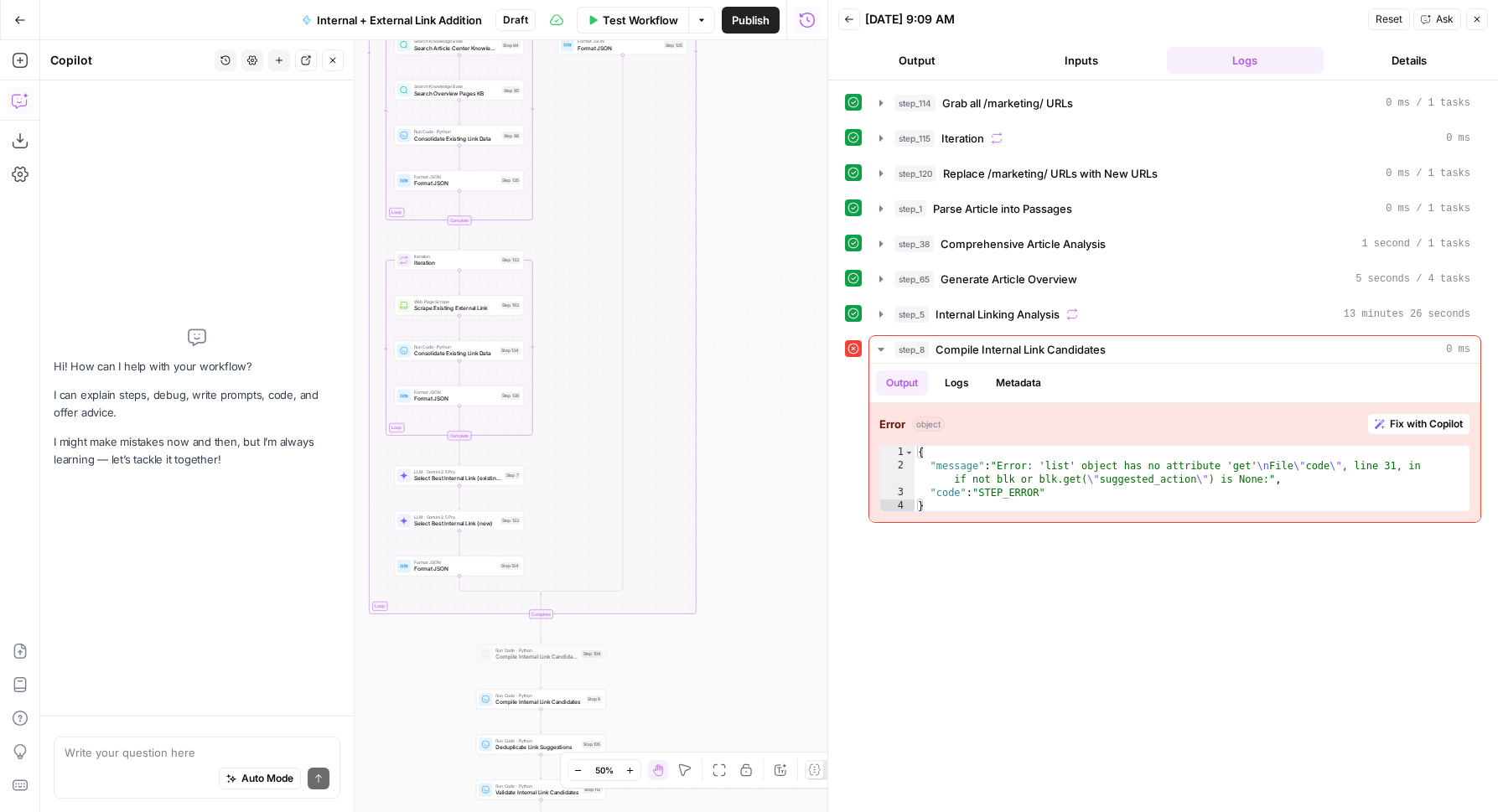
drag, startPoint x: 723, startPoint y: 526, endPoint x: 831, endPoint y: 246, distance: 300.1
click at [831, 246] on body "LegalZoom New Home Browse Insights Opportunities Your Data Recent Grids Article…" at bounding box center [749, 406] width 1498 height 812
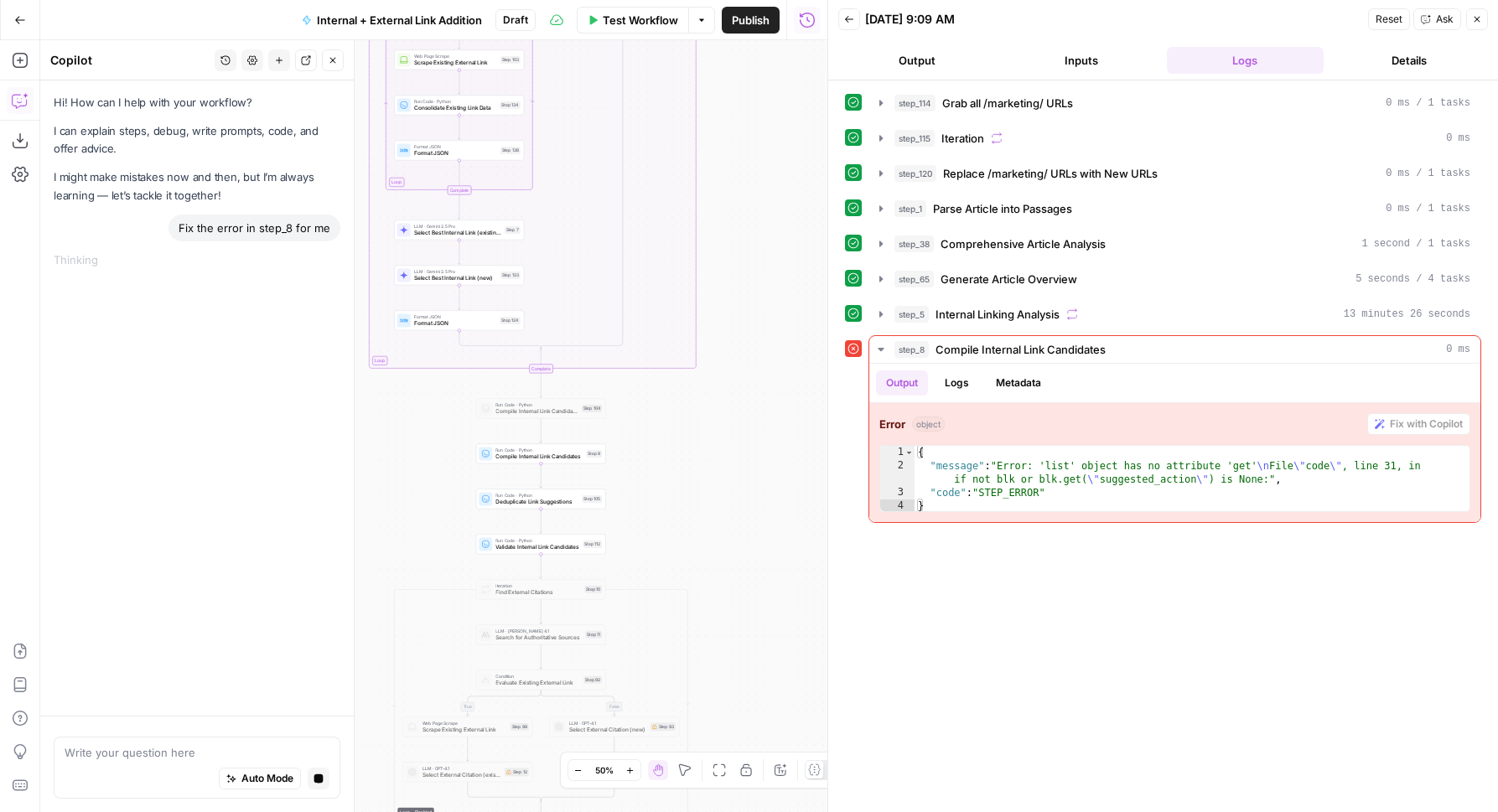
click at [752, 444] on div "true false true false true false Workflow Set Inputs Inputs Run Code · Python G…" at bounding box center [433, 426] width 787 height 772
click at [627, 770] on icon "button" at bounding box center [630, 770] width 9 height 9
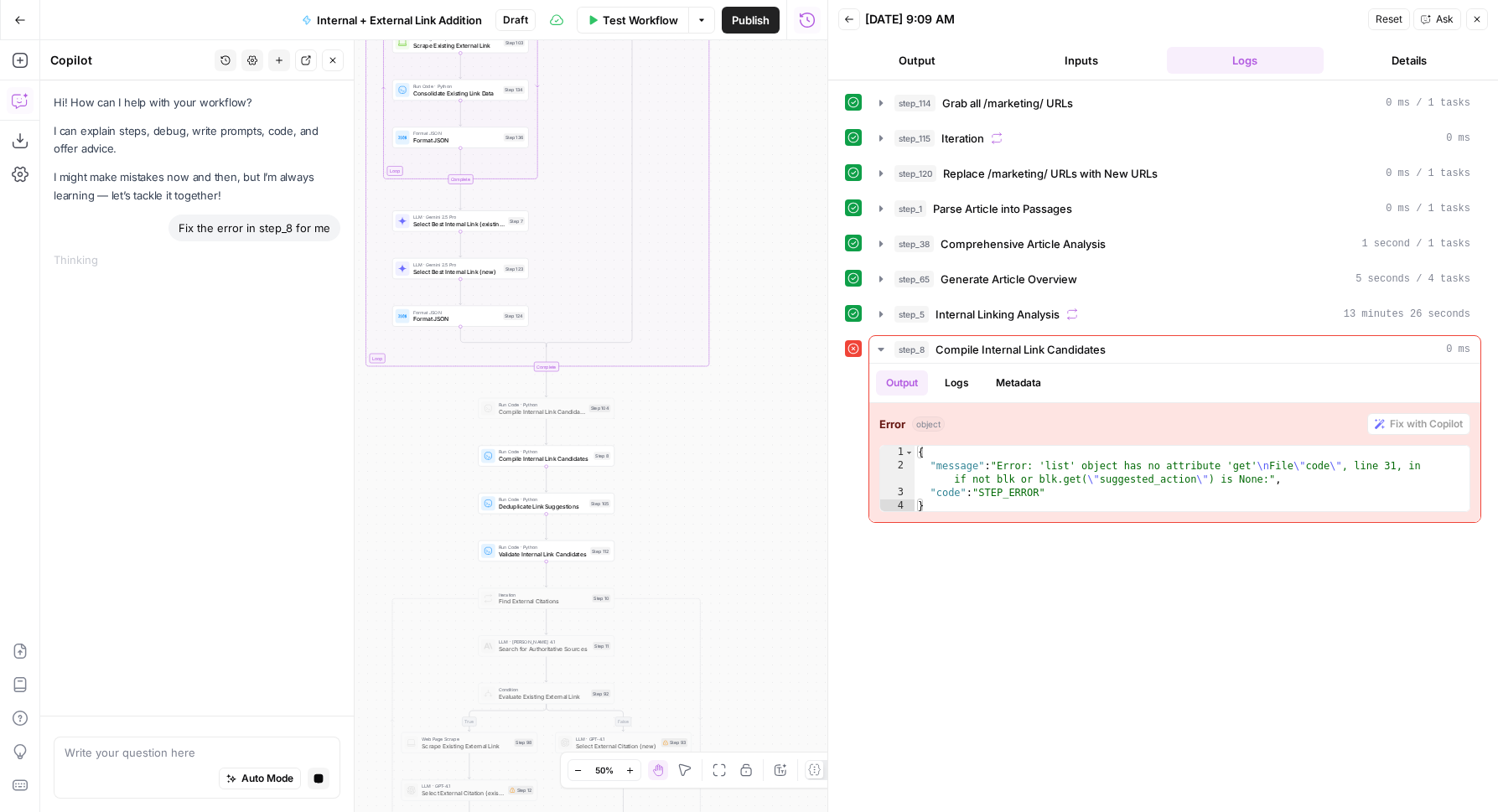
click at [627, 770] on icon "button" at bounding box center [630, 770] width 9 height 9
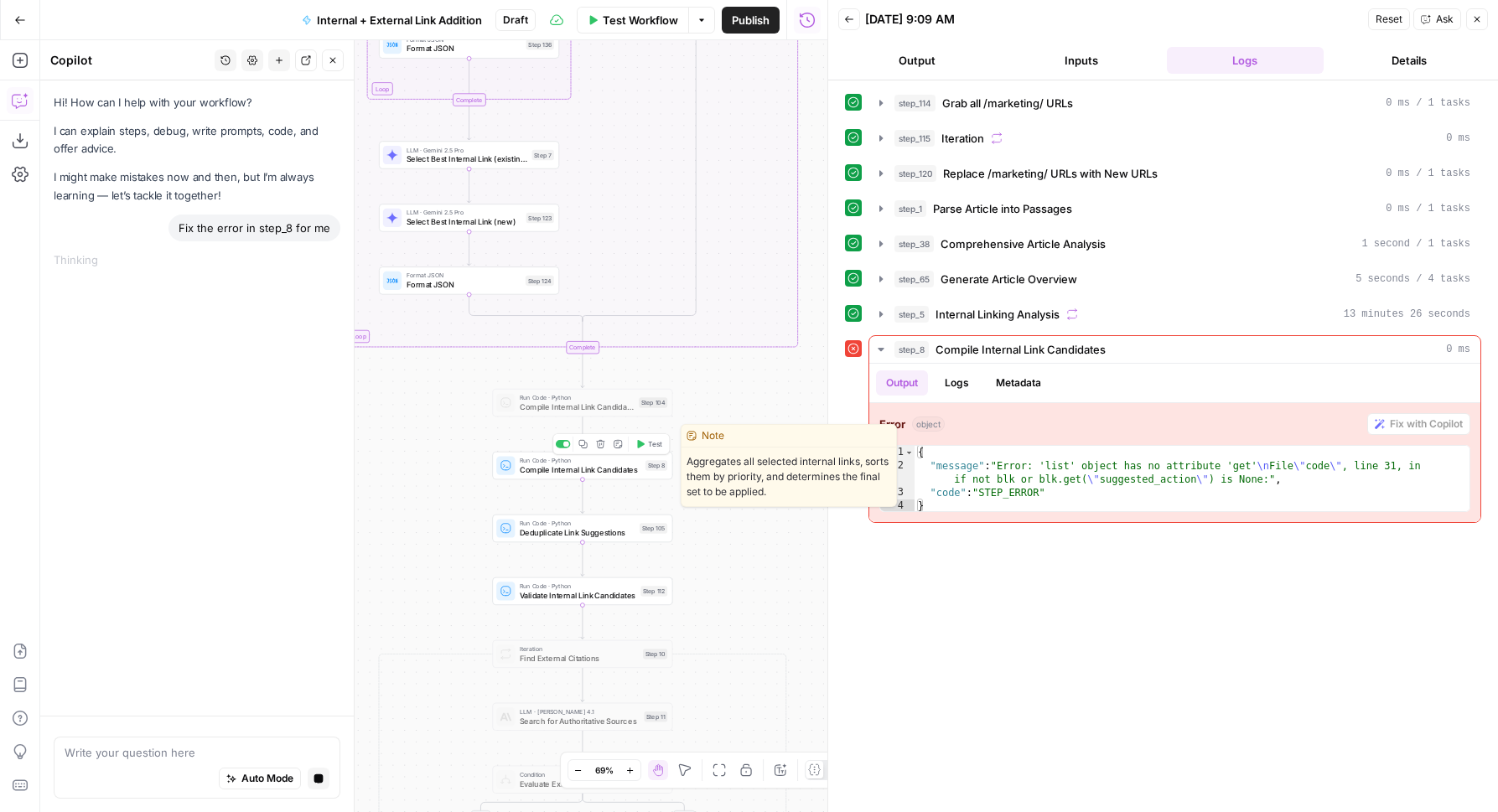
click at [636, 475] on div "Run Code · Python Compile Internal Link Candidates Step 8 Copy step Delete step…" at bounding box center [582, 465] width 180 height 27
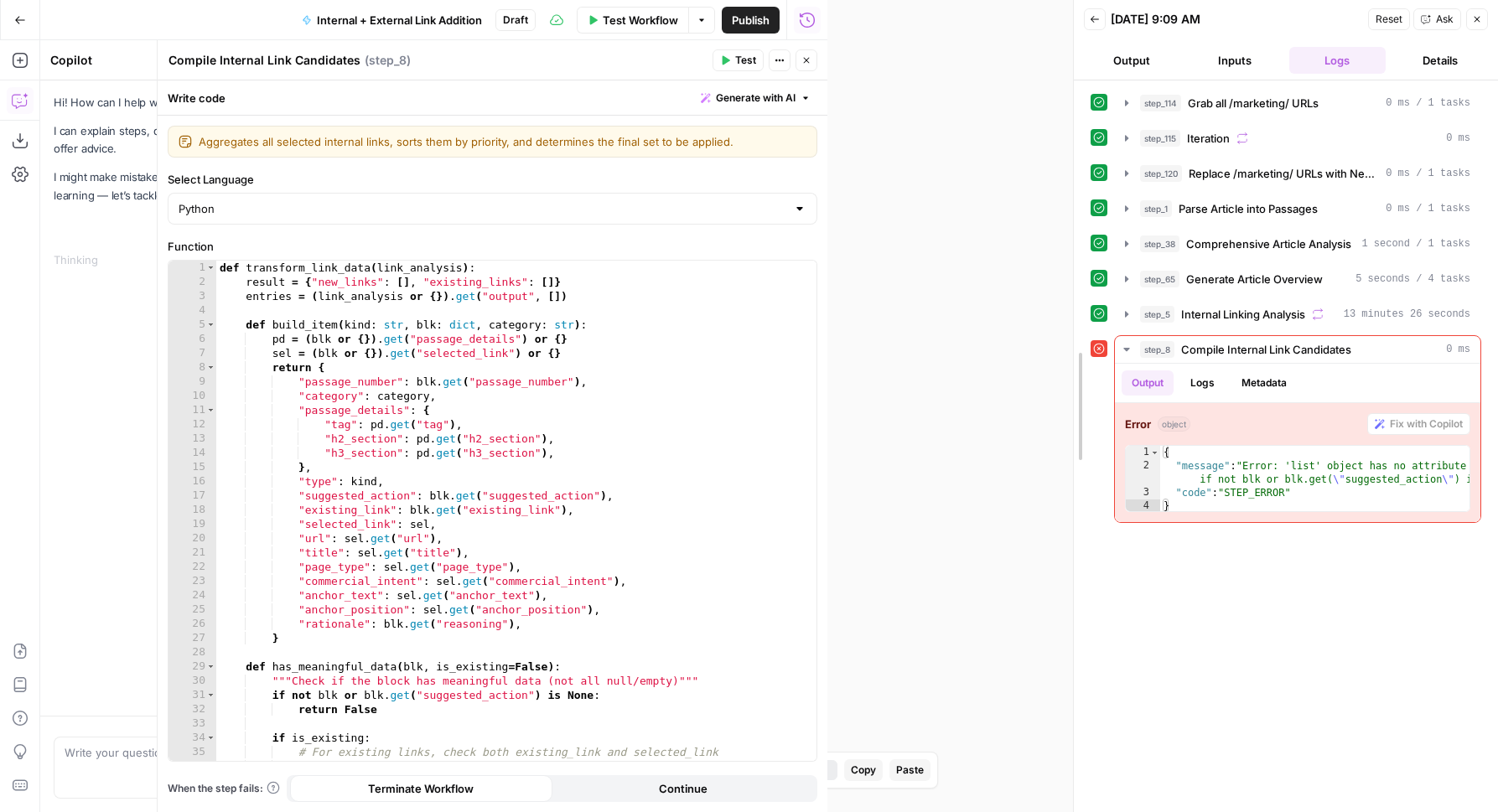
drag, startPoint x: 826, startPoint y: 199, endPoint x: 1073, endPoint y: 201, distance: 247.0
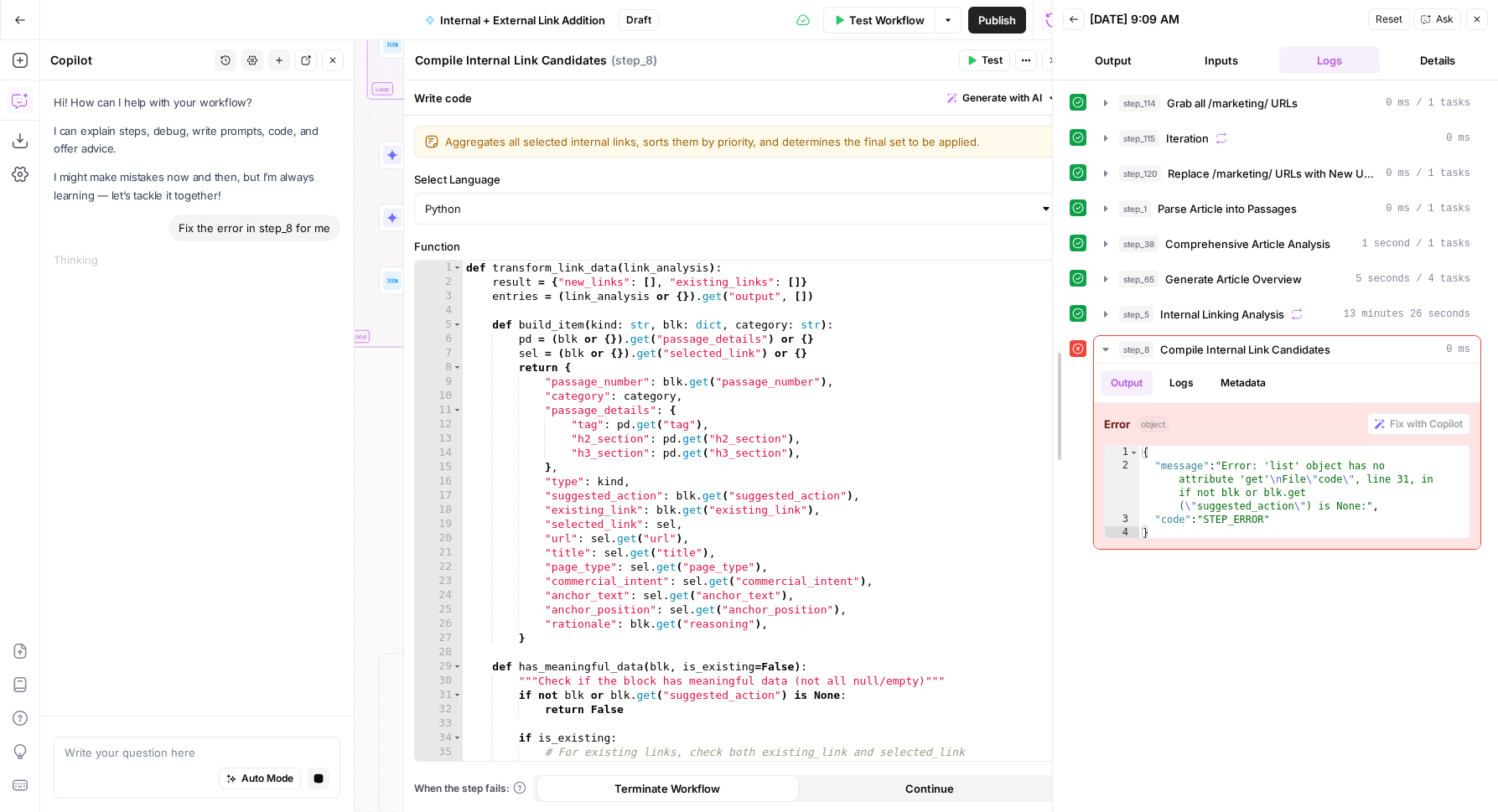
drag, startPoint x: 1073, startPoint y: 201, endPoint x: 1051, endPoint y: 201, distance: 22.0
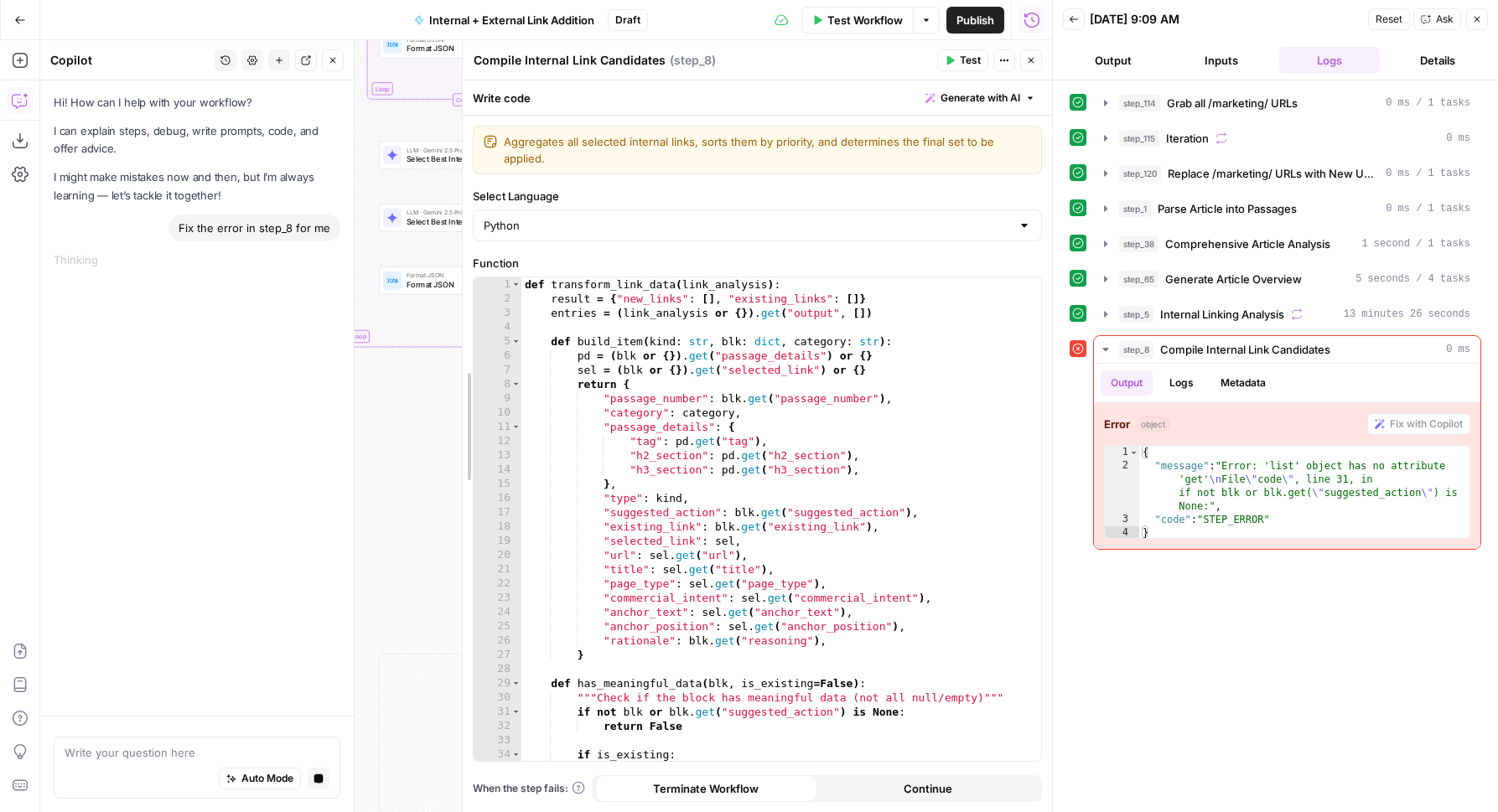
drag, startPoint x: 382, startPoint y: 251, endPoint x: 463, endPoint y: 249, distance: 81.0
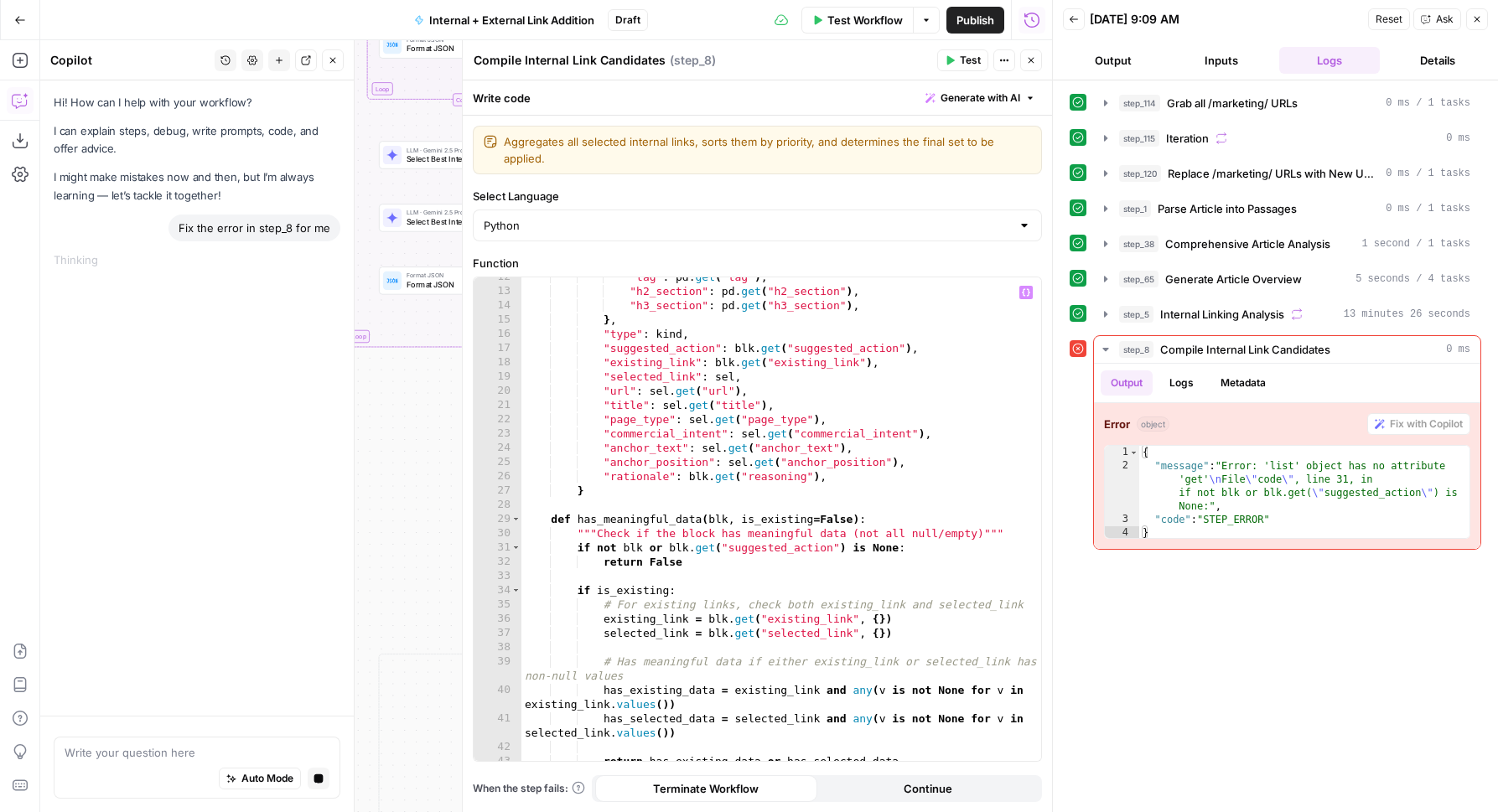
scroll to position [164, 0]
click at [1036, 59] on button "Close" at bounding box center [1031, 60] width 22 height 22
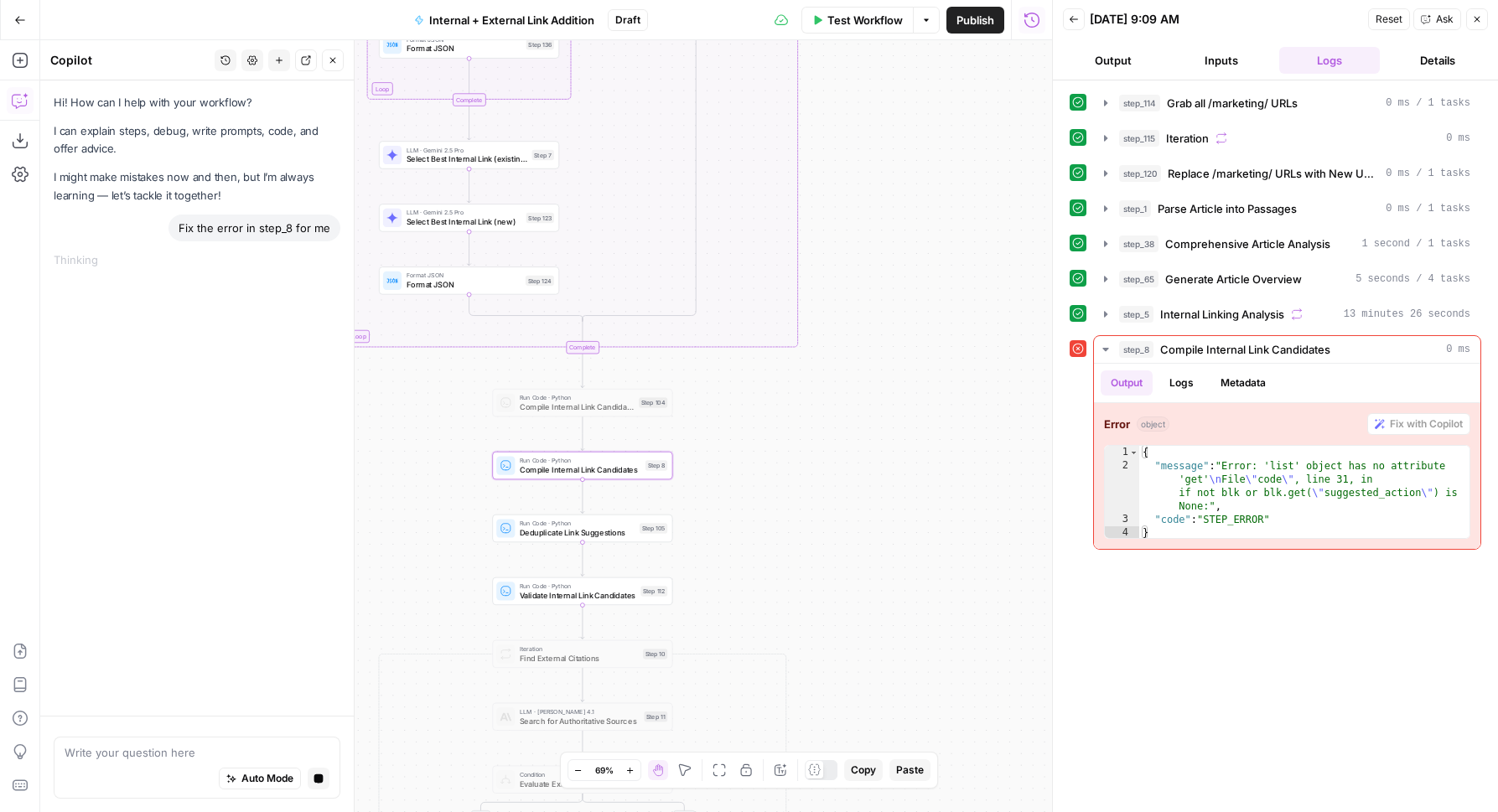
drag, startPoint x: 910, startPoint y: 340, endPoint x: 932, endPoint y: 648, distance: 308.8
click at [932, 648] on div "true false true false true false Workflow Set Inputs Inputs Run Code · Python G…" at bounding box center [545, 426] width 1012 height 772
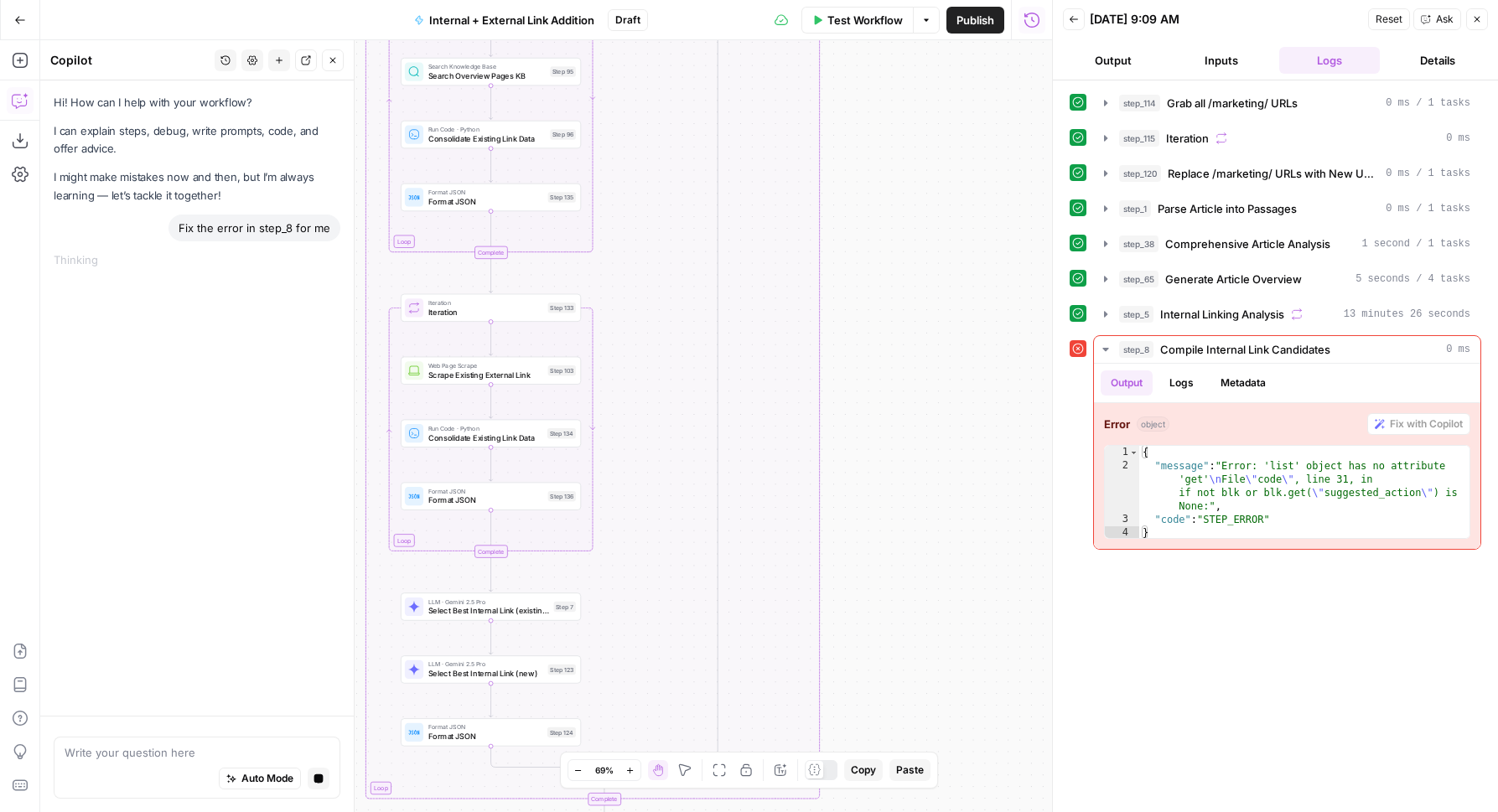
drag, startPoint x: 953, startPoint y: 361, endPoint x: 953, endPoint y: 520, distance: 159.0
click at [953, 518] on div "true false true false true false Workflow Set Inputs Inputs Run Code · Python G…" at bounding box center [545, 426] width 1012 height 772
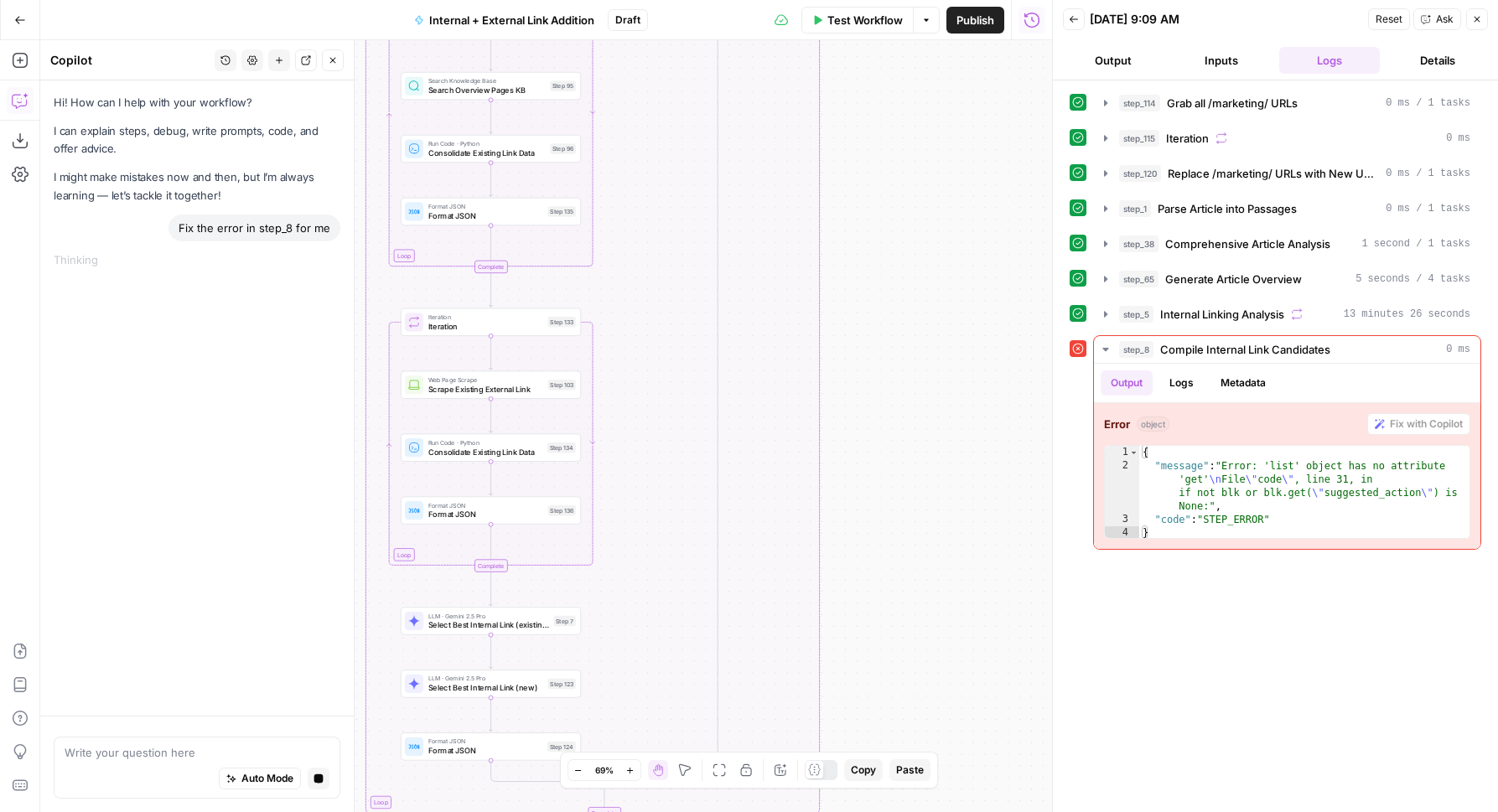
click at [568, 767] on button "Zoom Out" at bounding box center [578, 770] width 20 height 20
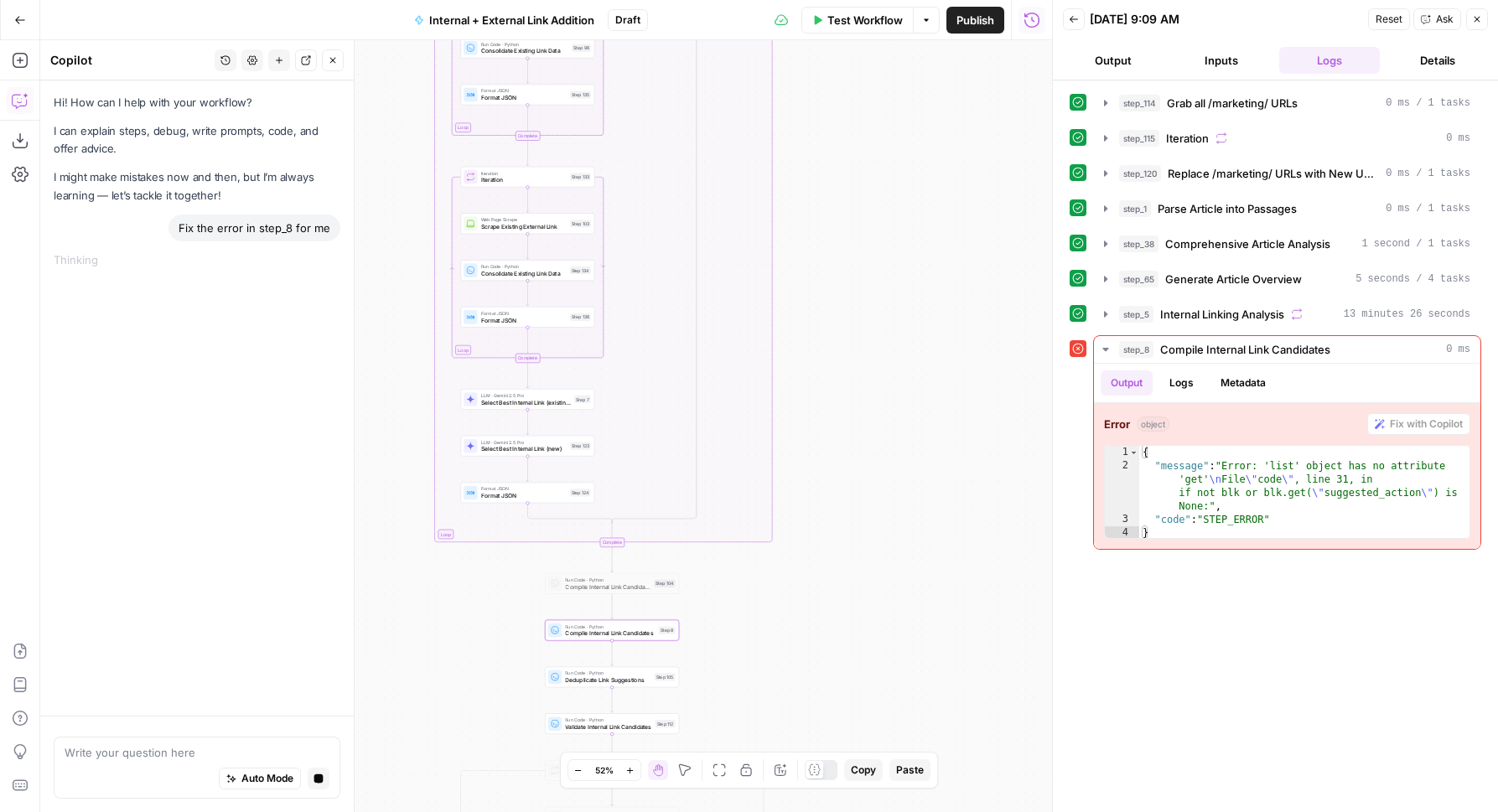
drag, startPoint x: 805, startPoint y: 599, endPoint x: 826, endPoint y: 427, distance: 173.3
click at [826, 427] on div "true false true false true false Workflow Set Inputs Inputs Run Code · Python G…" at bounding box center [545, 426] width 1012 height 772
drag, startPoint x: 857, startPoint y: 490, endPoint x: 857, endPoint y: 417, distance: 73.0
click at [857, 417] on div "true false true false true false Workflow Set Inputs Inputs Run Code · Python G…" at bounding box center [545, 426] width 1012 height 772
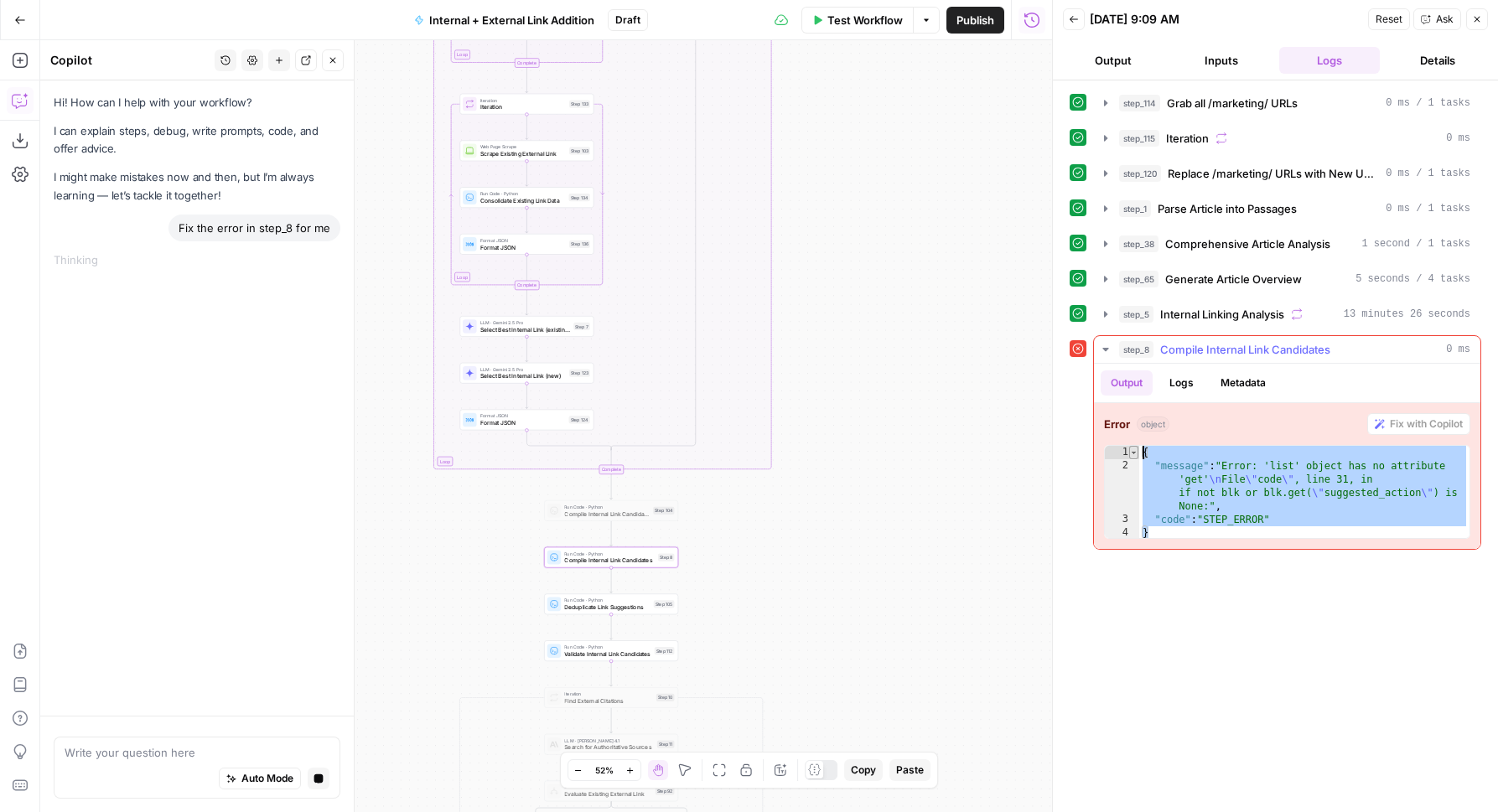
drag, startPoint x: 1238, startPoint y: 533, endPoint x: 1136, endPoint y: 449, distance: 132.1
click at [1136, 449] on div "* 1 2 3 4 { "message" : "Error: 'list' object has no attribute 'get' \n File \"…" at bounding box center [1287, 492] width 366 height 94
type textarea "**********"
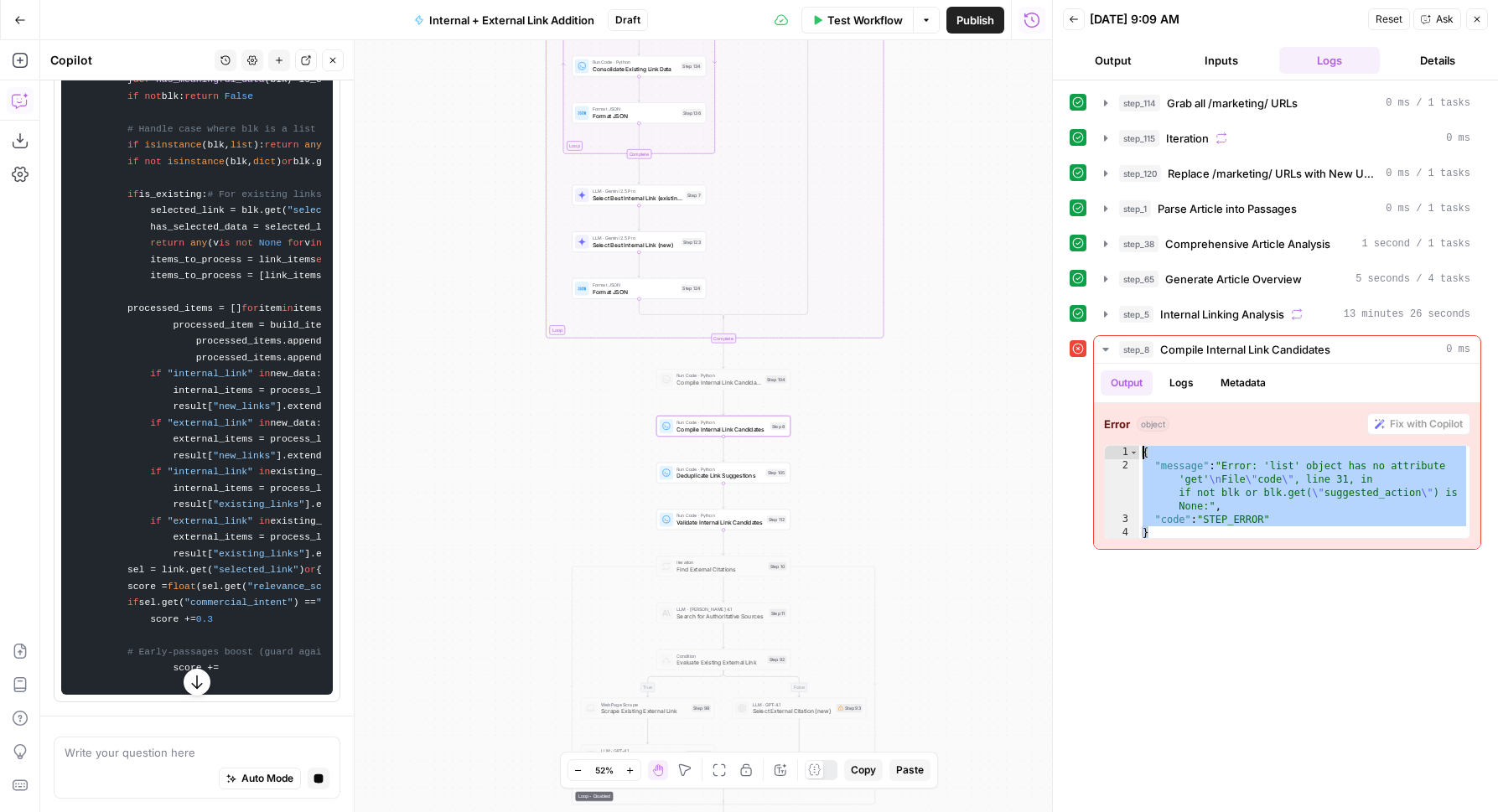
scroll to position [0, 0]
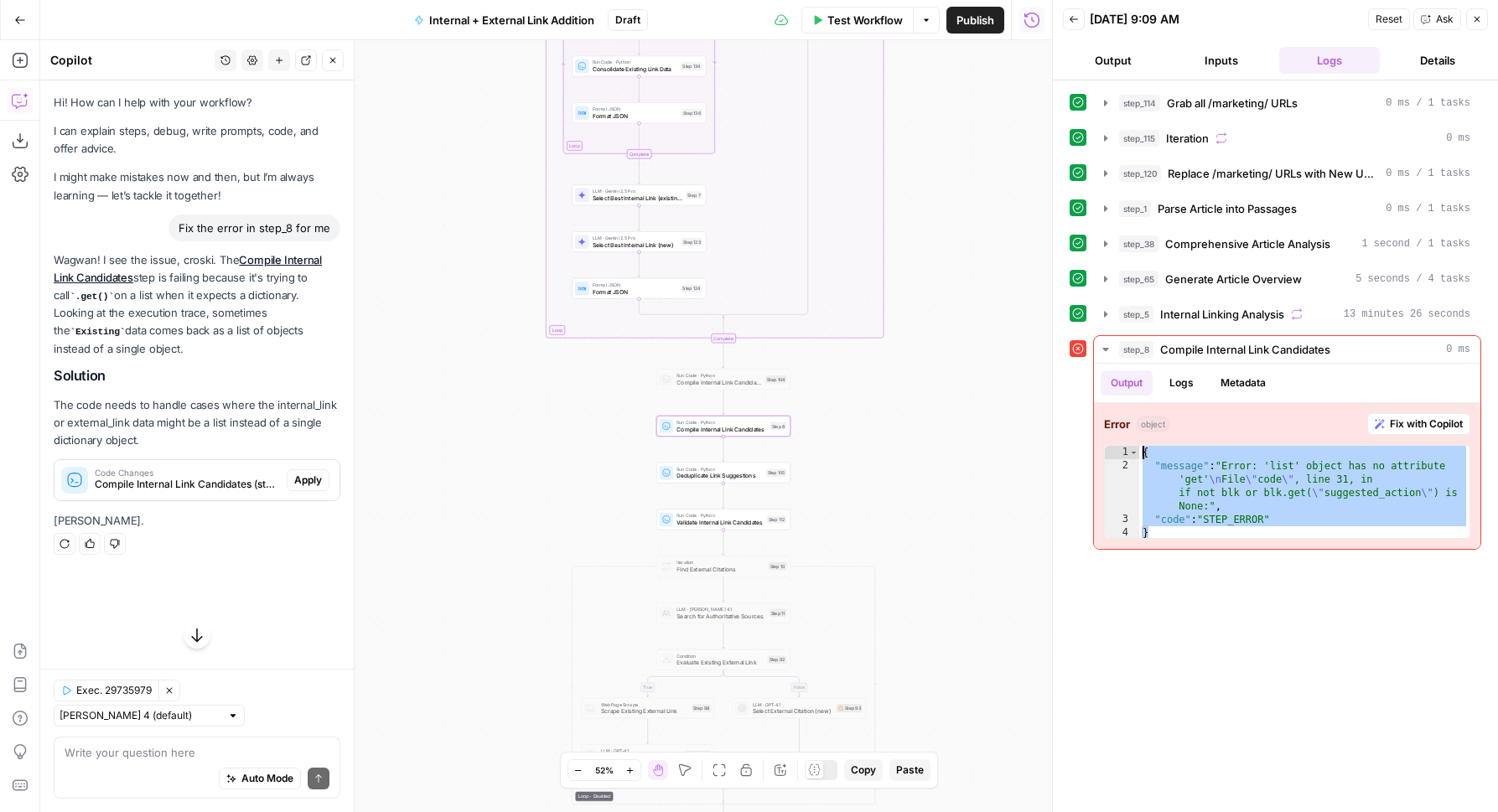
click at [301, 470] on button "Apply" at bounding box center [308, 480] width 43 height 22
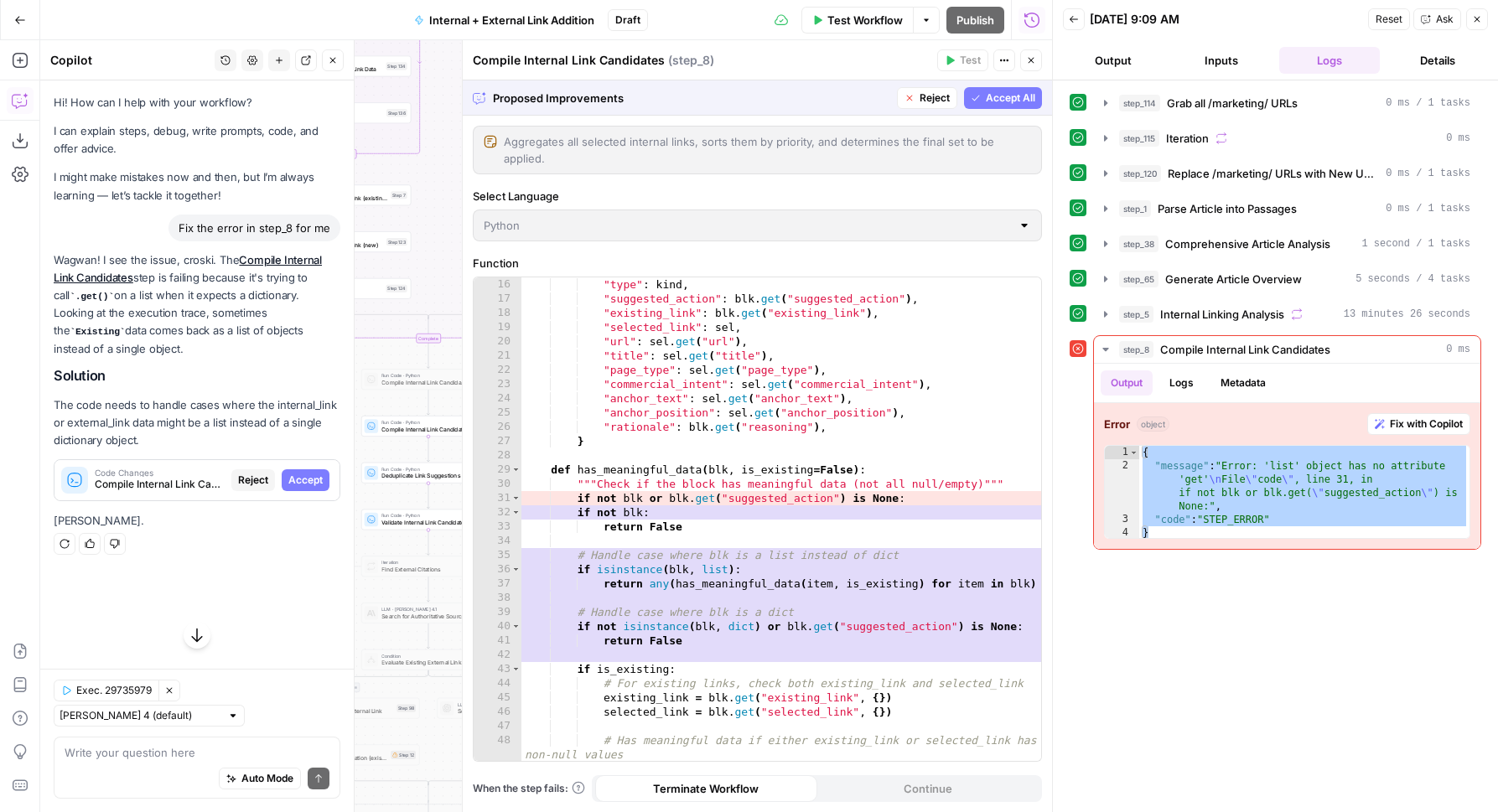
scroll to position [246, 0]
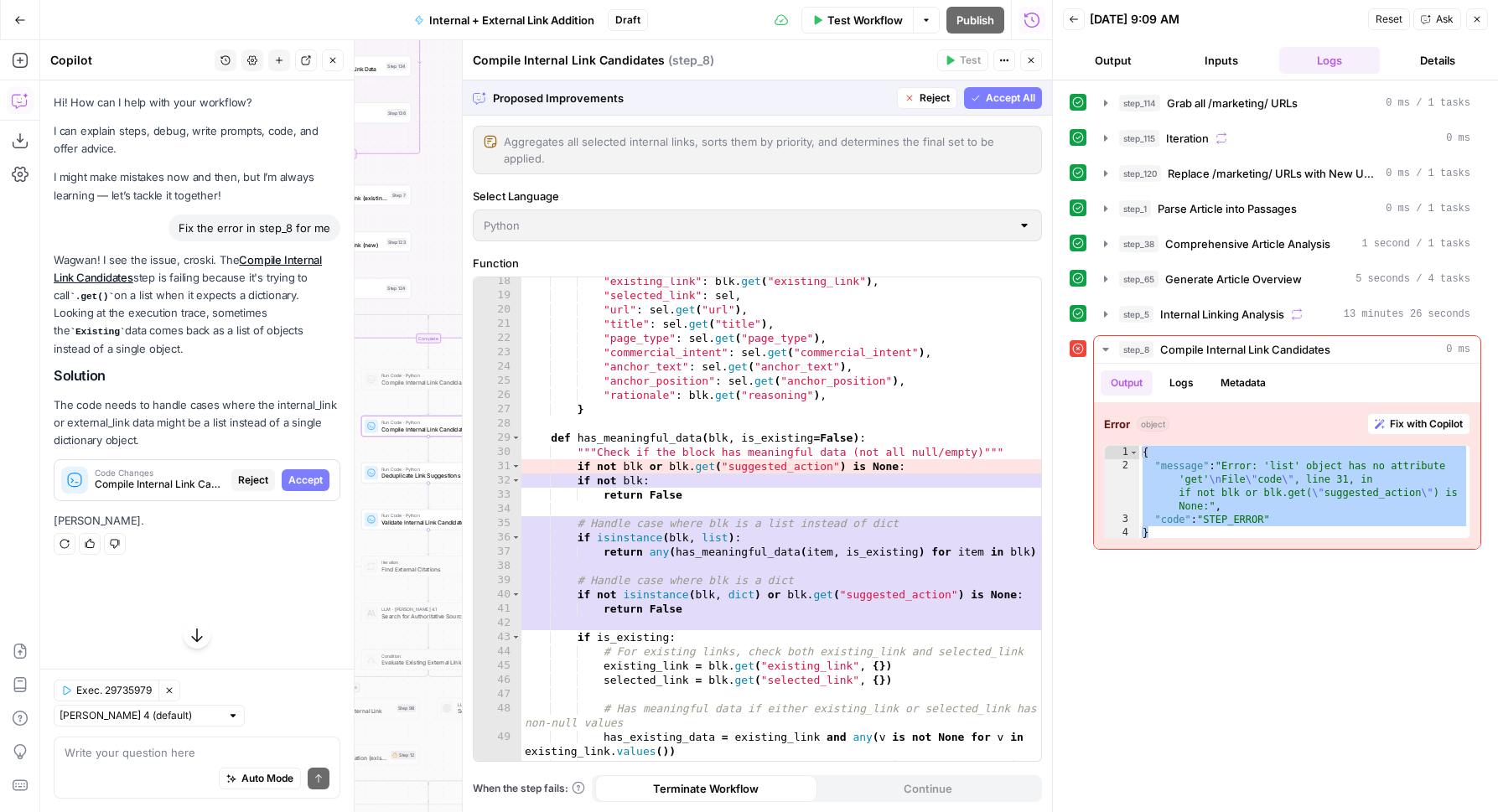
click at [299, 472] on span "Accept" at bounding box center [306, 480] width 35 height 15
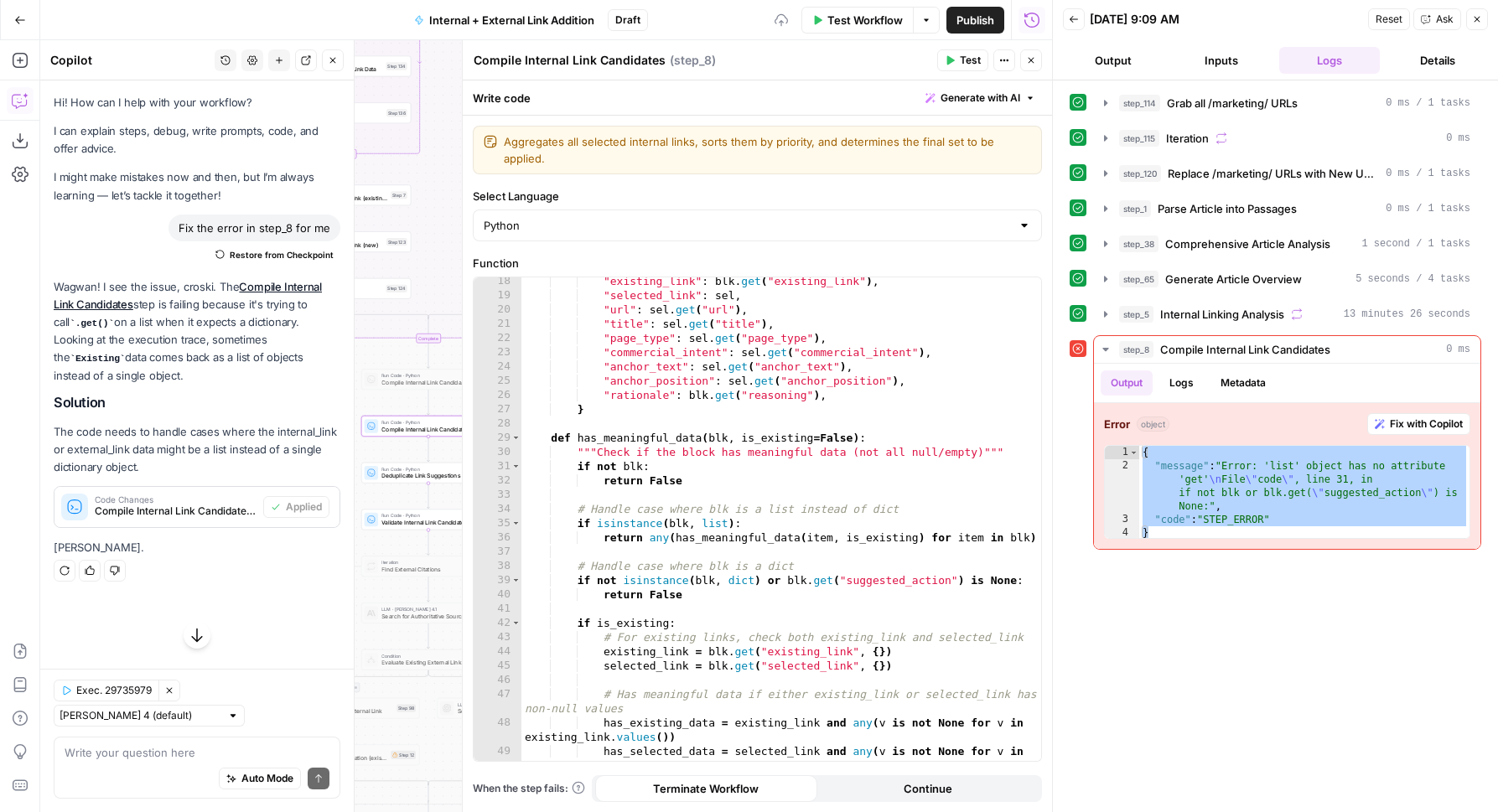
click at [969, 63] on span "Test" at bounding box center [970, 60] width 21 height 15
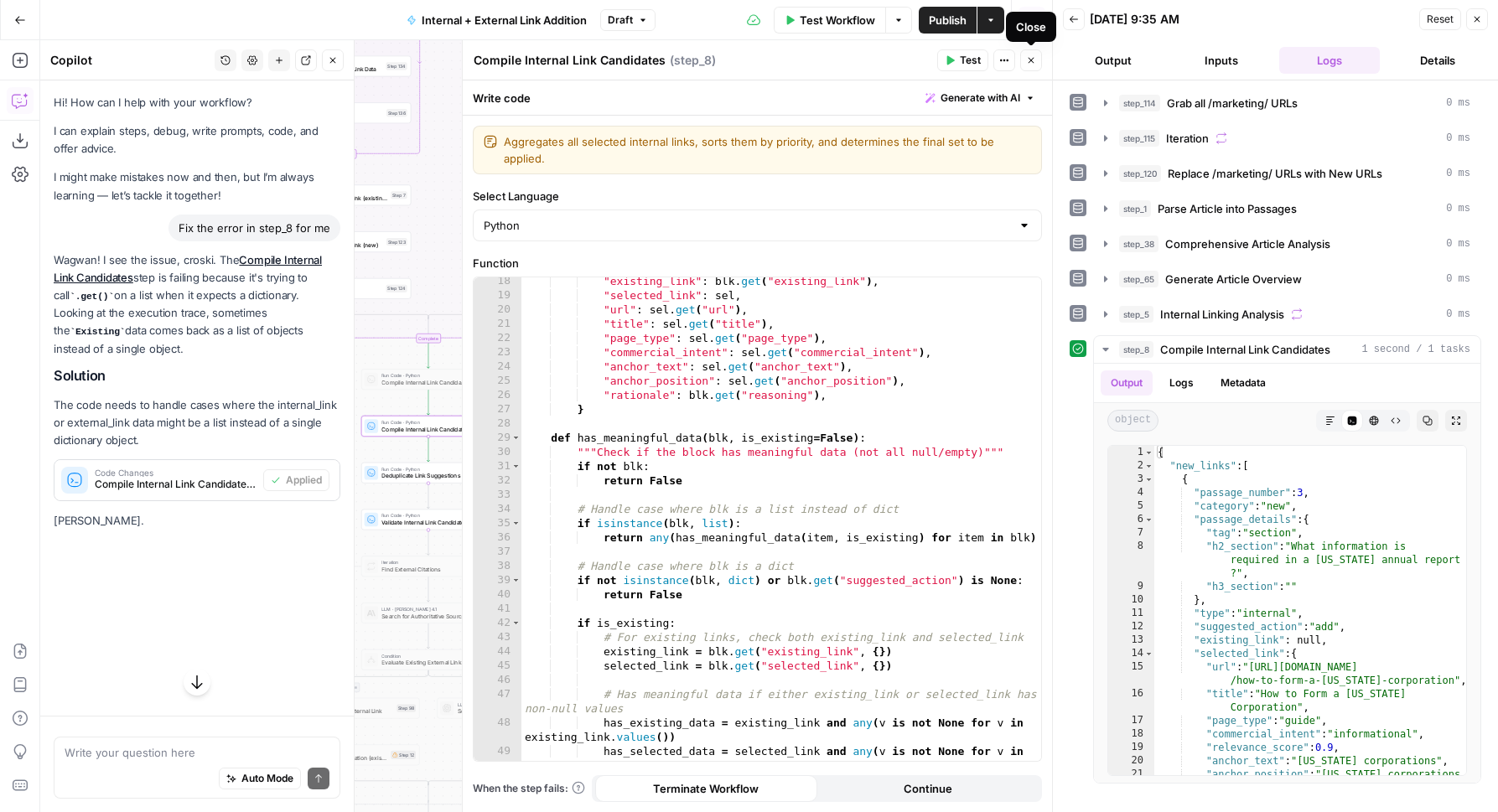
click at [1033, 64] on icon "button" at bounding box center [1030, 60] width 10 height 10
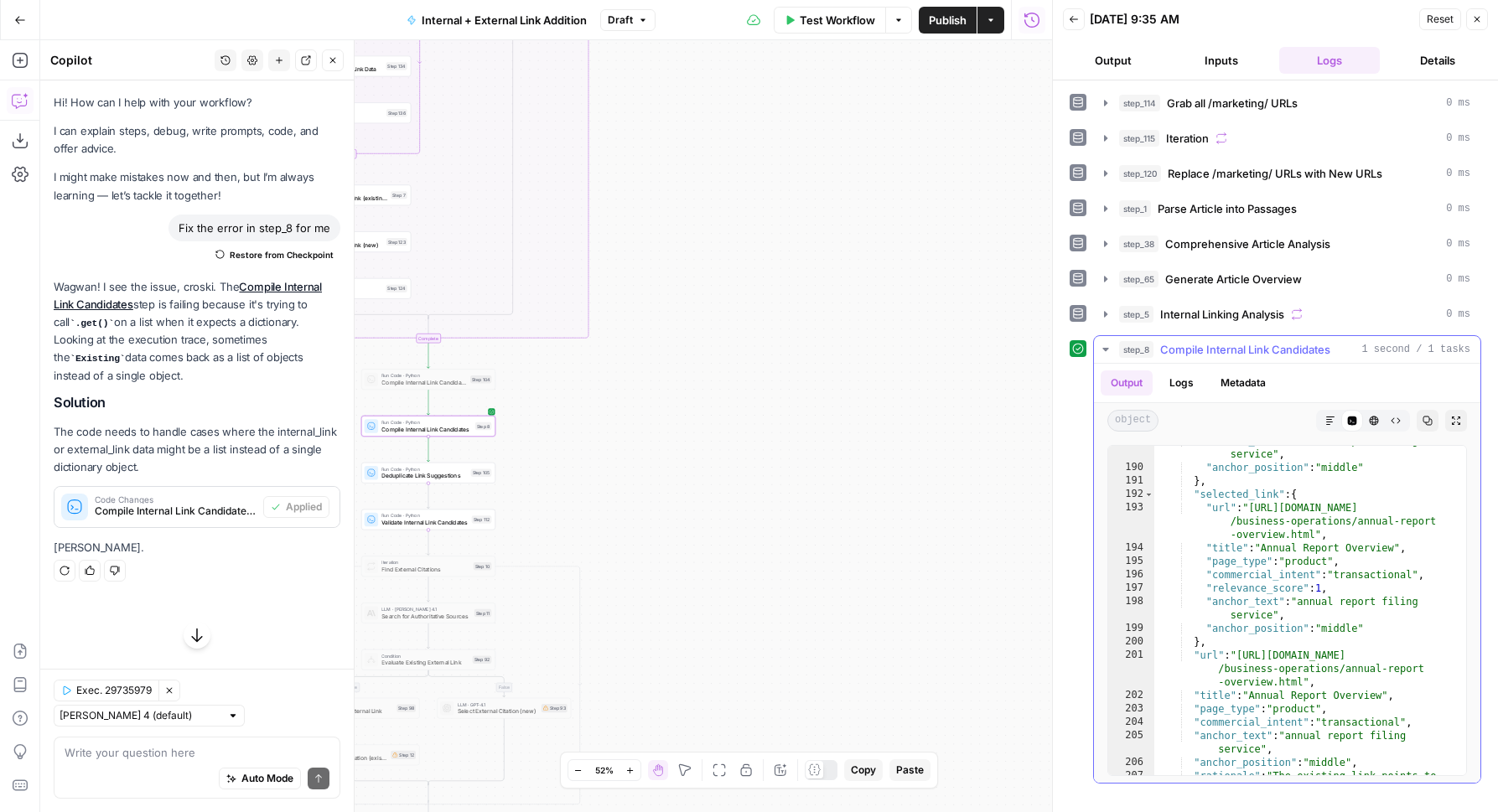
scroll to position [5642, 0]
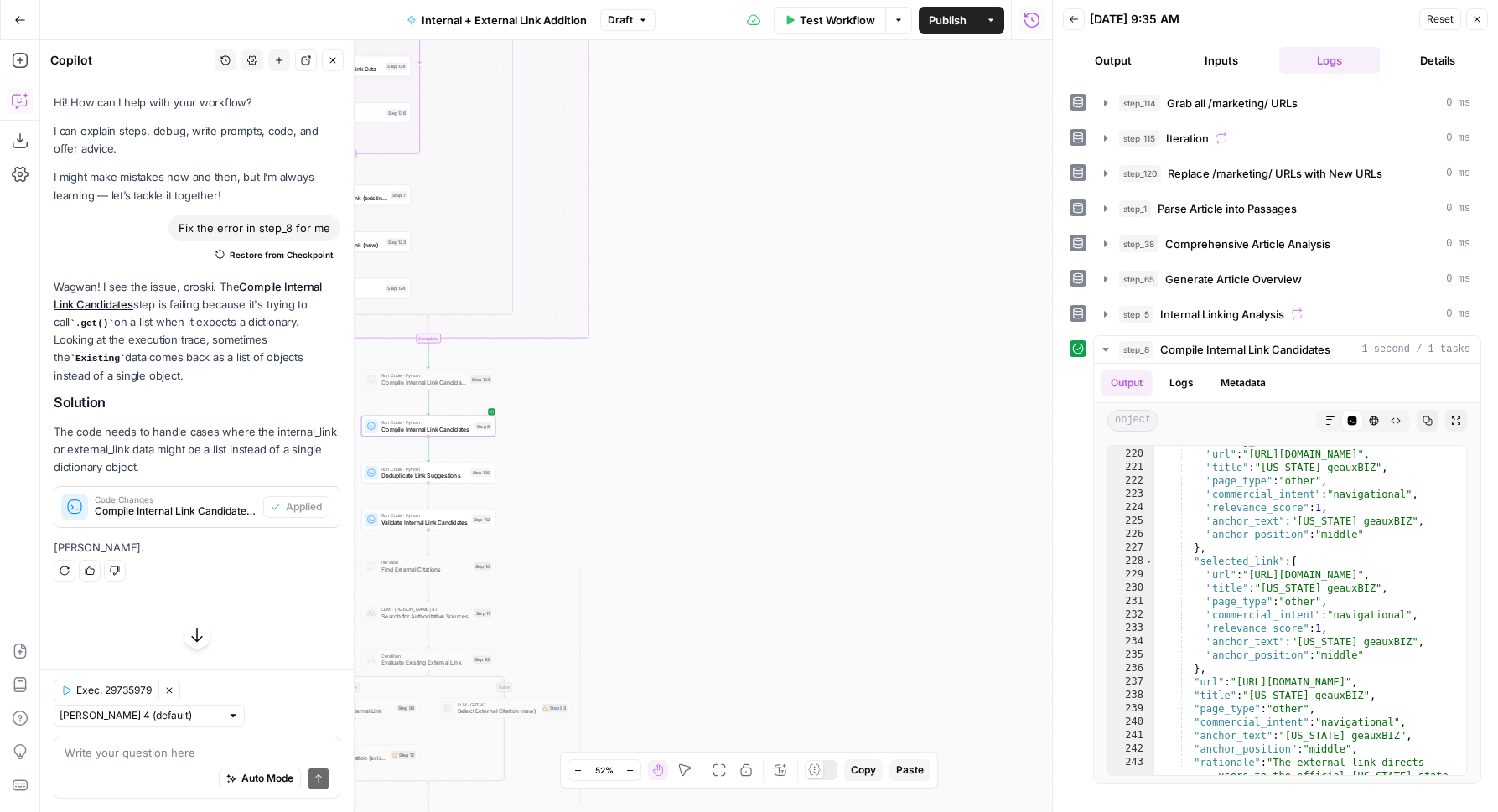
click at [331, 59] on icon "button" at bounding box center [332, 60] width 10 height 10
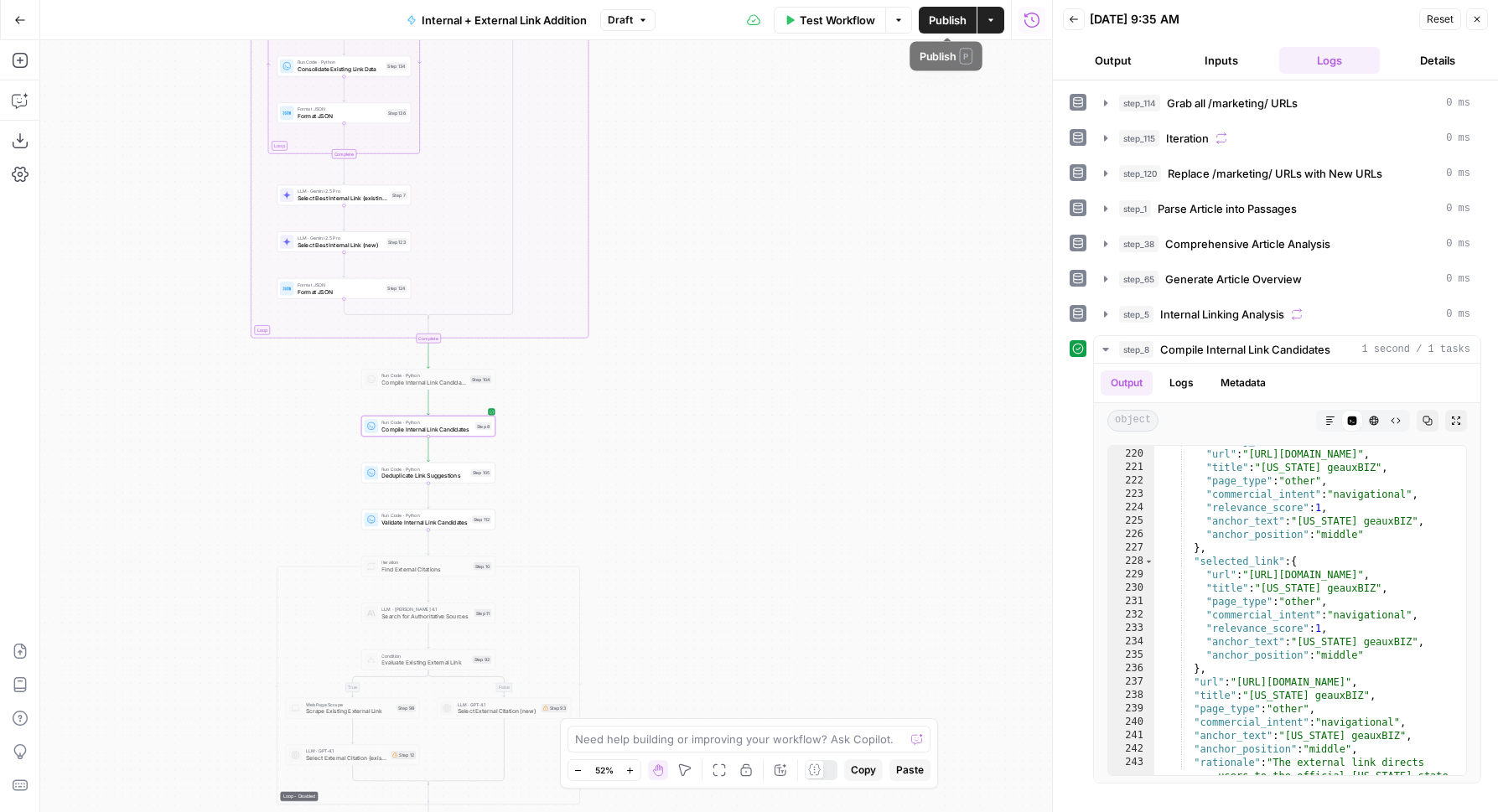
click at [953, 26] on span "Publish" at bounding box center [947, 20] width 37 height 16
